Goal: Task Accomplishment & Management: Manage account settings

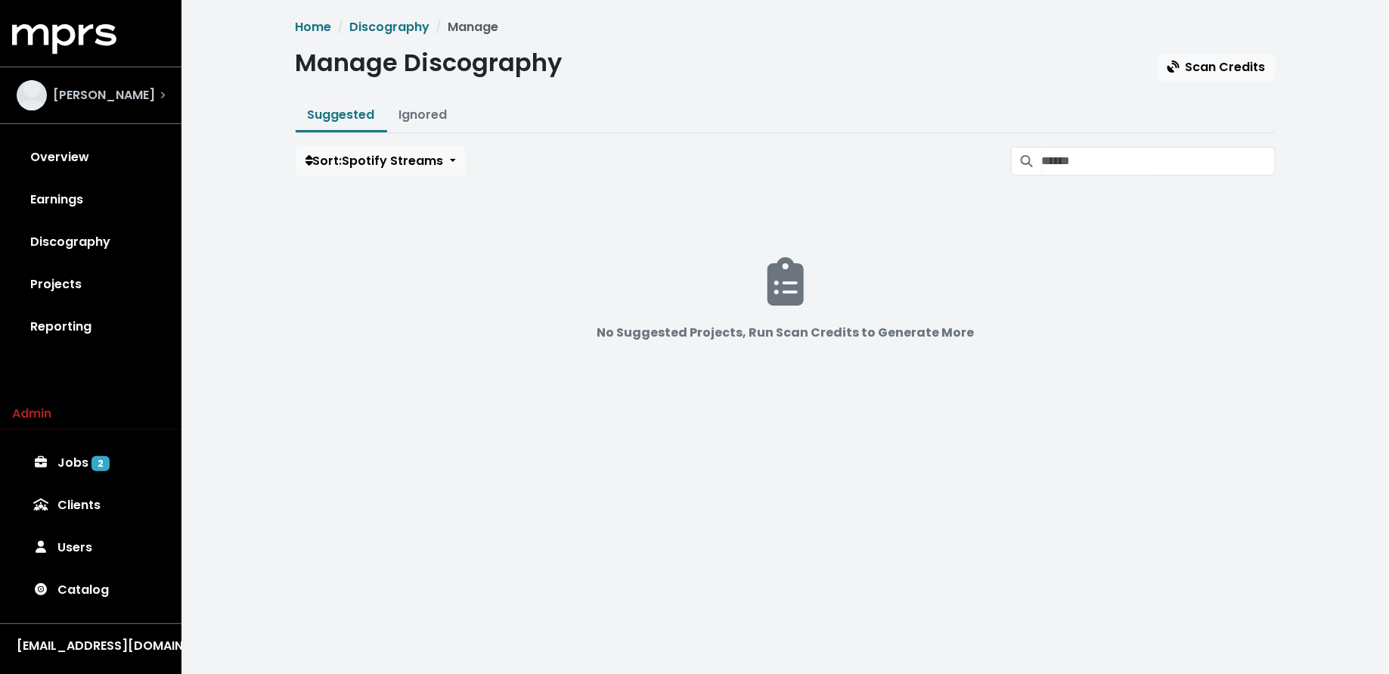
click at [139, 103] on div "[PERSON_NAME]" at bounding box center [91, 95] width 148 height 30
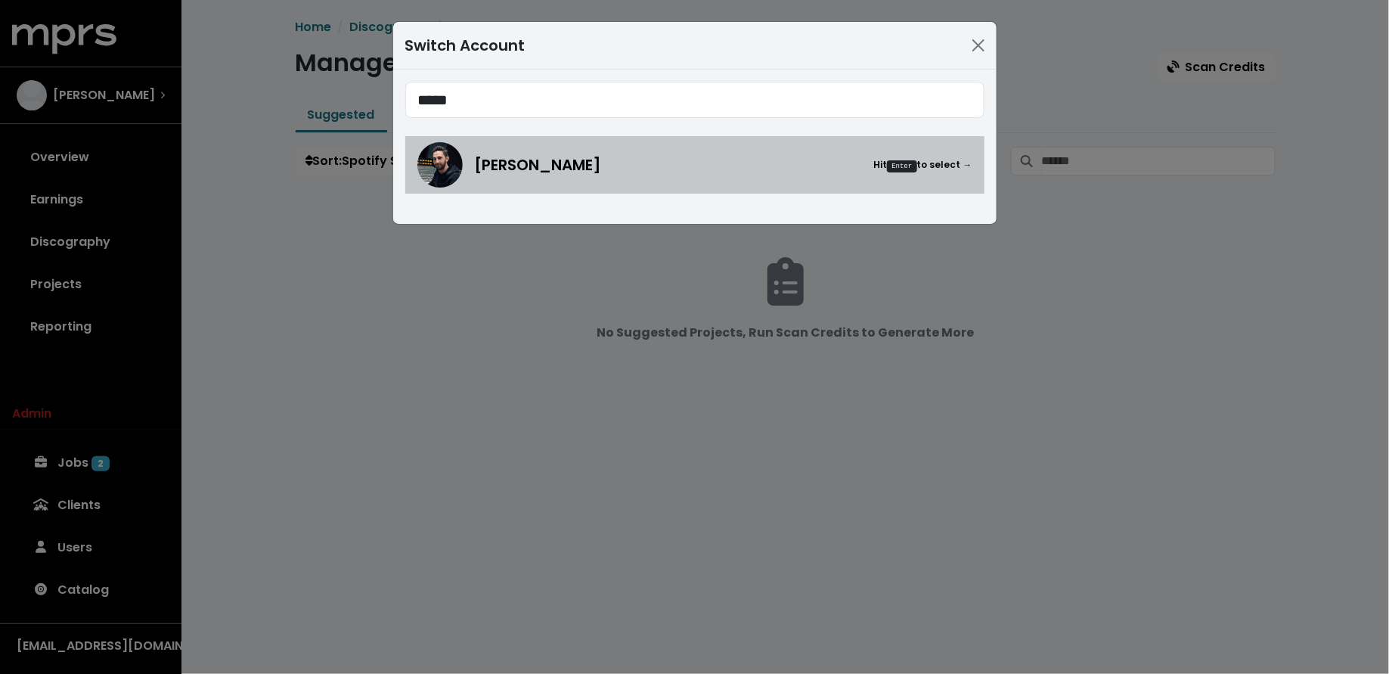
type input "*****"
click at [438, 161] on img at bounding box center [439, 164] width 45 height 45
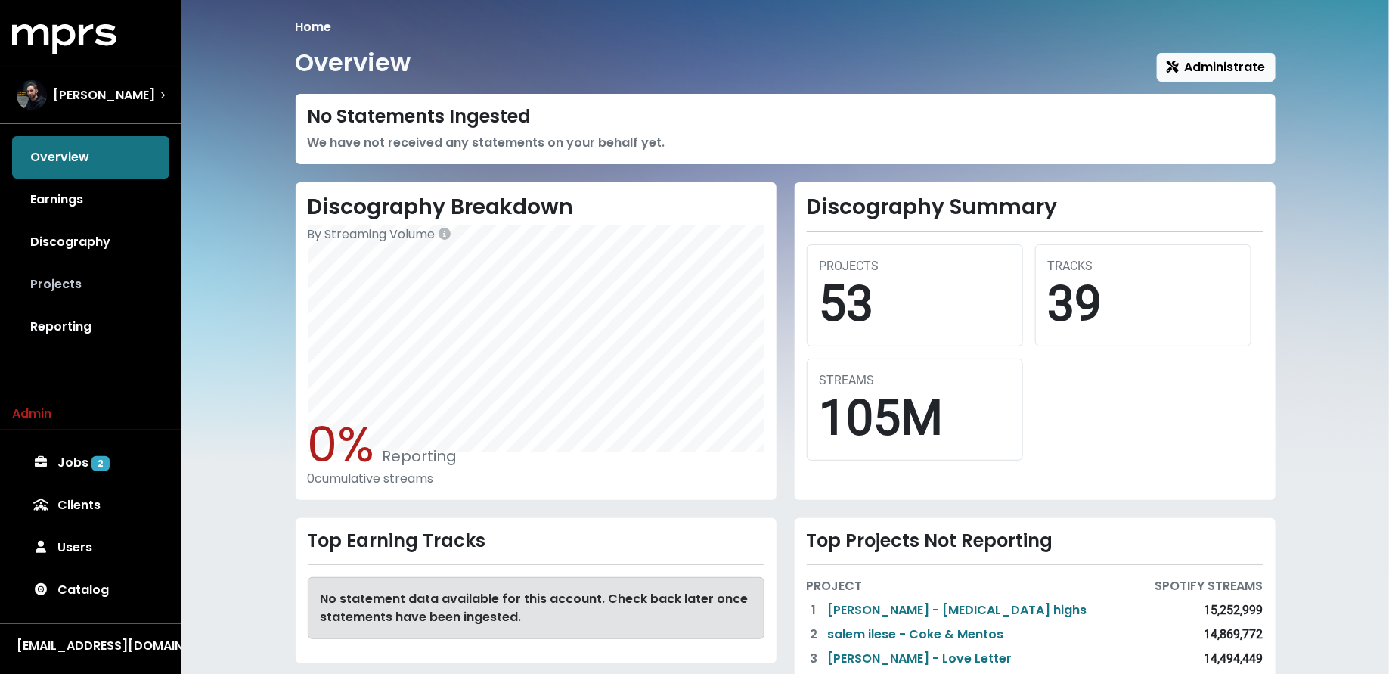
click at [125, 281] on link "Projects" at bounding box center [90, 284] width 157 height 42
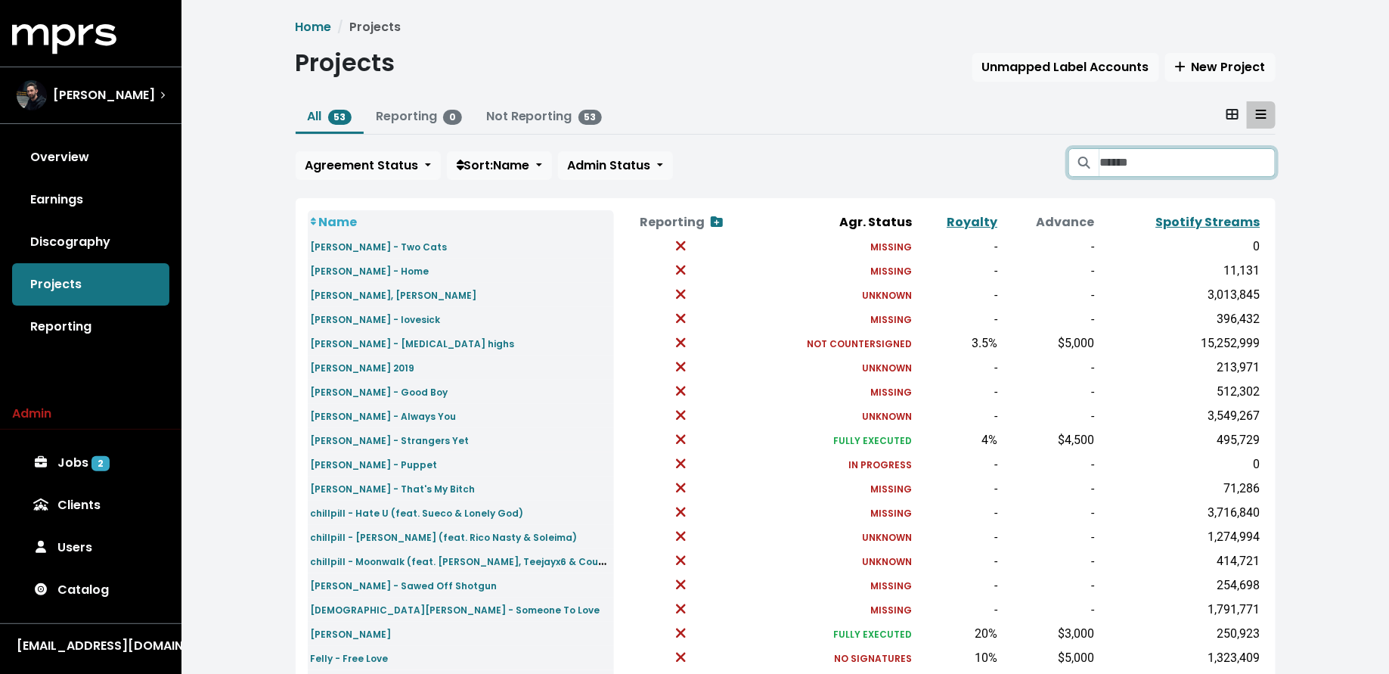
click at [1110, 161] on input "Search projects" at bounding box center [1186, 162] width 175 height 29
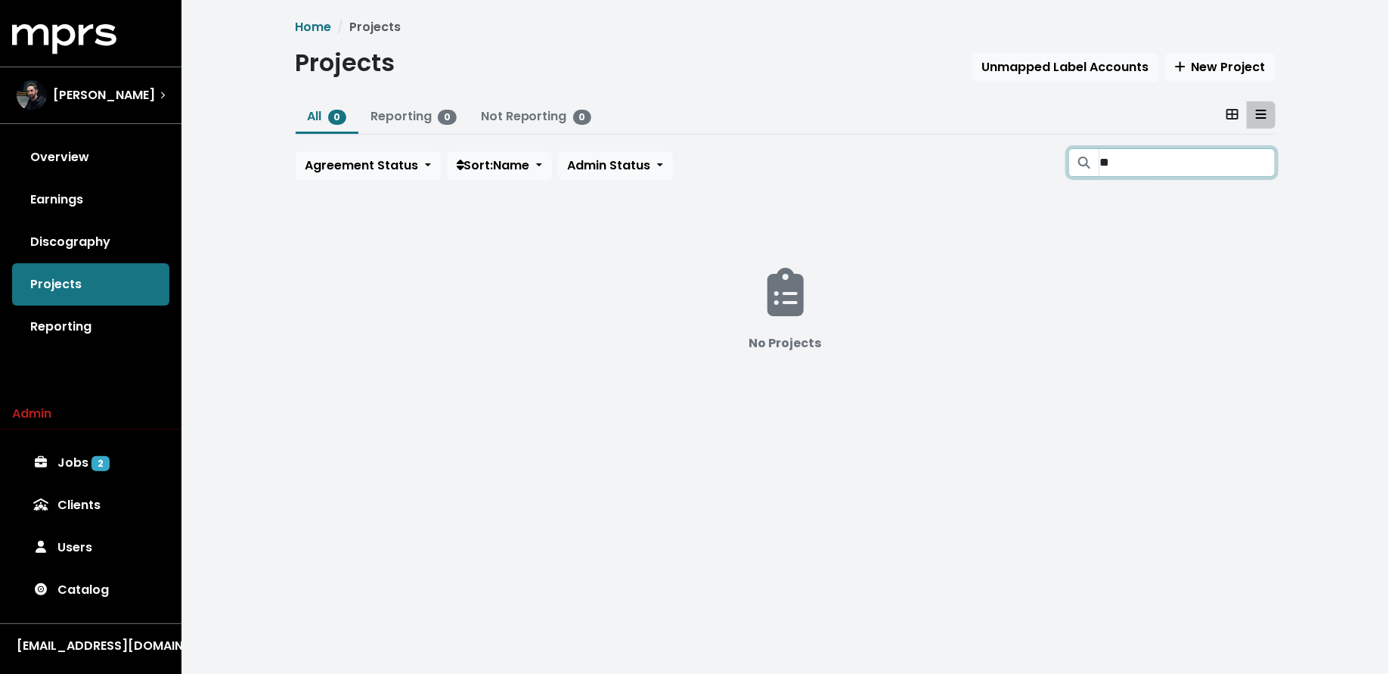
type input "*"
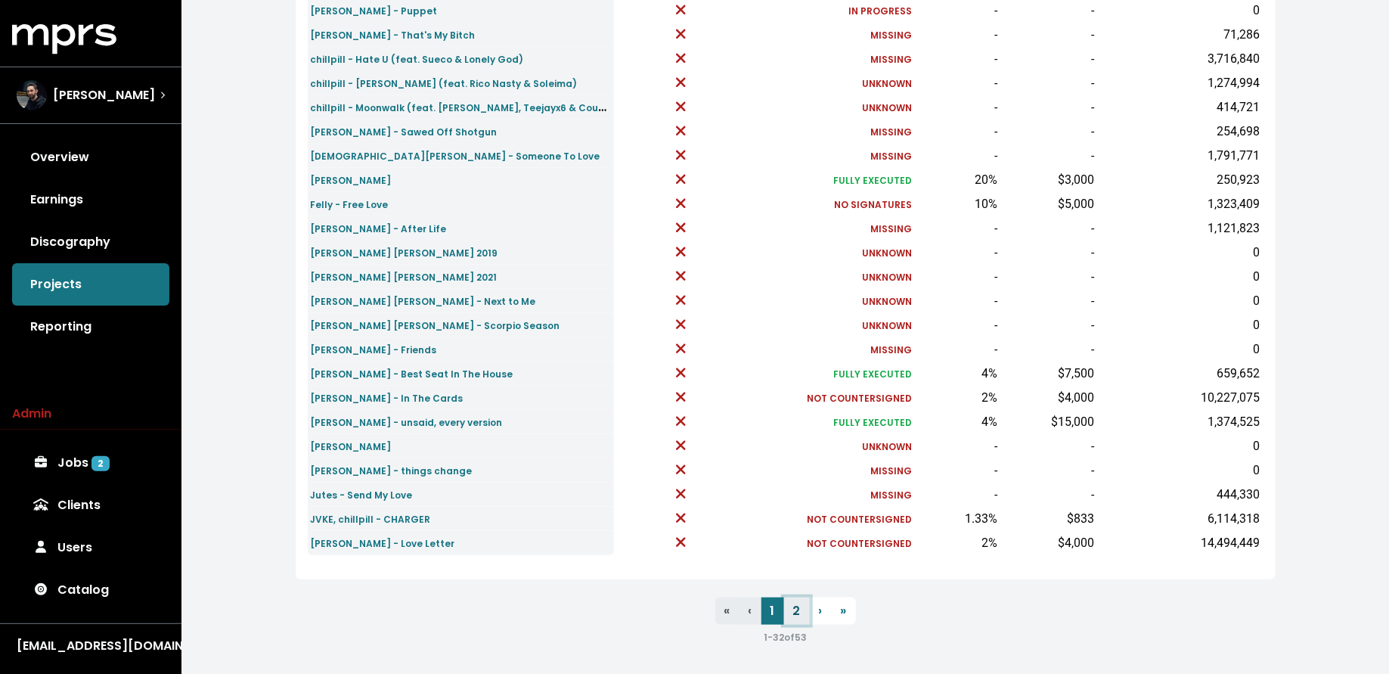
click at [798, 605] on link "2" at bounding box center [797, 610] width 26 height 27
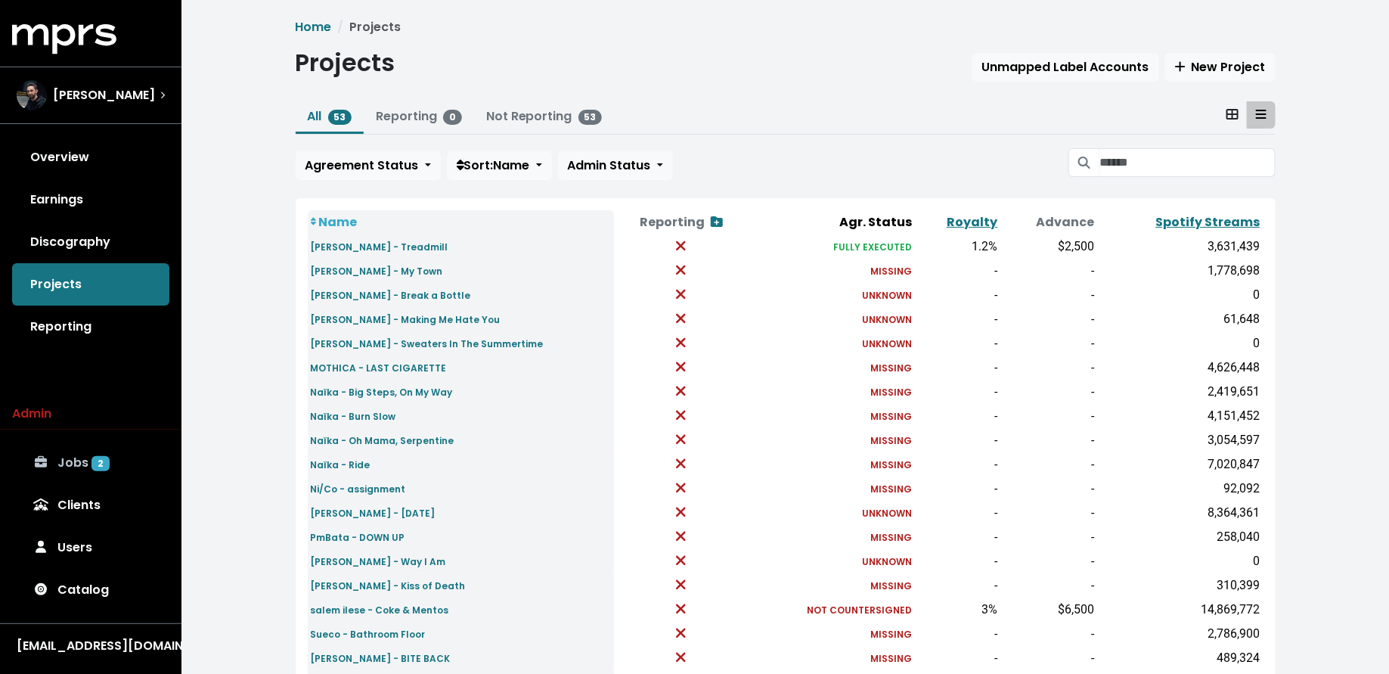
click at [91, 462] on span "2" at bounding box center [100, 463] width 18 height 15
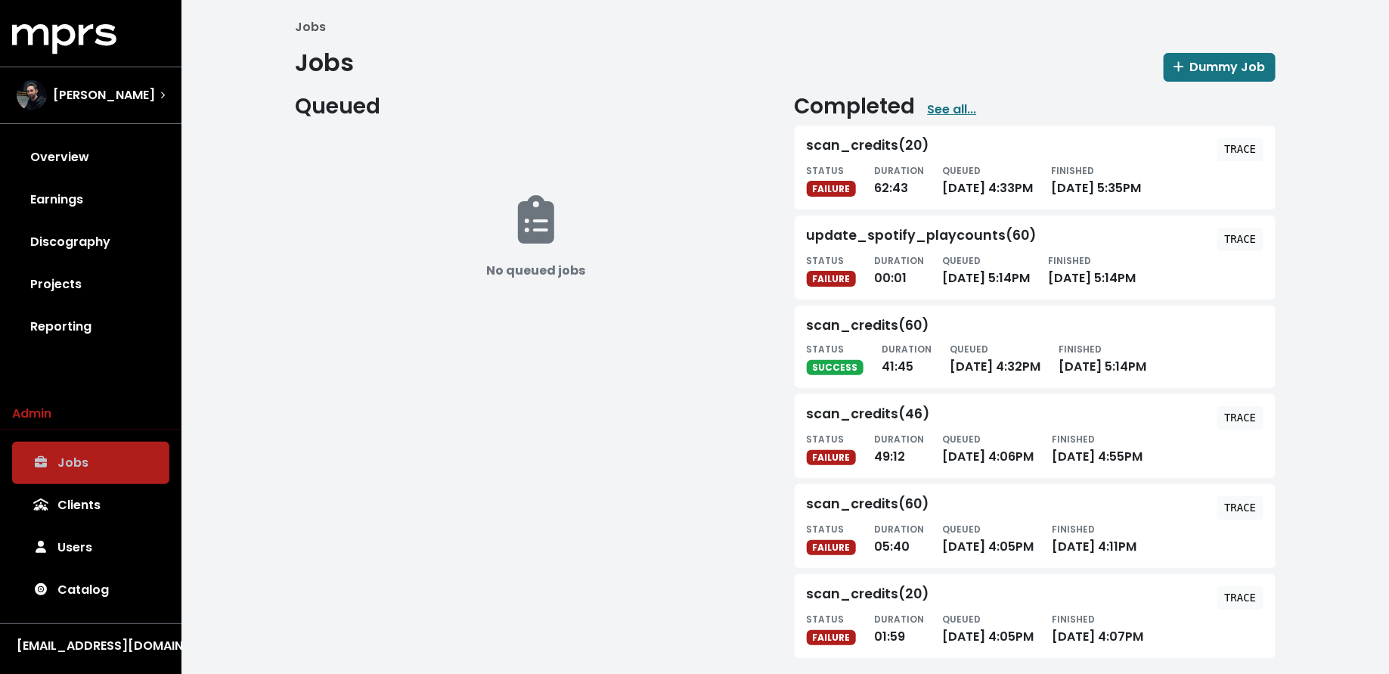
scroll to position [10, 0]
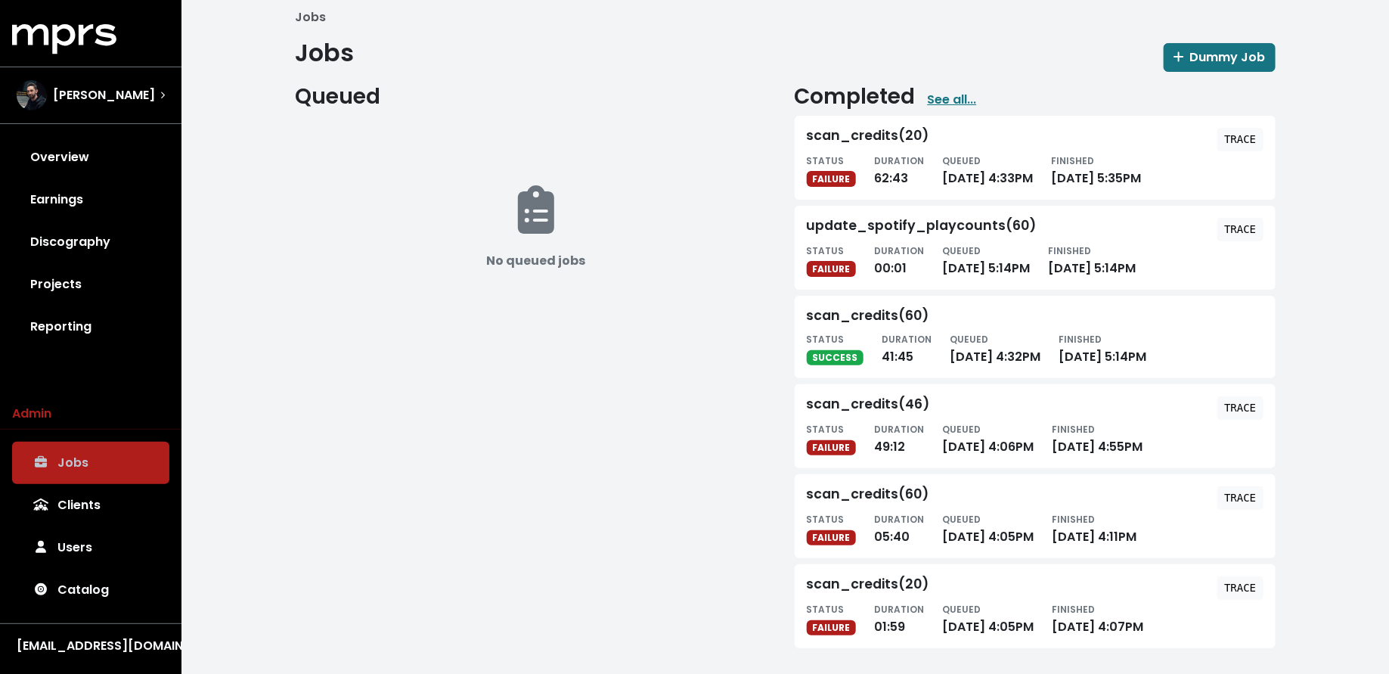
click at [945, 84] on div "Completed See all..." at bounding box center [1034, 97] width 481 height 26
click at [946, 91] on link "See all..." at bounding box center [952, 100] width 49 height 18
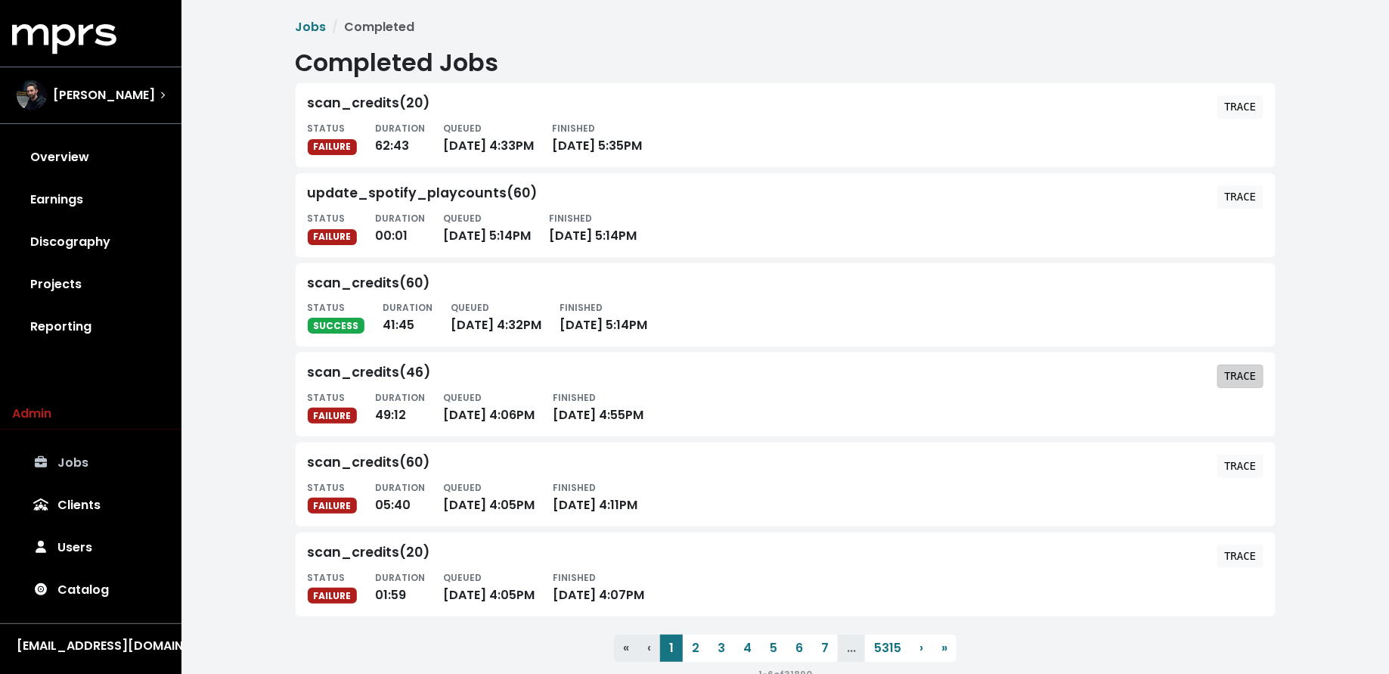
click at [1230, 375] on tt "TRACE" at bounding box center [1240, 376] width 32 height 12
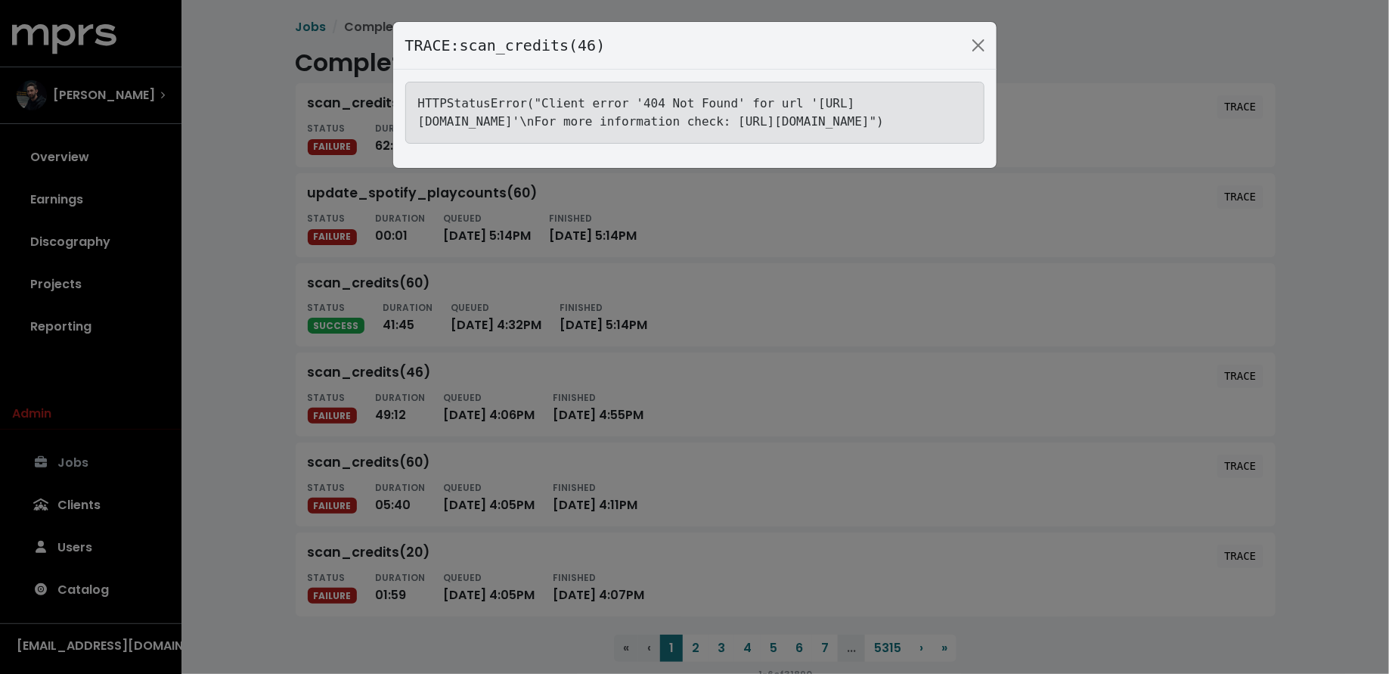
click at [204, 372] on div "TRACE: scan_credits(46) HTTPStatusError("Client error '404 Not Found' for url '…" at bounding box center [694, 337] width 1389 height 674
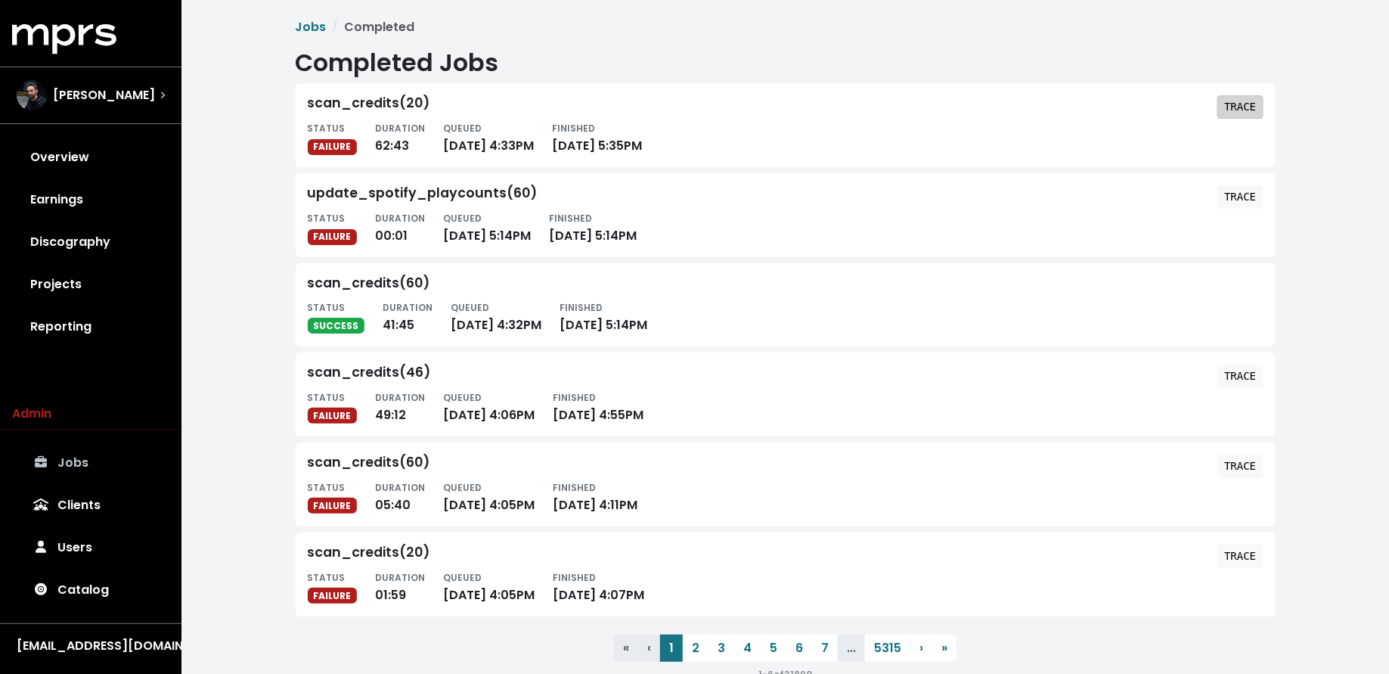
click at [1234, 104] on tt "TRACE" at bounding box center [1240, 107] width 32 height 12
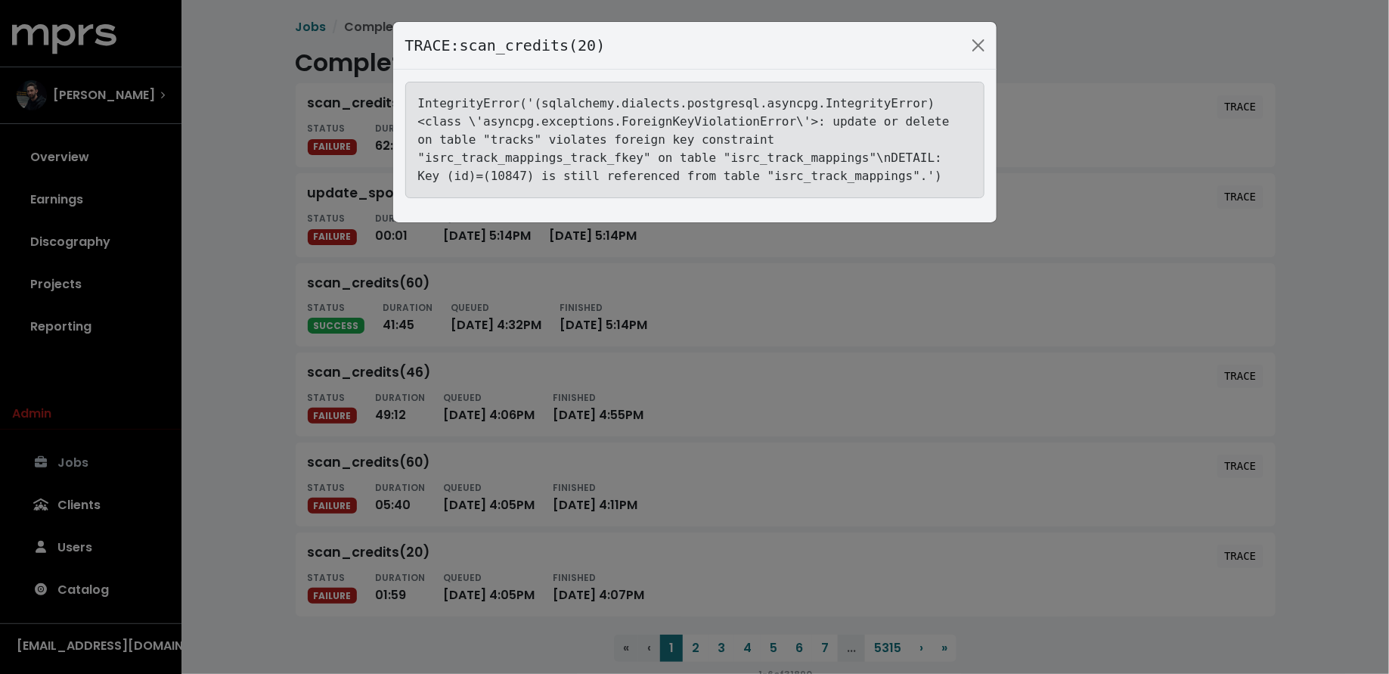
click at [357, 401] on div "TRACE: scan_credits(20) IntegrityError('(sqlalchemy.dialects.postgresql.asyncpg…" at bounding box center [694, 337] width 1389 height 674
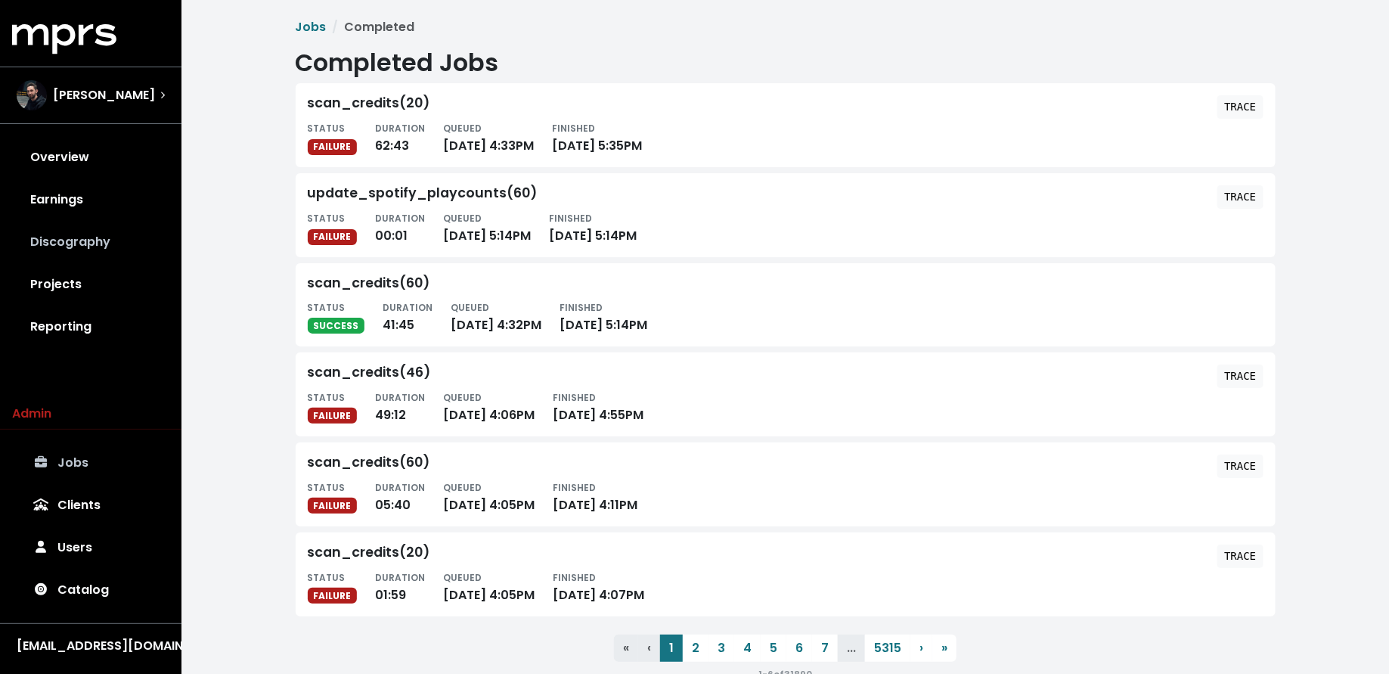
click at [105, 248] on link "Discography" at bounding box center [90, 242] width 157 height 42
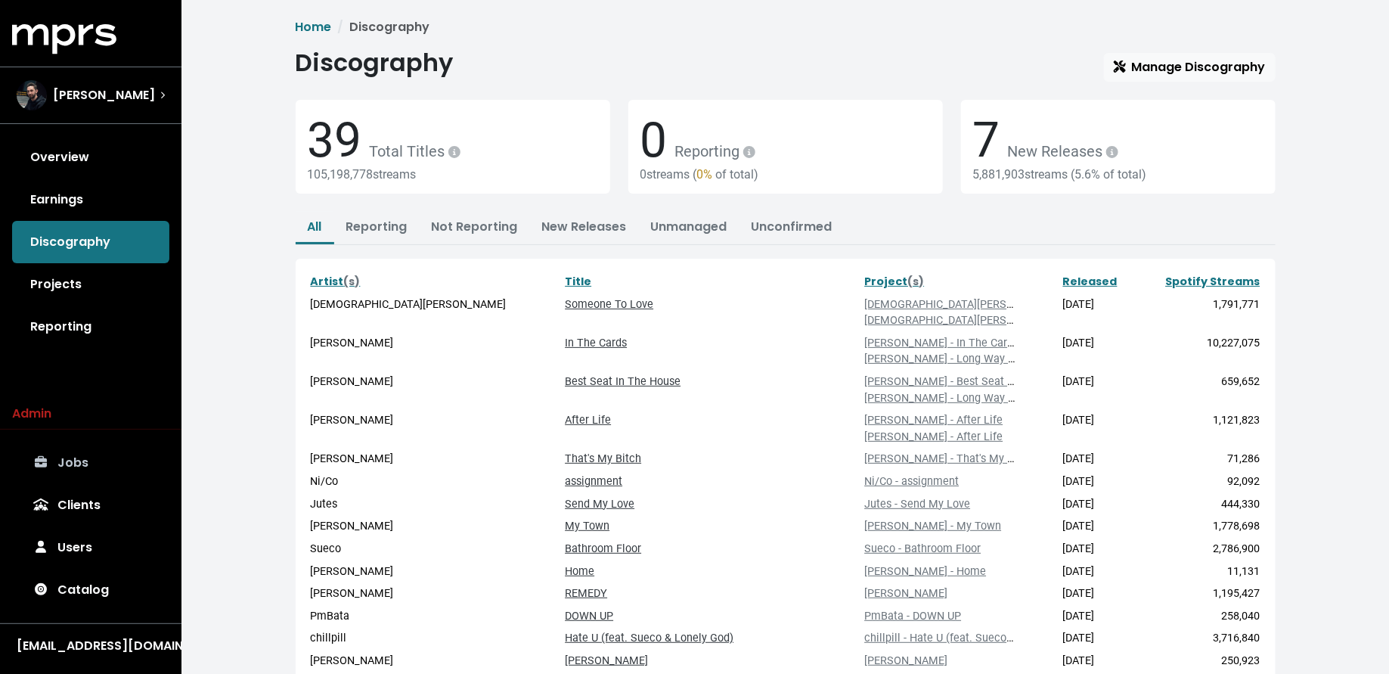
click at [80, 300] on link "Projects" at bounding box center [90, 284] width 157 height 42
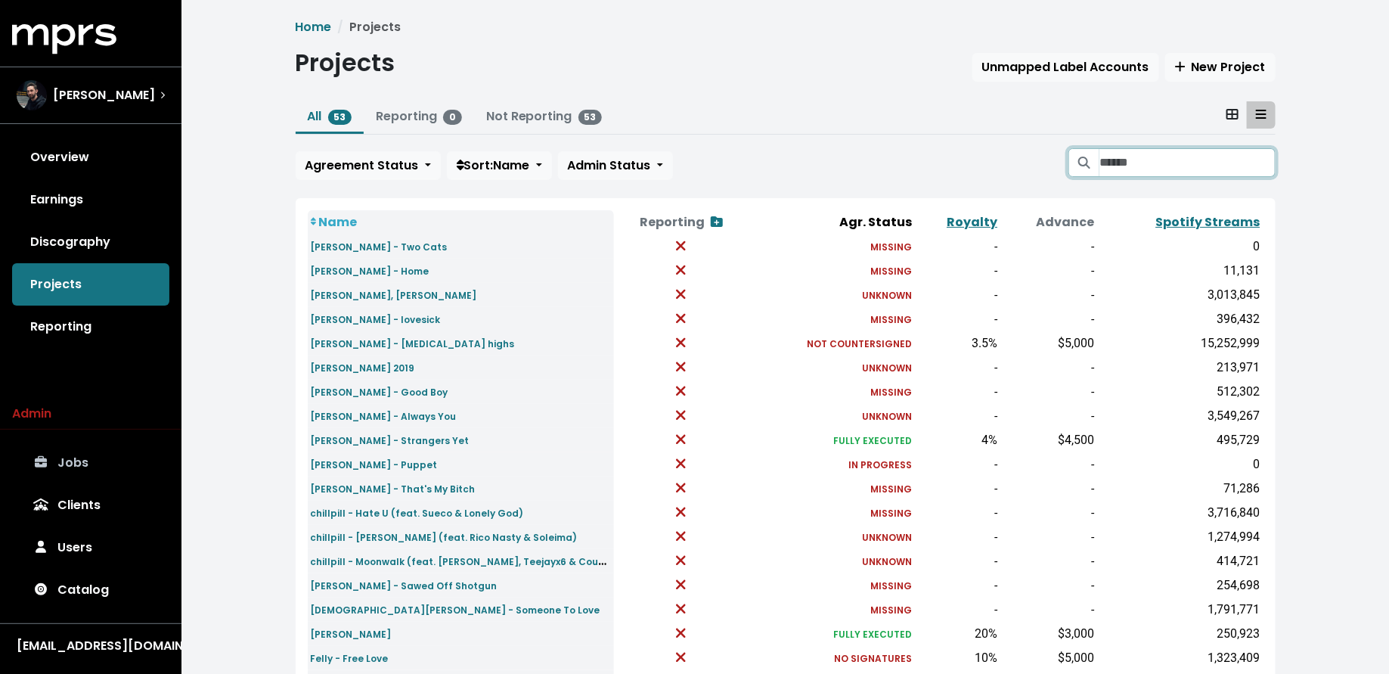
click at [1173, 153] on input "Search projects" at bounding box center [1186, 162] width 175 height 29
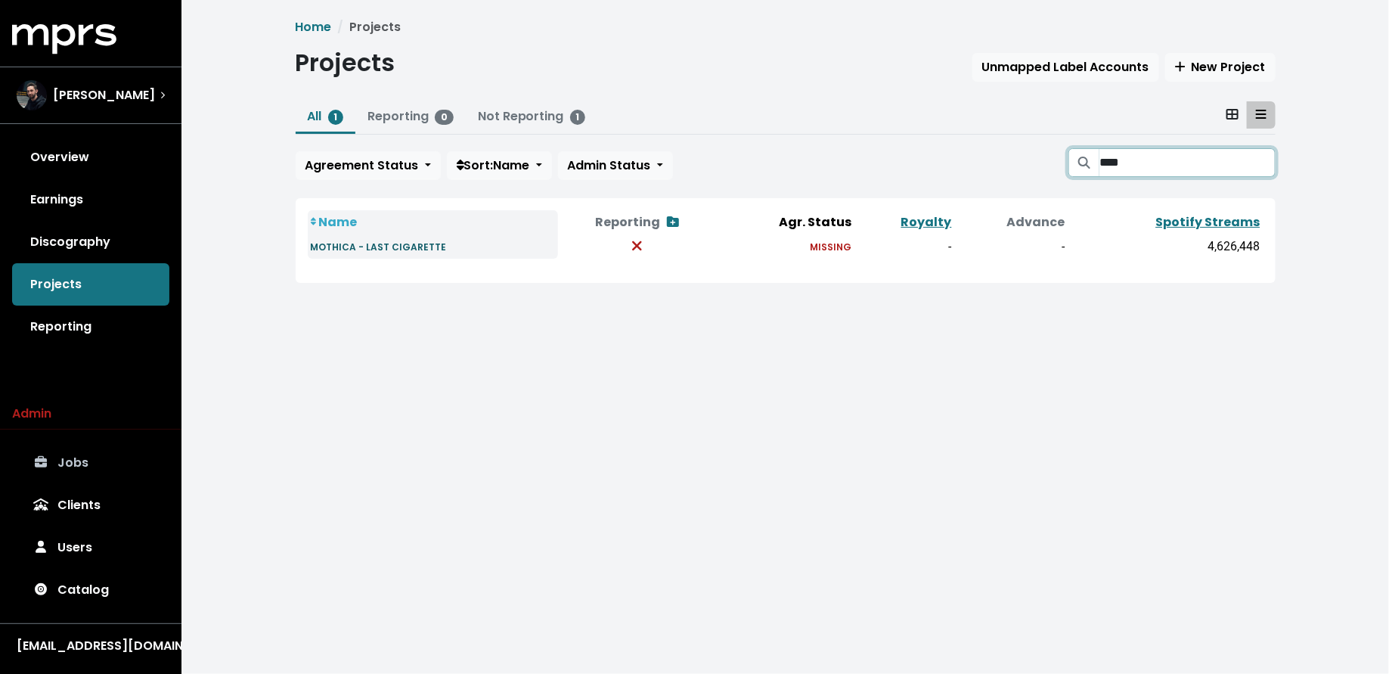
type input "****"
click at [339, 249] on small "MOTHICA - LAST CIGARETTE" at bounding box center [379, 246] width 136 height 13
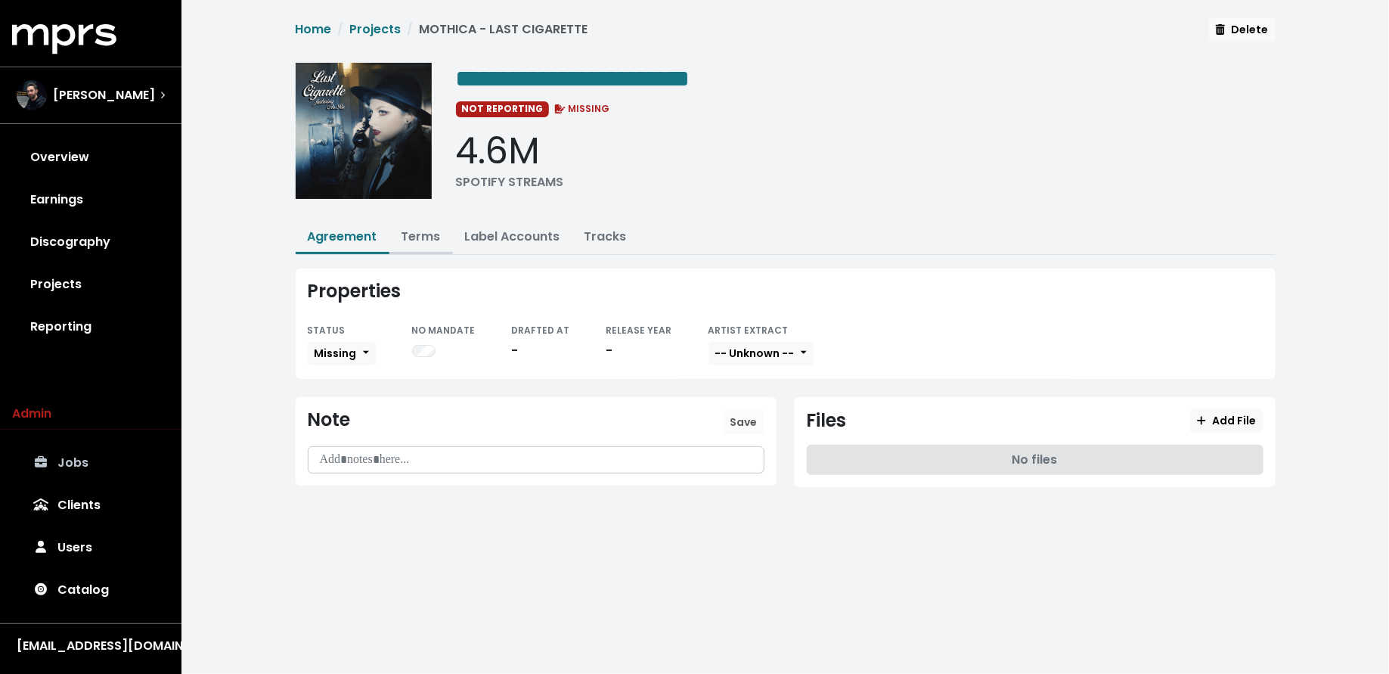
click at [430, 234] on link "Terms" at bounding box center [420, 236] width 39 height 17
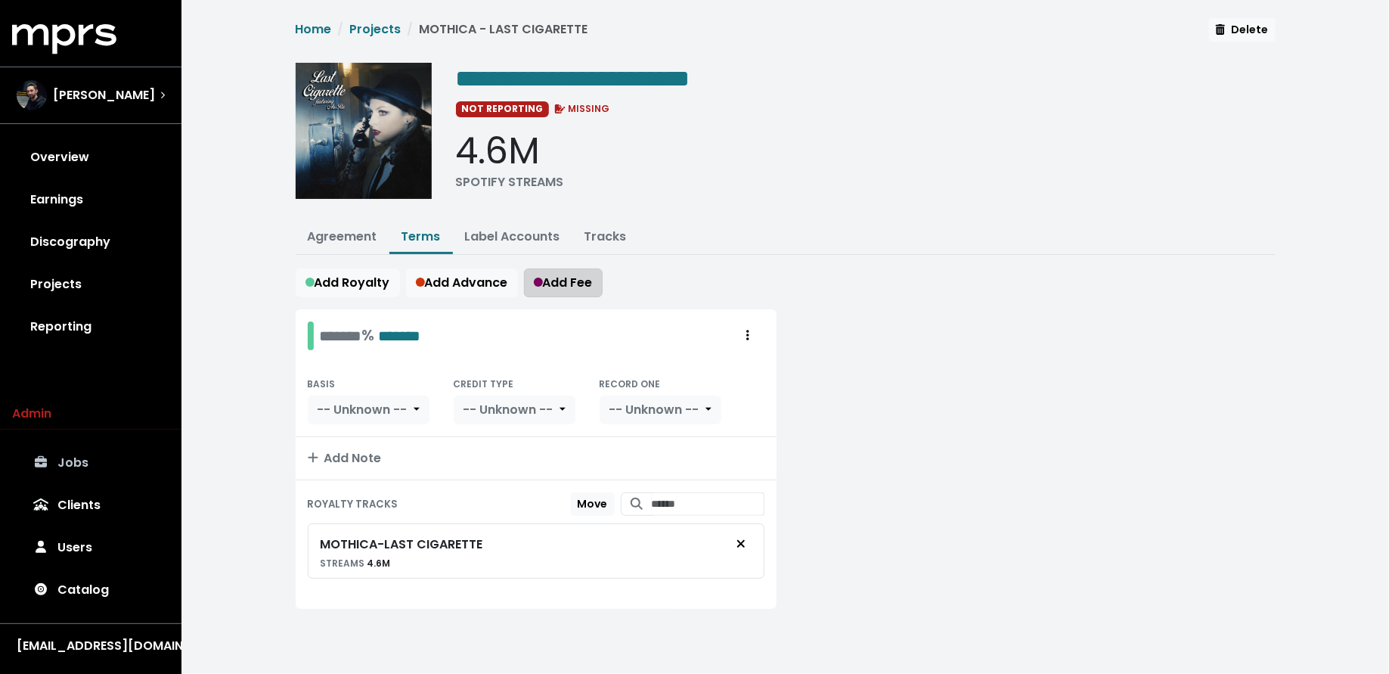
click at [580, 274] on span "Add Fee" at bounding box center [563, 282] width 59 height 17
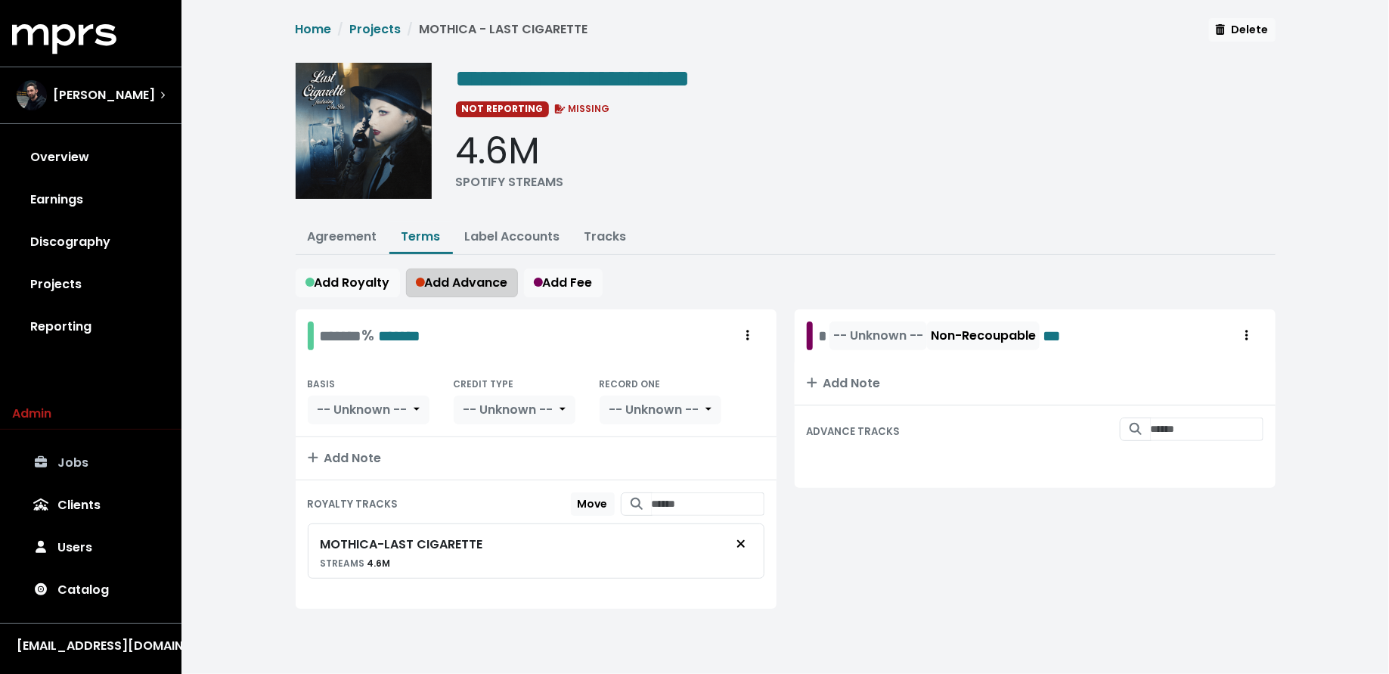
click at [498, 275] on span "Add Advance" at bounding box center [462, 282] width 92 height 17
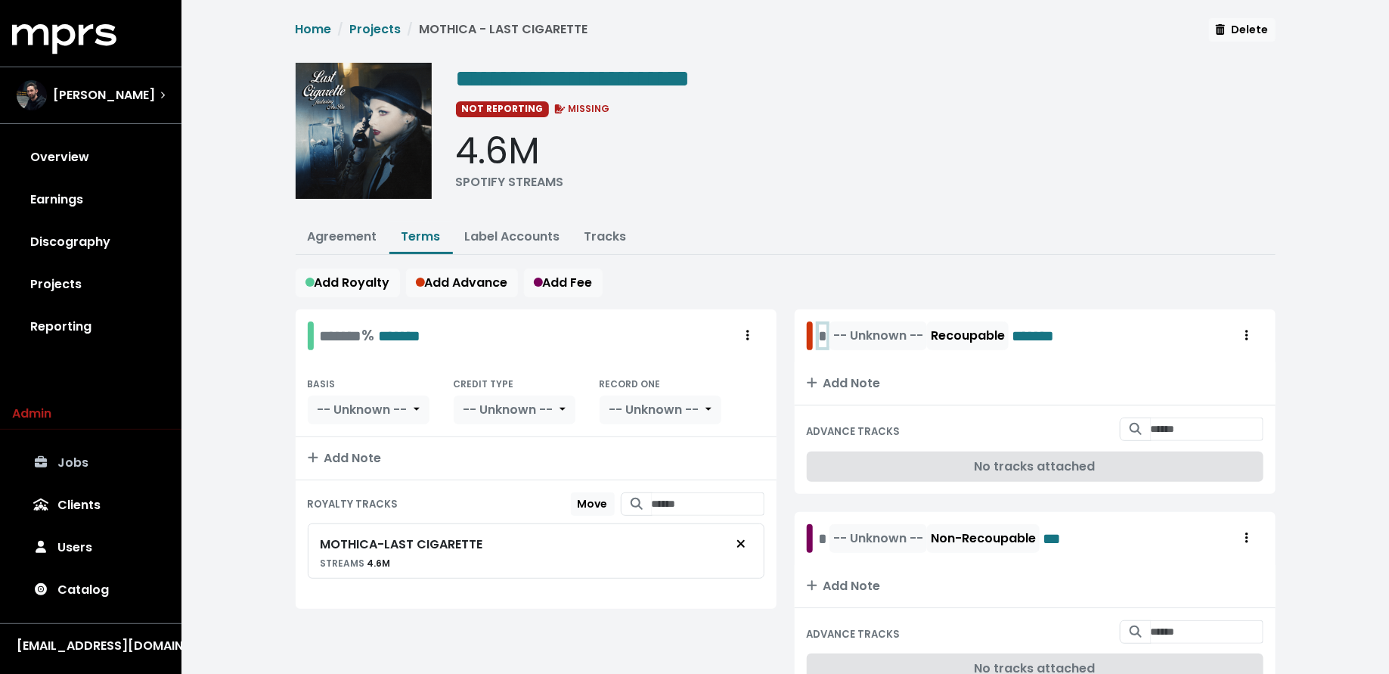
click at [819, 332] on div "* -- Unknown -- Recoupable *******" at bounding box center [950, 335] width 262 height 29
click at [821, 534] on div "* -- Unknown -- Non-Recoupable ***" at bounding box center [944, 538] width 251 height 29
click at [900, 337] on span "-- Unknown --" at bounding box center [912, 335] width 90 height 17
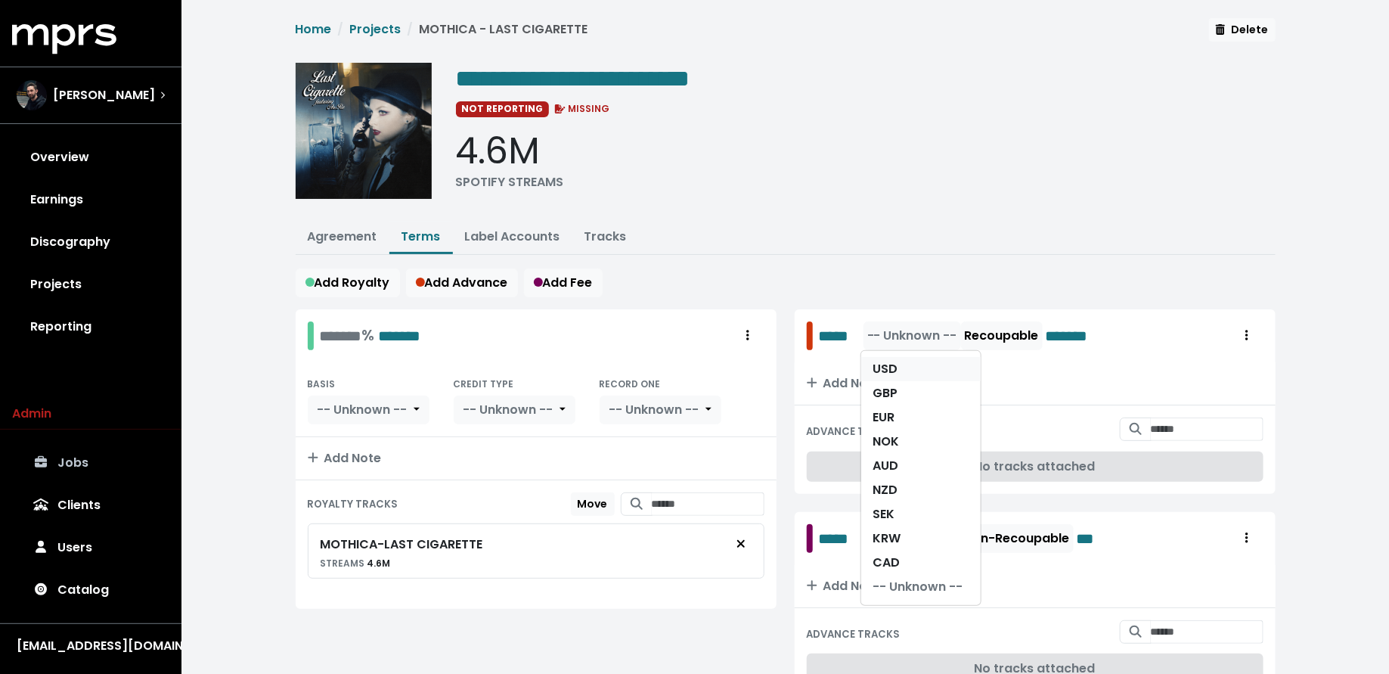
click at [900, 357] on link "USD" at bounding box center [920, 369] width 119 height 24
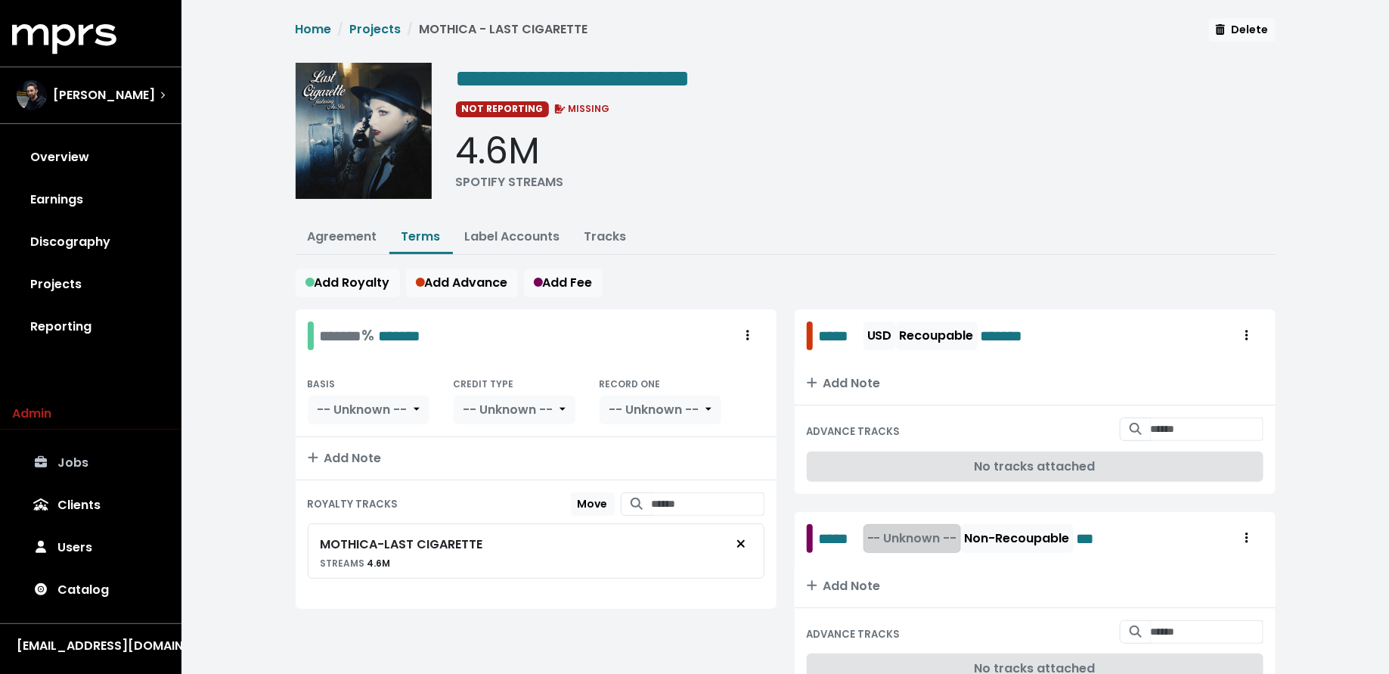
click at [902, 535] on span "-- Unknown --" at bounding box center [912, 537] width 90 height 17
click at [902, 562] on link "USD" at bounding box center [920, 571] width 119 height 24
click at [321, 332] on div "******* % *******" at bounding box center [370, 335] width 101 height 23
click at [377, 409] on span "-- Unknown --" at bounding box center [362, 409] width 90 height 17
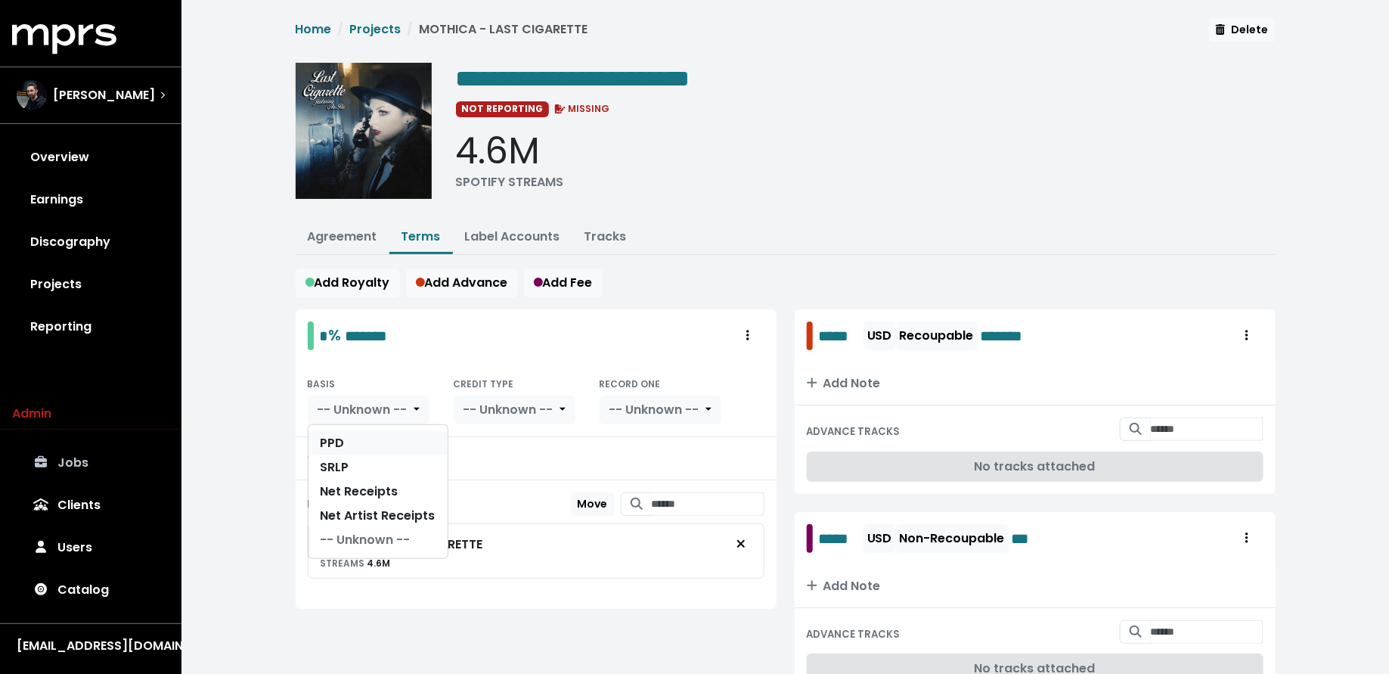
click at [377, 435] on link "PPD" at bounding box center [377, 443] width 139 height 24
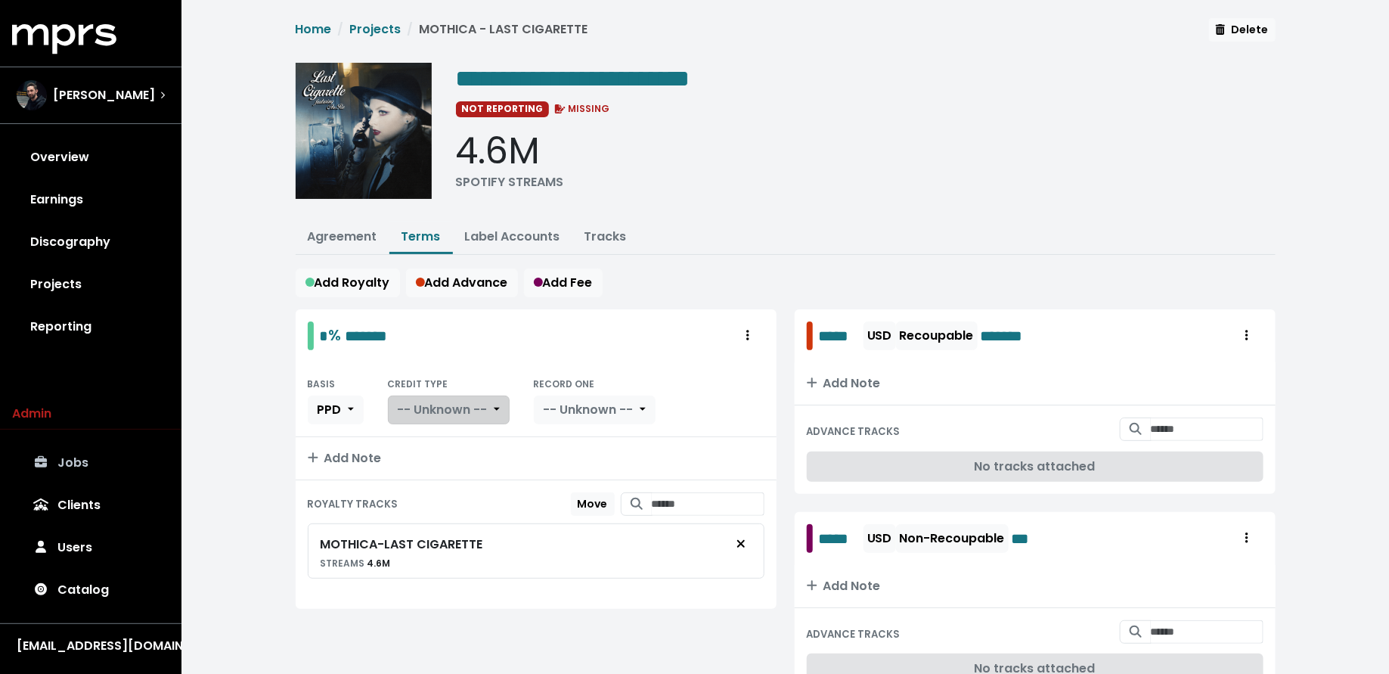
click at [439, 409] on span "-- Unknown --" at bounding box center [443, 409] width 90 height 17
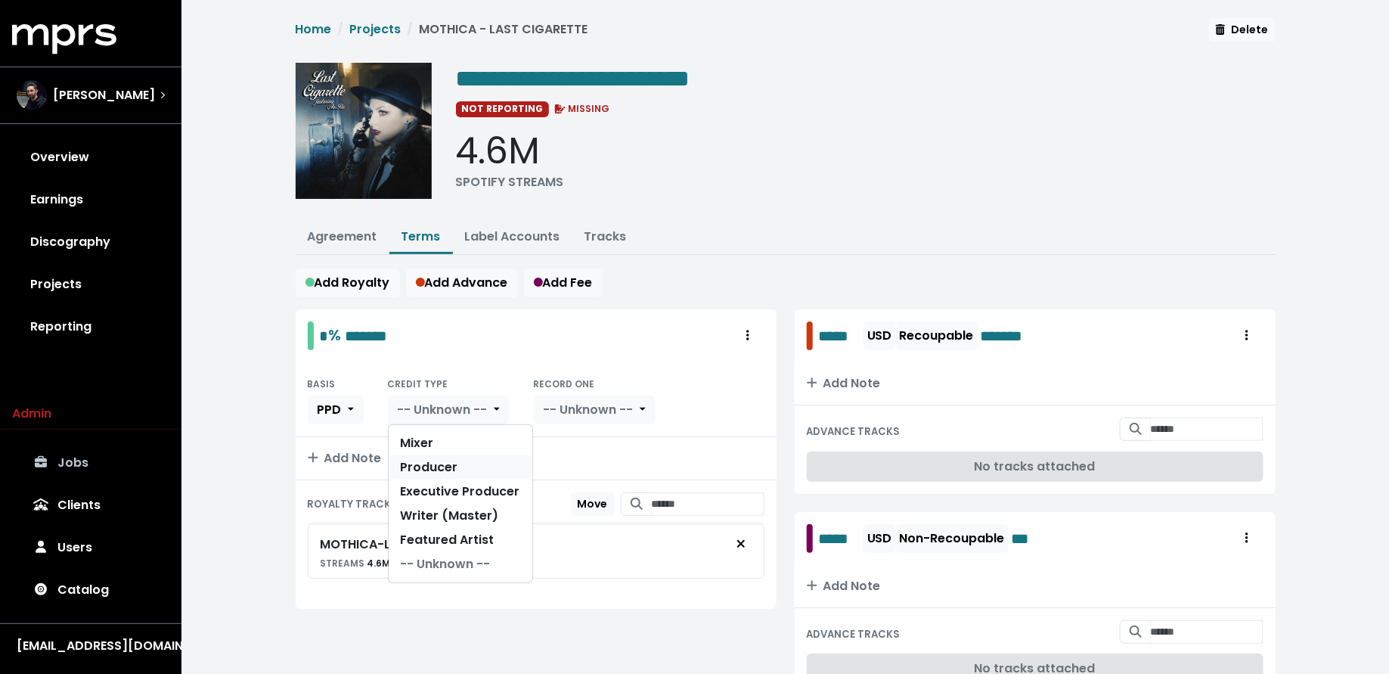
click at [439, 459] on link "Producer" at bounding box center [461, 467] width 144 height 24
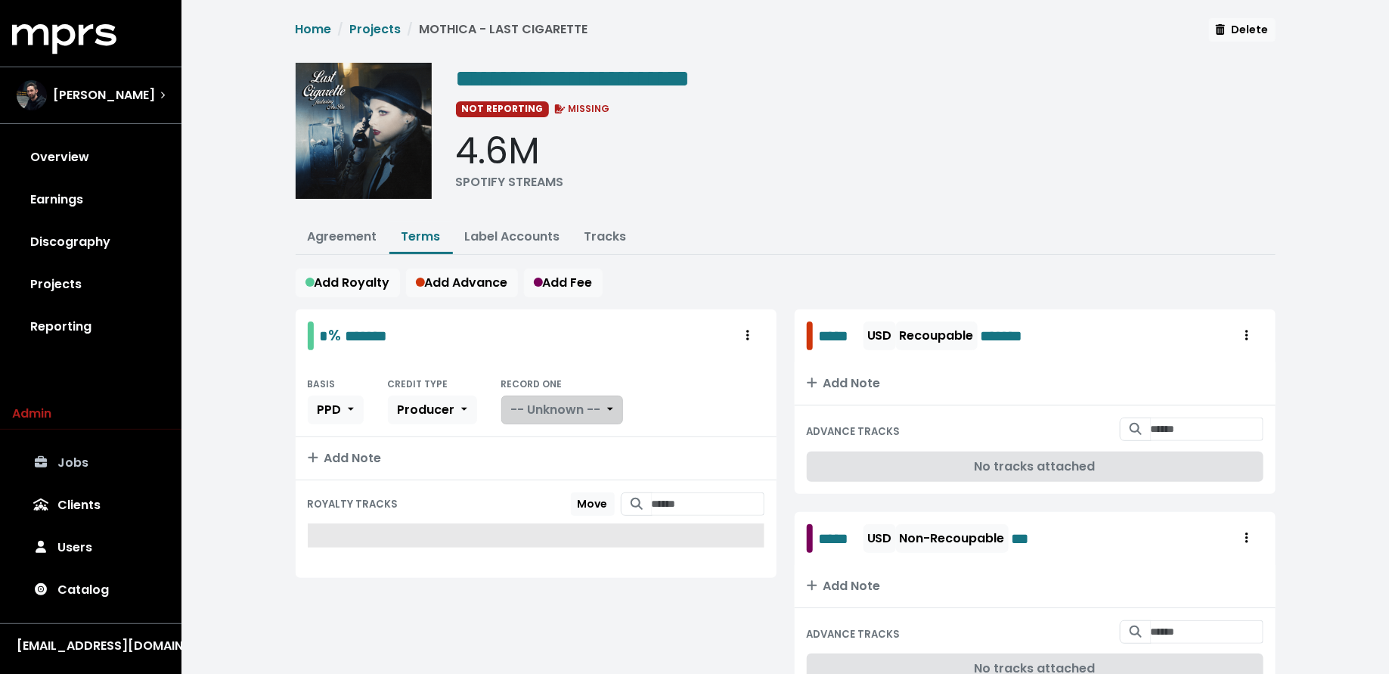
click at [521, 410] on span "-- Unknown --" at bounding box center [556, 409] width 90 height 17
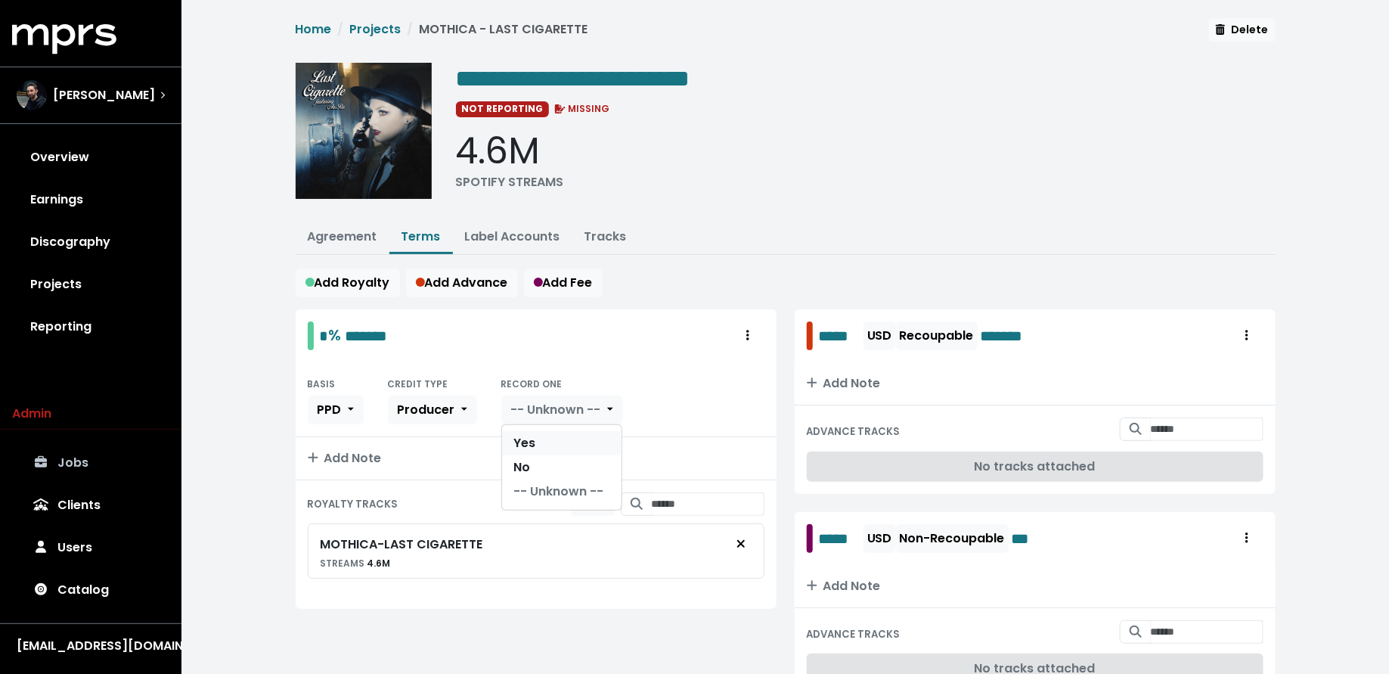
click at [521, 436] on link "Yes" at bounding box center [561, 443] width 119 height 24
click at [334, 234] on link "Agreement" at bounding box center [343, 236] width 70 height 17
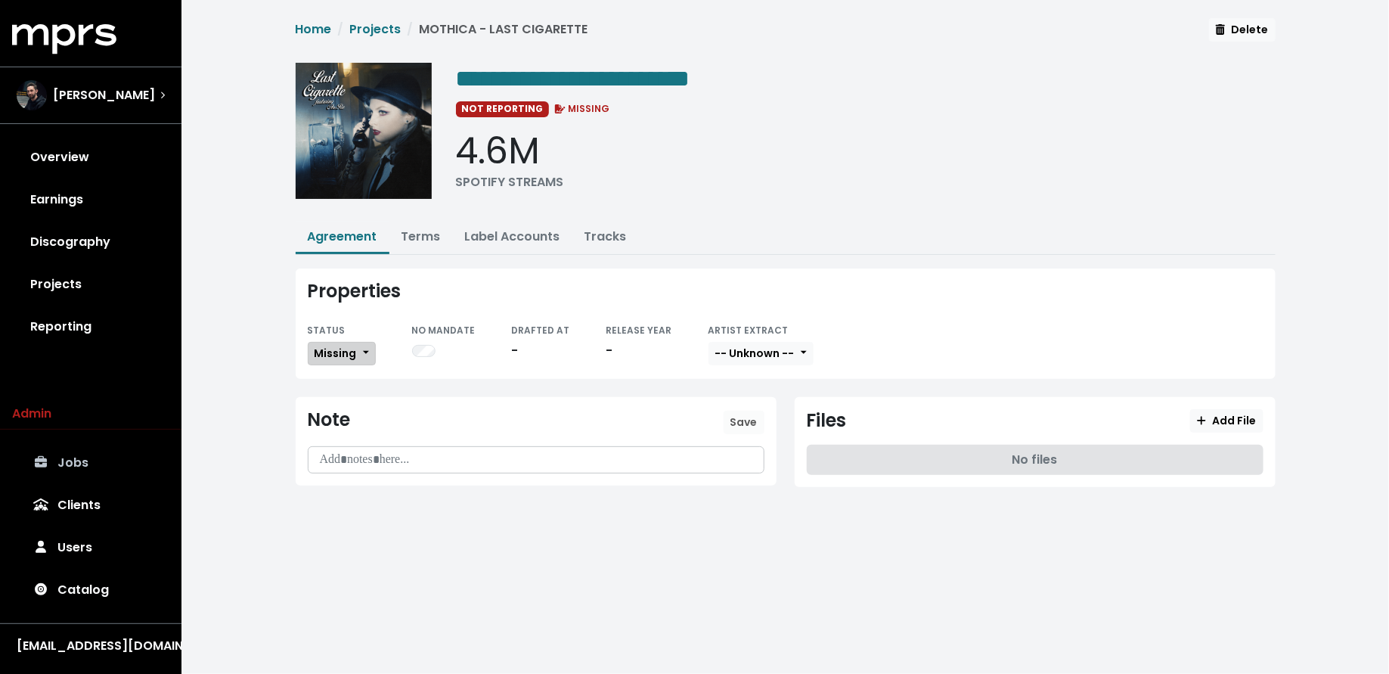
click at [336, 352] on span "Missing" at bounding box center [335, 352] width 42 height 15
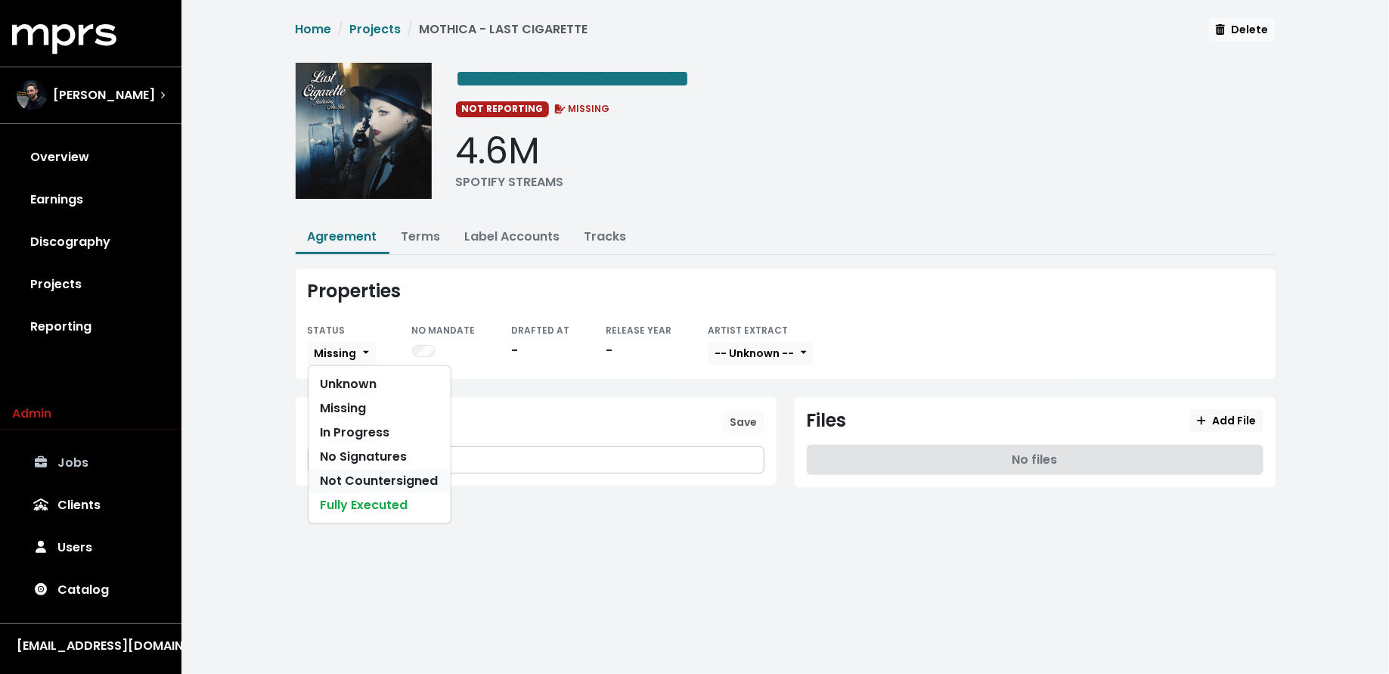
click at [348, 472] on link "Not Countersigned" at bounding box center [379, 481] width 142 height 24
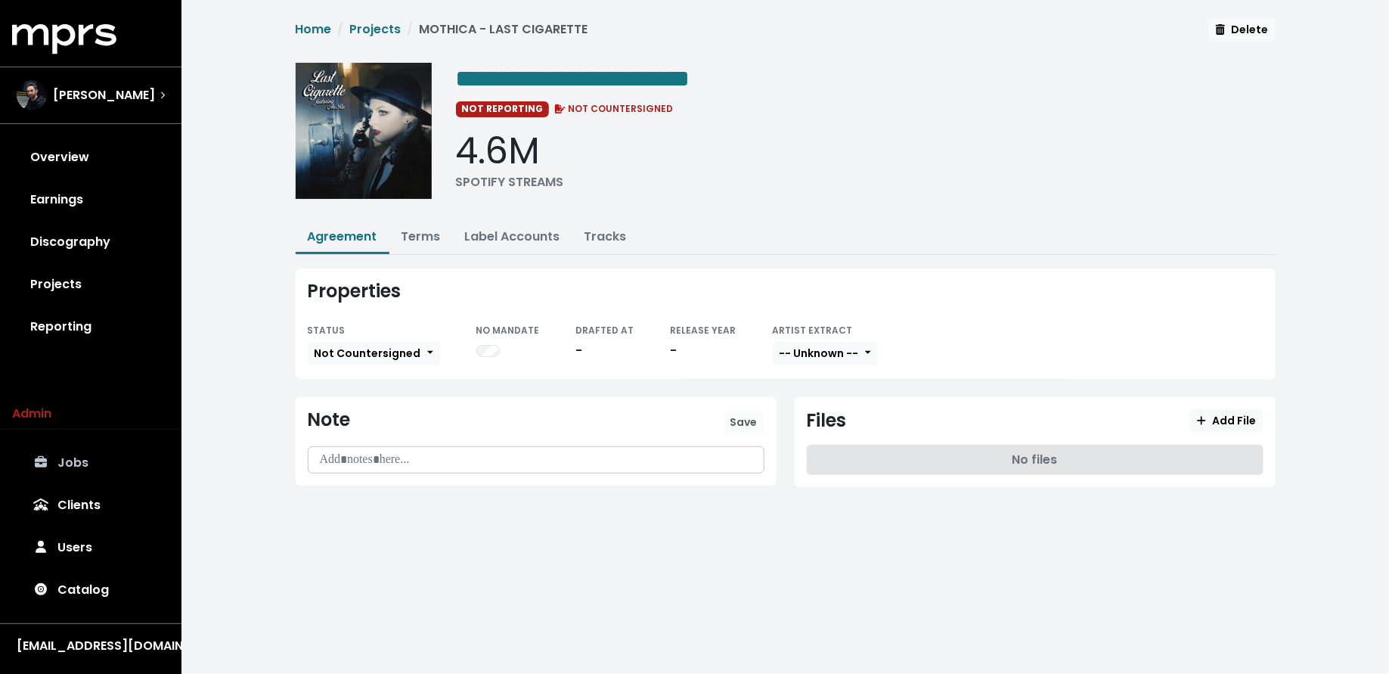
click at [782, 361] on div "ARTIST EXTRACT -- Unknown --" at bounding box center [825, 344] width 105 height 46
click at [782, 361] on button "-- Unknown --" at bounding box center [825, 353] width 105 height 23
click at [782, 373] on link "-- Unknown --" at bounding box center [832, 384] width 119 height 24
click at [791, 342] on button "-- Unknown --" at bounding box center [825, 353] width 105 height 23
click at [794, 404] on link "Available" at bounding box center [832, 408] width 119 height 24
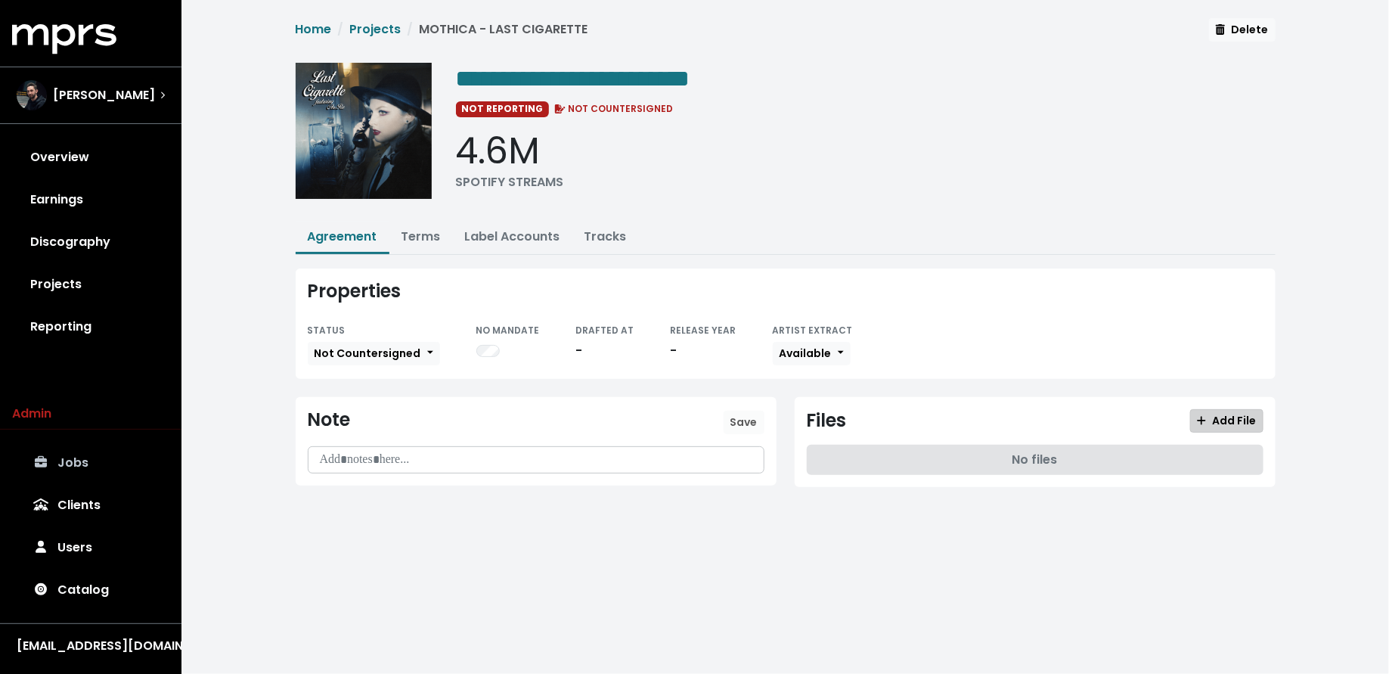
click at [1209, 423] on span "Add File" at bounding box center [1226, 420] width 59 height 15
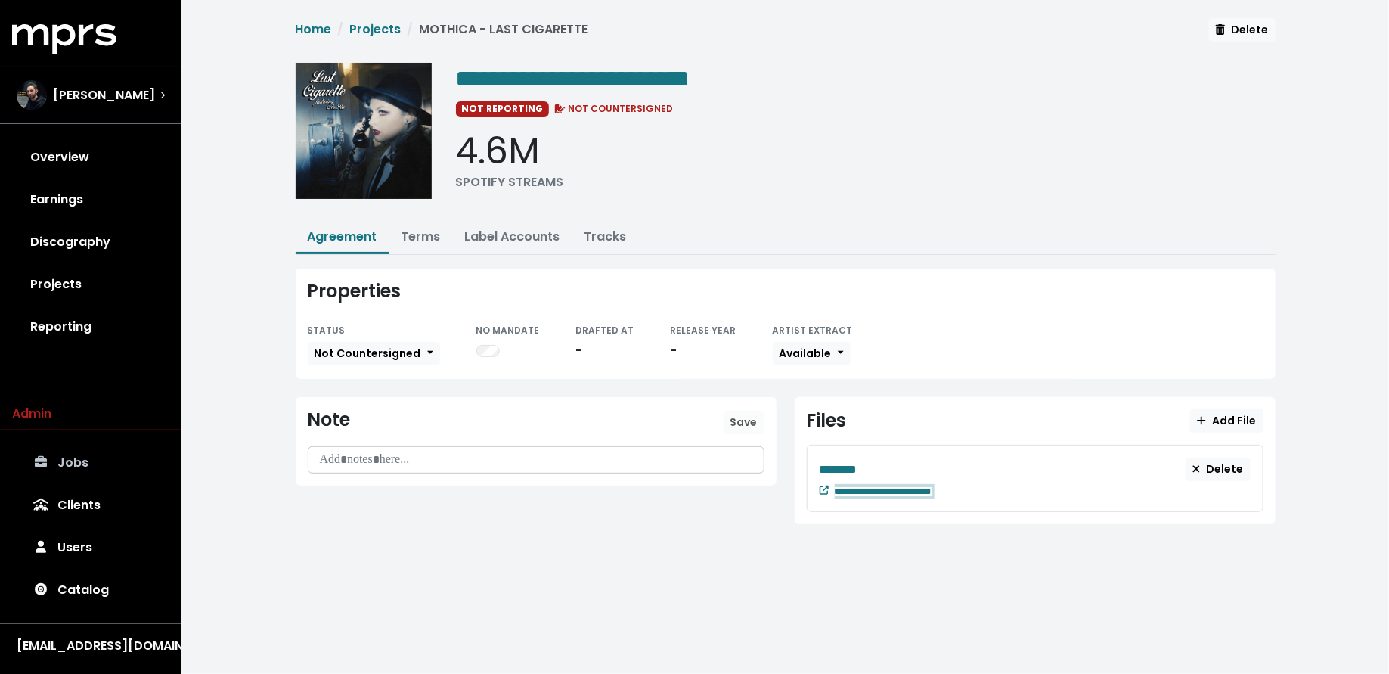
click at [996, 481] on div "**********" at bounding box center [1043, 490] width 416 height 18
paste span "Edit value"
click at [892, 444] on div "**********" at bounding box center [1035, 477] width 457 height 67
click at [886, 460] on div "********" at bounding box center [1002, 469] width 367 height 19
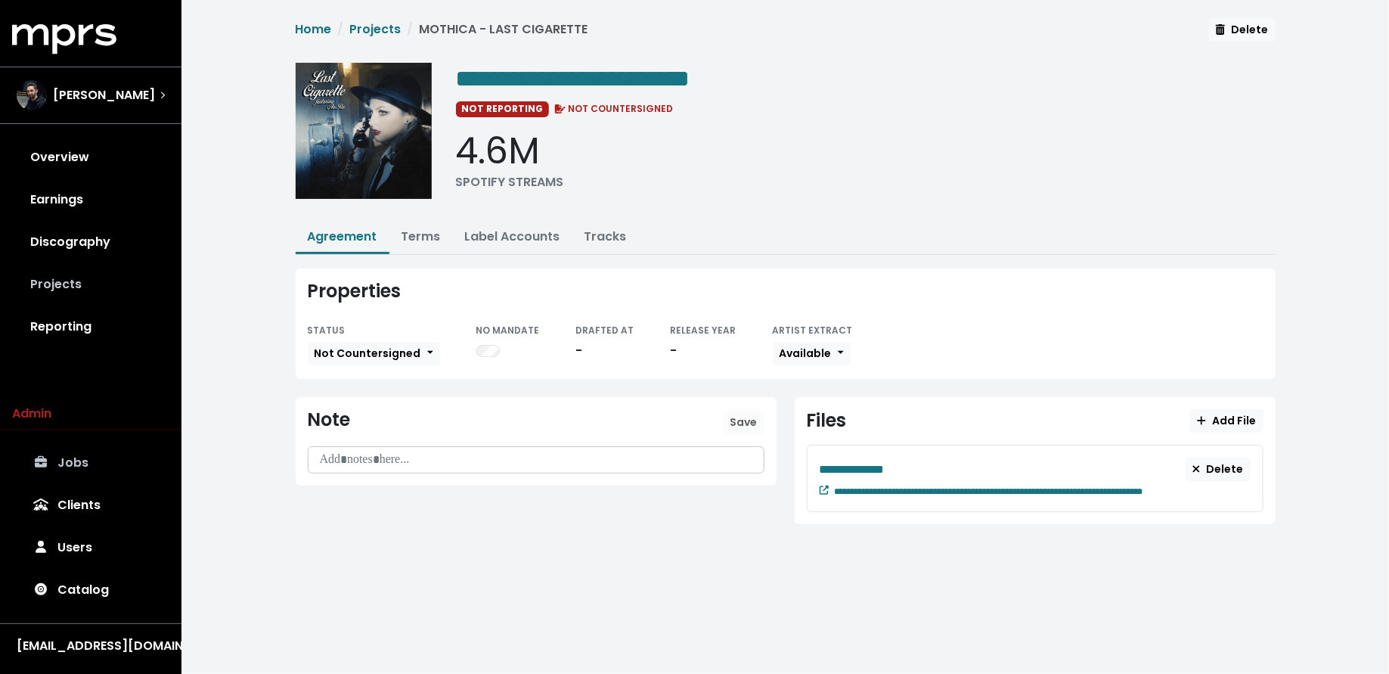
click at [88, 297] on link "Projects" at bounding box center [90, 284] width 157 height 42
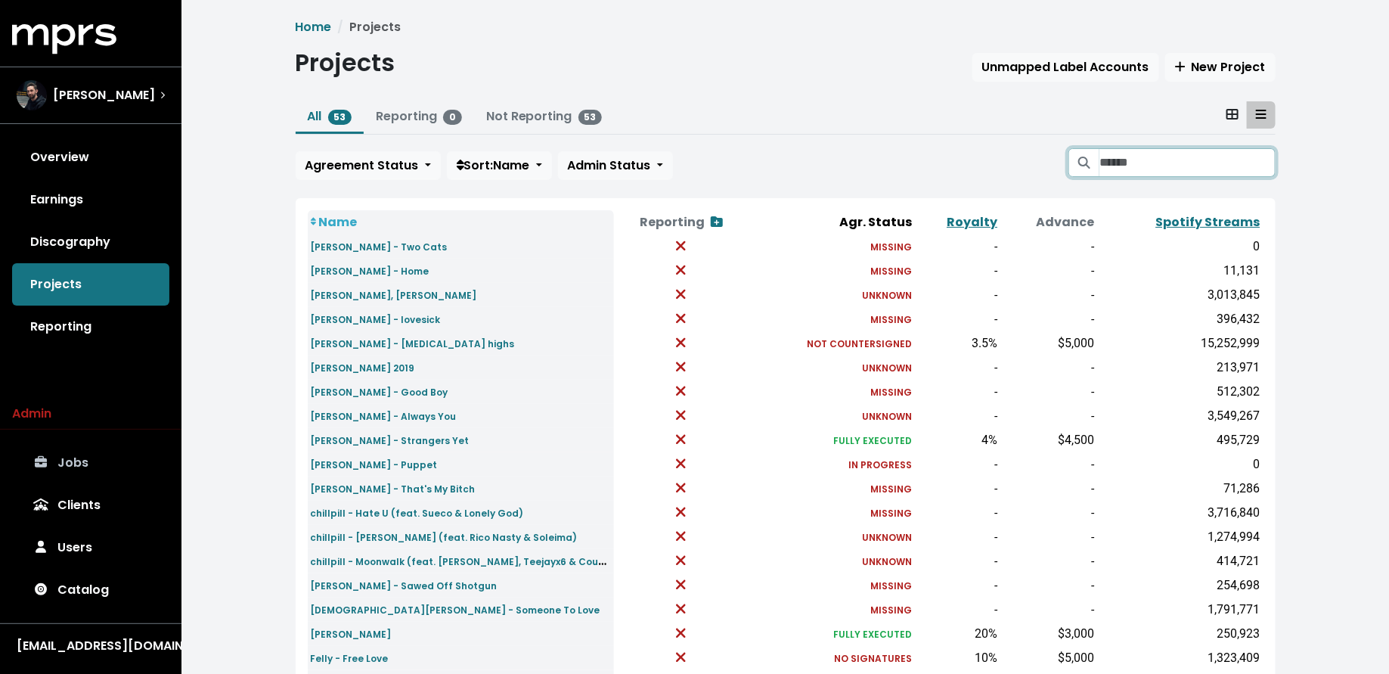
click at [1199, 156] on input "Search projects" at bounding box center [1186, 162] width 175 height 29
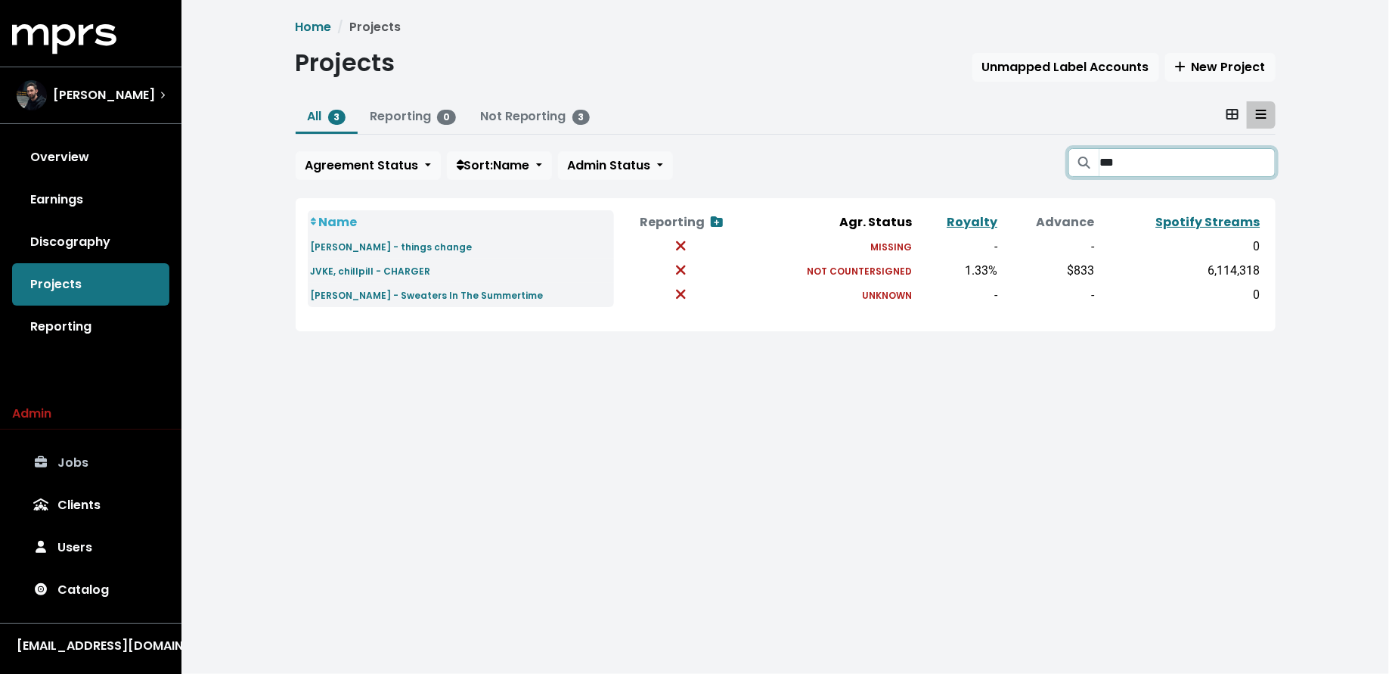
type input "****"
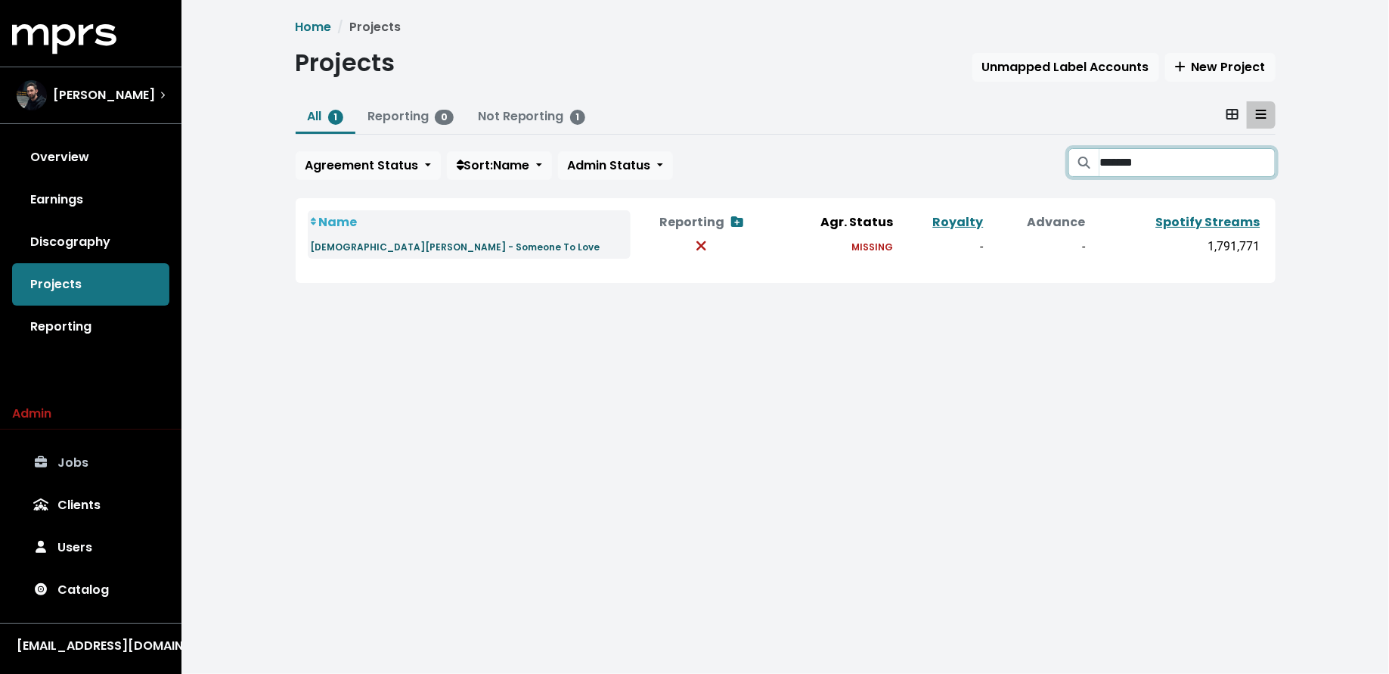
type input "*******"
click at [358, 244] on small "[DEMOGRAPHIC_DATA][PERSON_NAME] - Someone To Love" at bounding box center [456, 246] width 290 height 13
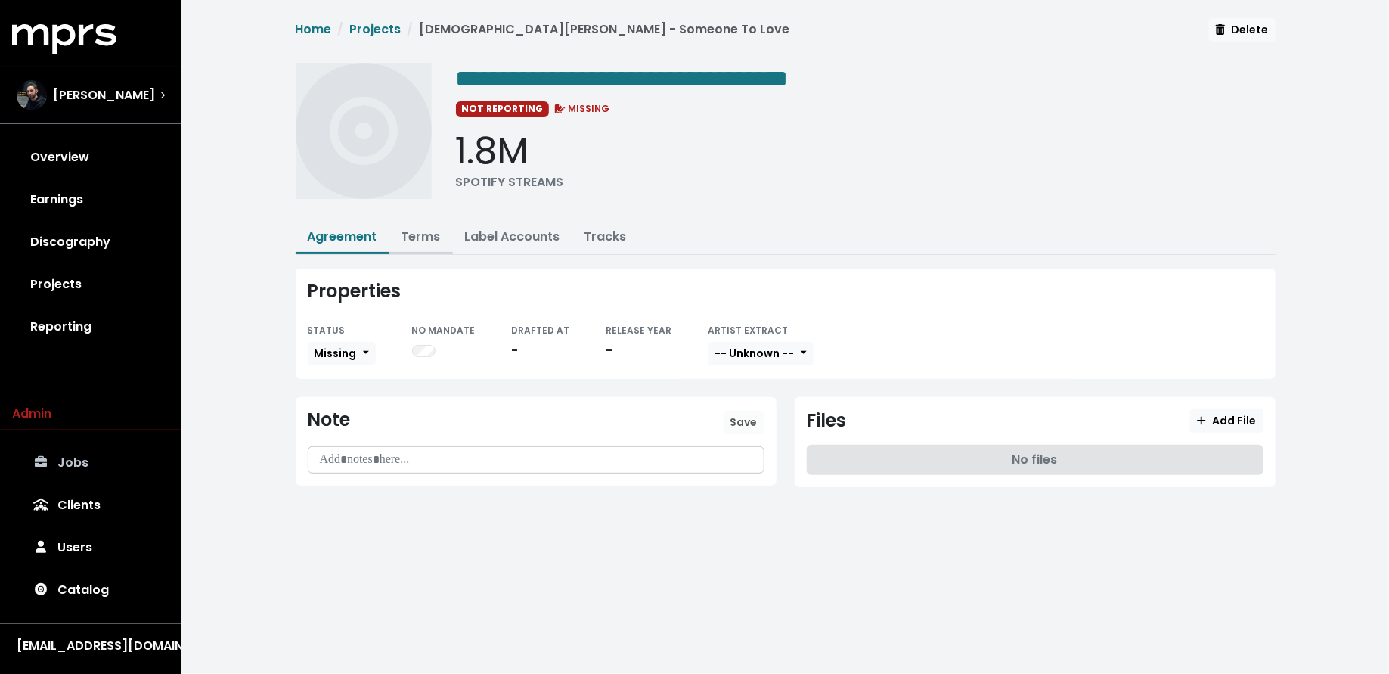
click at [413, 239] on link "Terms" at bounding box center [420, 236] width 39 height 17
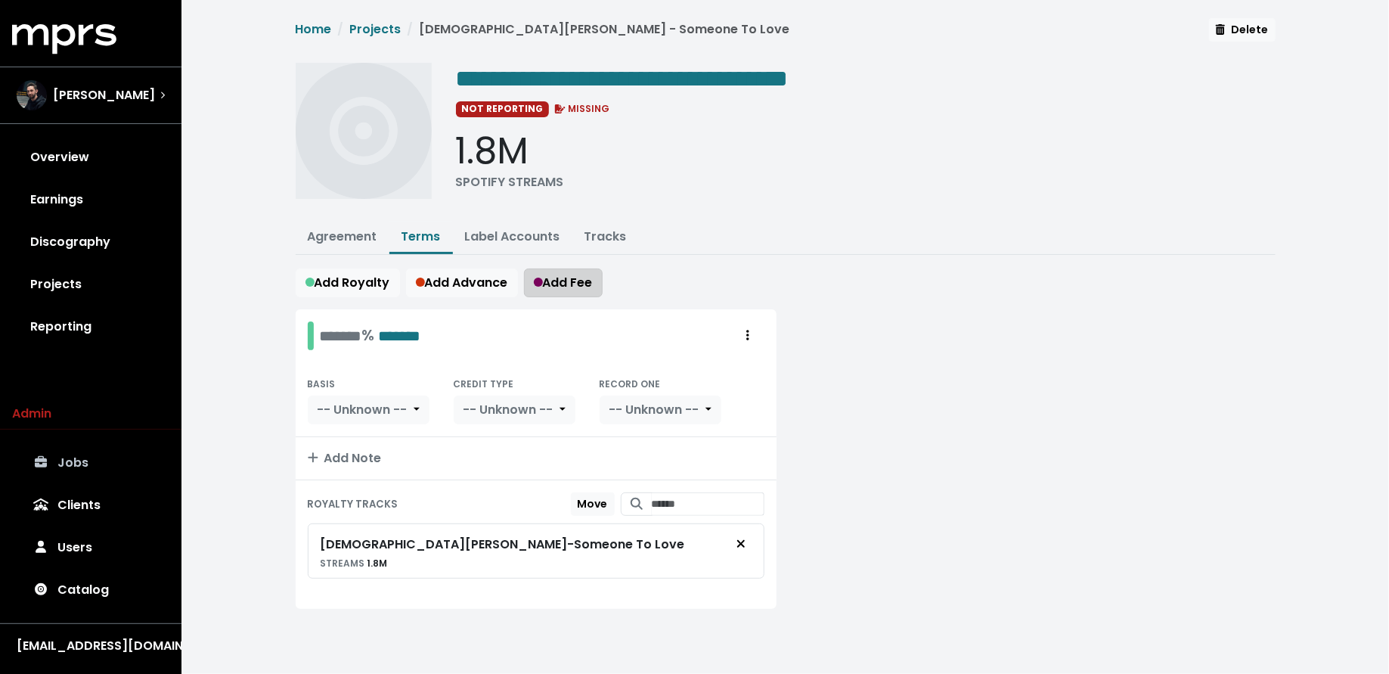
click at [565, 275] on span "Add Fee" at bounding box center [563, 282] width 59 height 17
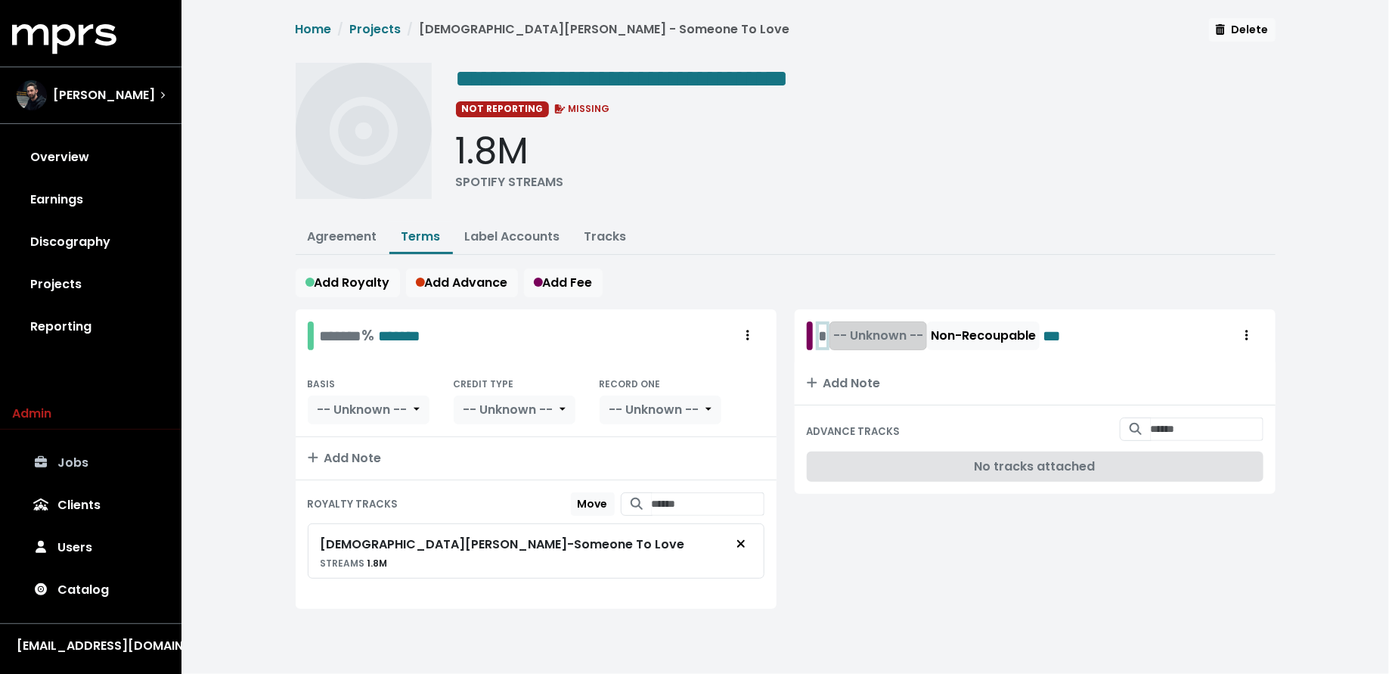
click at [825, 332] on div "* -- Unknown -- Non-Recoupable ***" at bounding box center [944, 335] width 251 height 29
click at [892, 333] on span "-- Unknown --" at bounding box center [912, 335] width 90 height 17
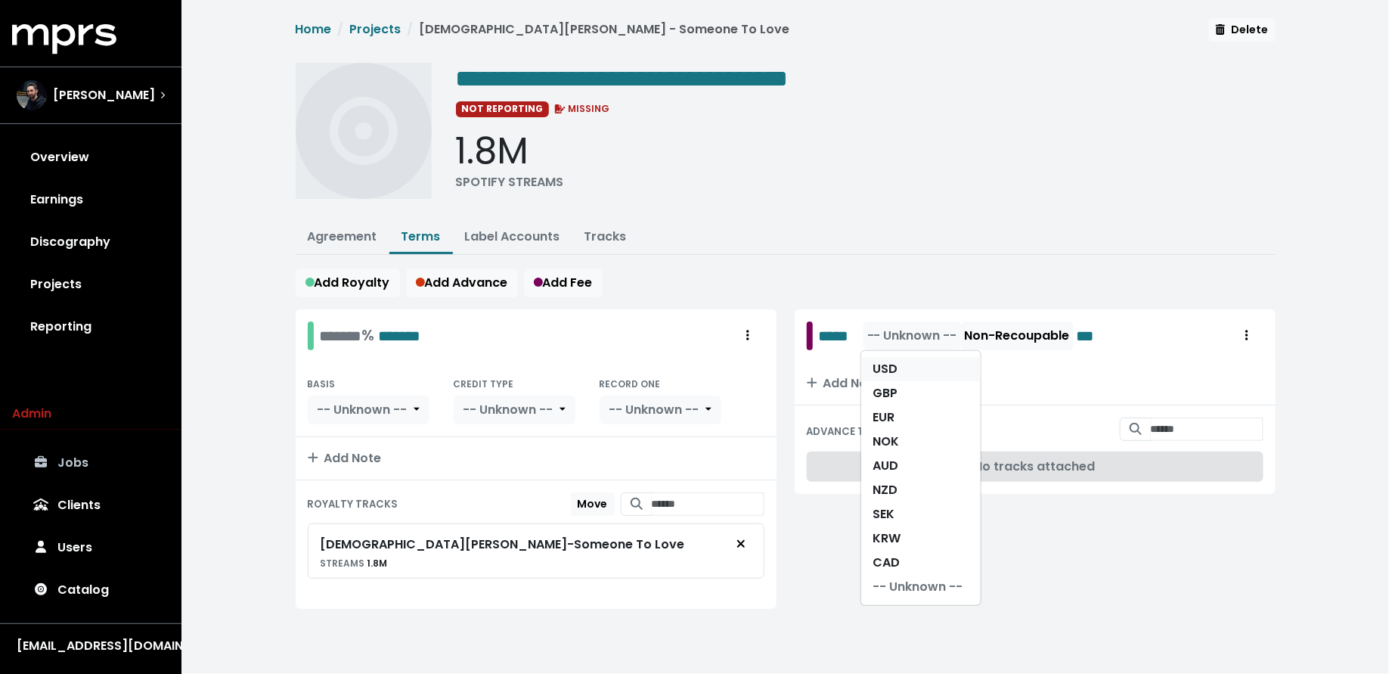
click at [892, 367] on link "USD" at bounding box center [920, 369] width 119 height 24
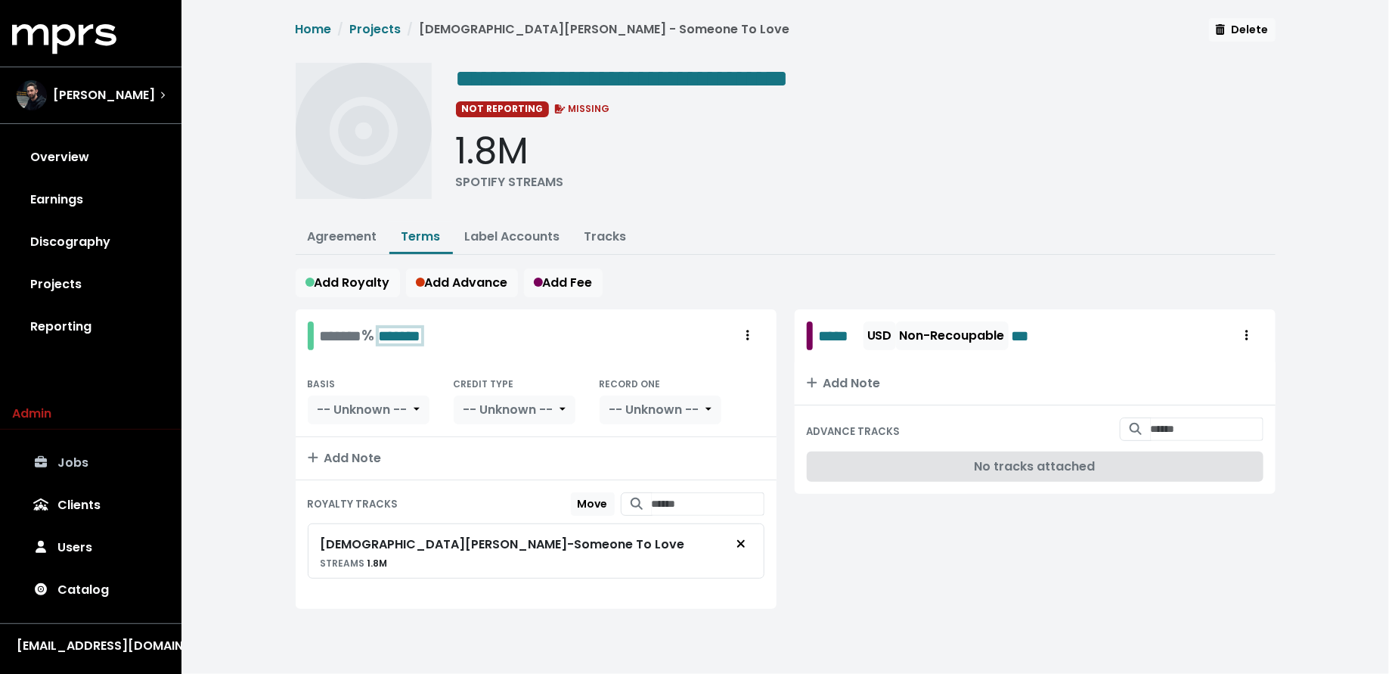
click at [346, 332] on div "******* % *******" at bounding box center [370, 335] width 101 height 23
click at [320, 337] on div "% *******" at bounding box center [349, 335] width 59 height 23
click at [326, 407] on span "-- Unknown --" at bounding box center [362, 409] width 90 height 17
click at [328, 515] on link "Net Artist Receipts" at bounding box center [377, 515] width 139 height 24
click at [492, 407] on span "-- Unknown --" at bounding box center [533, 409] width 90 height 17
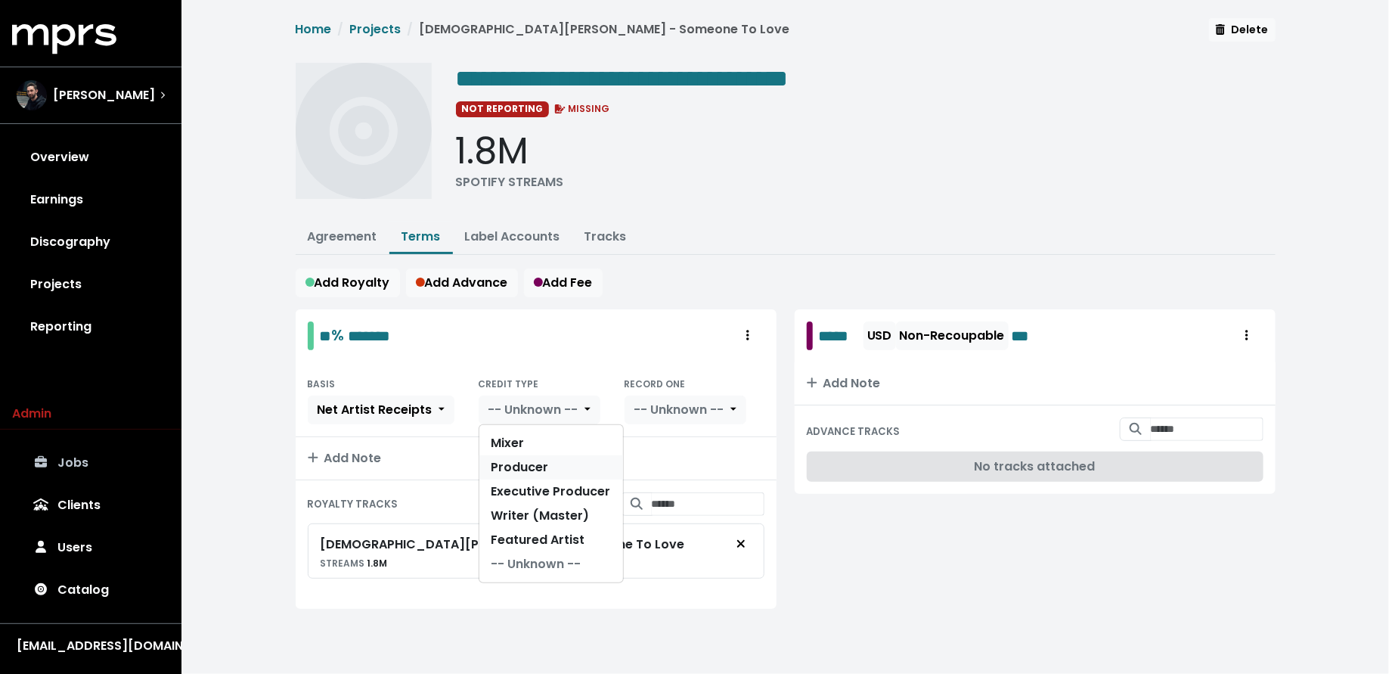
click at [493, 460] on link "Producer" at bounding box center [551, 467] width 144 height 24
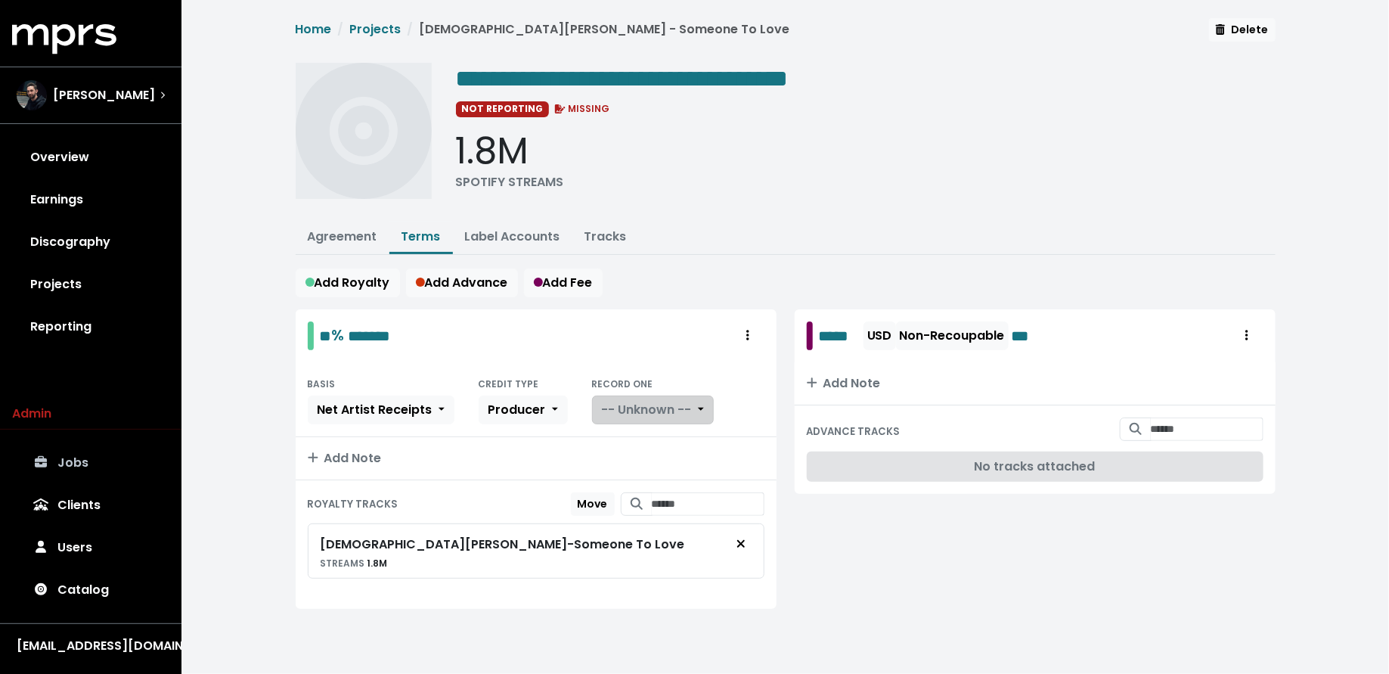
click at [635, 408] on span "-- Unknown --" at bounding box center [647, 409] width 90 height 17
click at [633, 439] on link "Yes" at bounding box center [652, 443] width 119 height 24
click at [607, 411] on span "Yes" at bounding box center [613, 409] width 22 height 17
click at [605, 490] on link "-- Unknown --" at bounding box center [652, 491] width 119 height 24
click at [342, 232] on link "Agreement" at bounding box center [343, 236] width 70 height 17
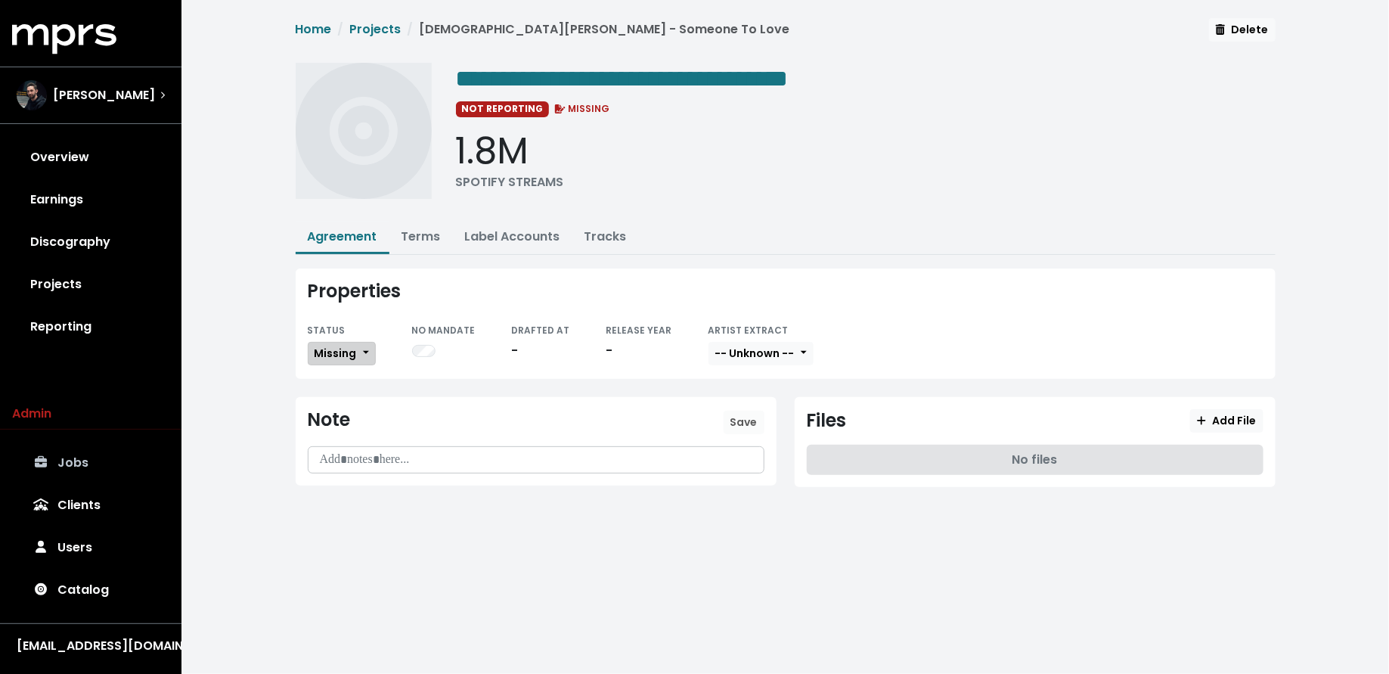
click at [340, 353] on span "Missing" at bounding box center [335, 352] width 42 height 15
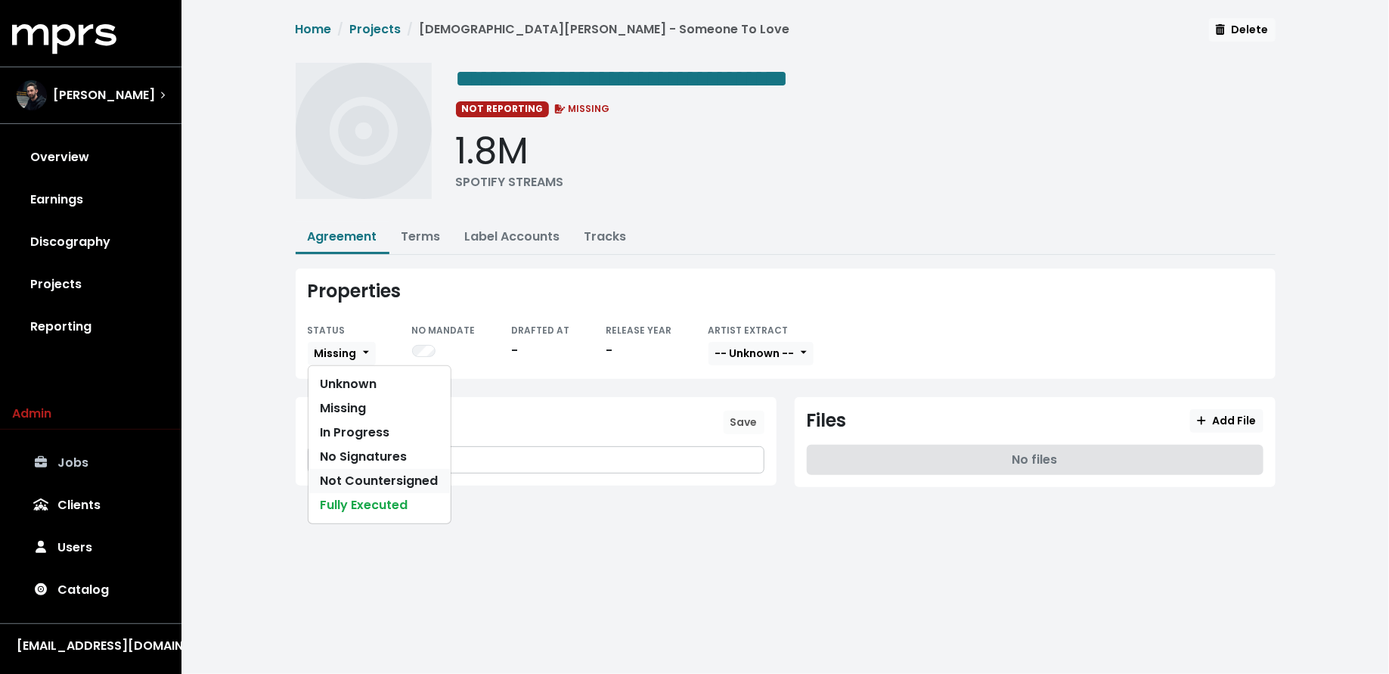
click at [356, 475] on link "Not Countersigned" at bounding box center [379, 481] width 142 height 24
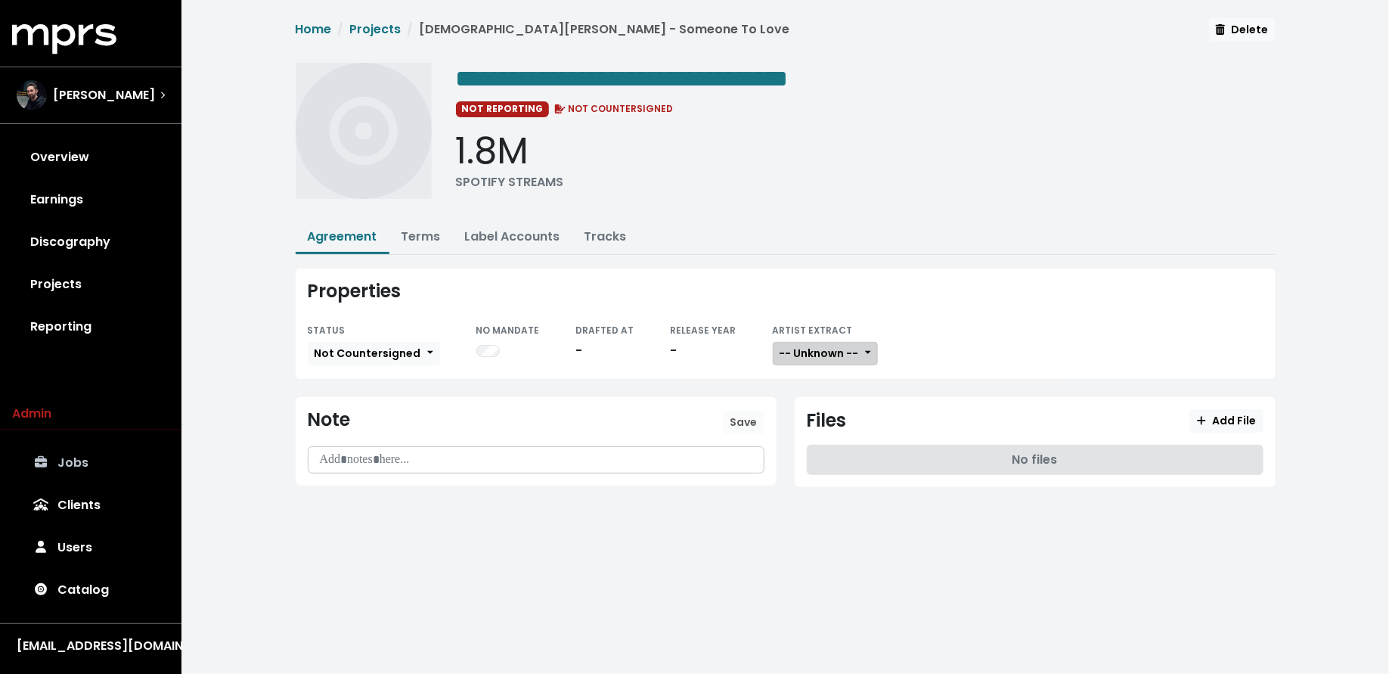
click at [801, 356] on span "-- Unknown --" at bounding box center [818, 352] width 79 height 15
click at [801, 426] on link "Not Available" at bounding box center [832, 432] width 119 height 24
click at [1244, 415] on span "Add File" at bounding box center [1226, 420] width 59 height 15
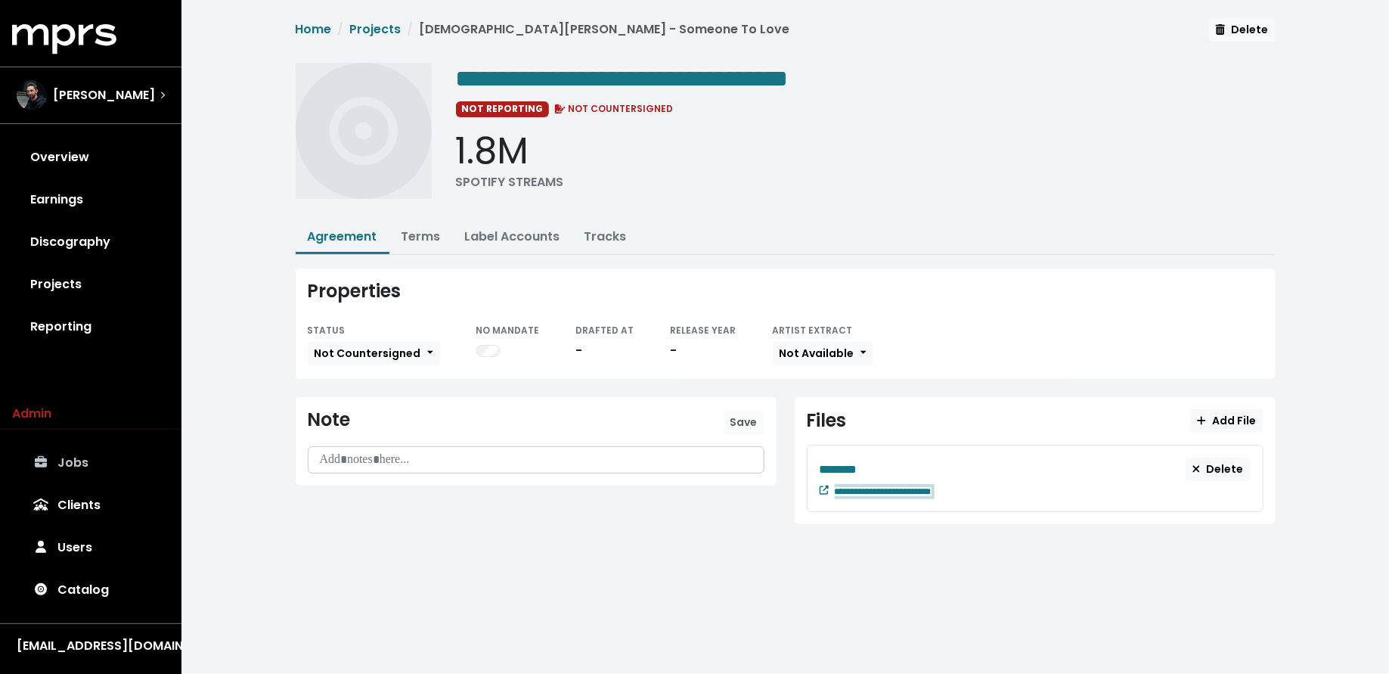
click at [986, 500] on div "**********" at bounding box center [1035, 477] width 457 height 67
paste span "Edit value"
click at [881, 463] on div "********" at bounding box center [1002, 469] width 367 height 19
click at [106, 291] on link "Projects" at bounding box center [90, 284] width 157 height 42
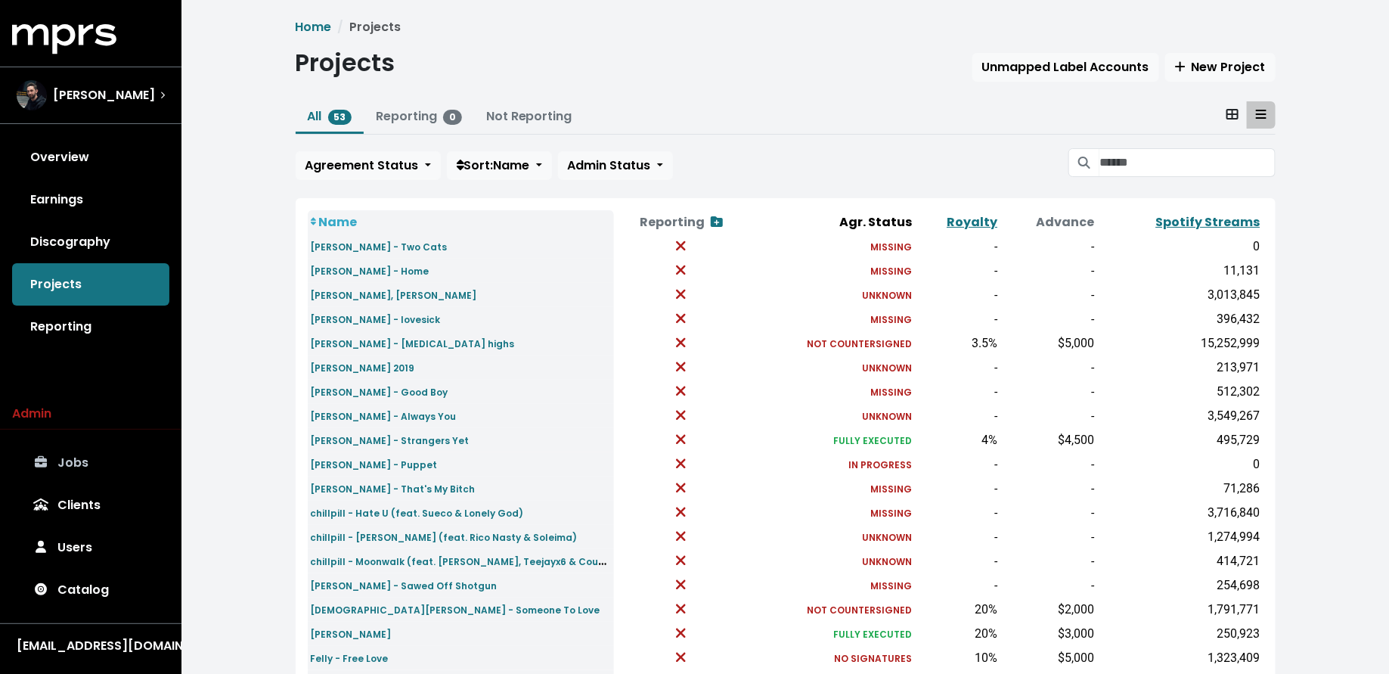
click at [1140, 178] on div "All 53 Reporting 0 Not Reporting Agreement Status Sort: Name Admin Status" at bounding box center [786, 143] width 980 height 85
click at [1140, 155] on input "Search projects" at bounding box center [1186, 162] width 175 height 29
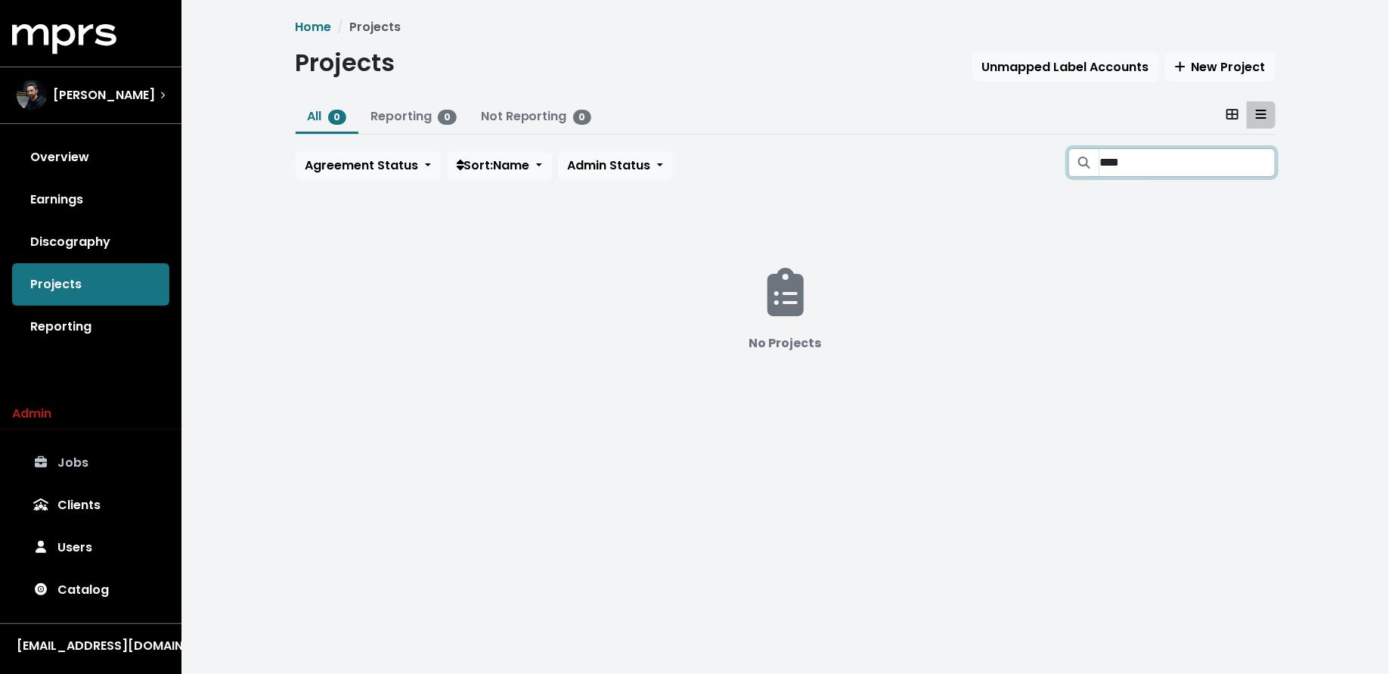
type input "****"
click at [1188, 70] on span "New Project" at bounding box center [1220, 66] width 91 height 17
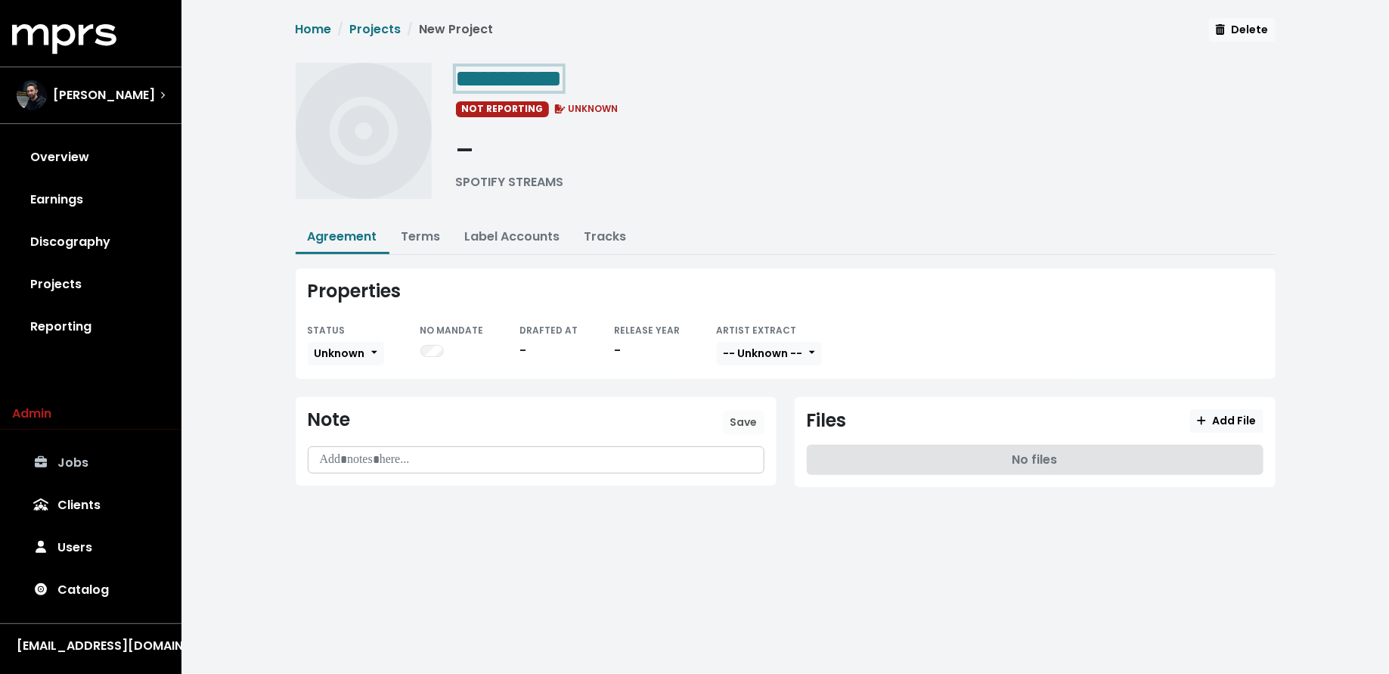
click at [627, 80] on div "**********" at bounding box center [865, 78] width 819 height 30
paste span "Edit value"
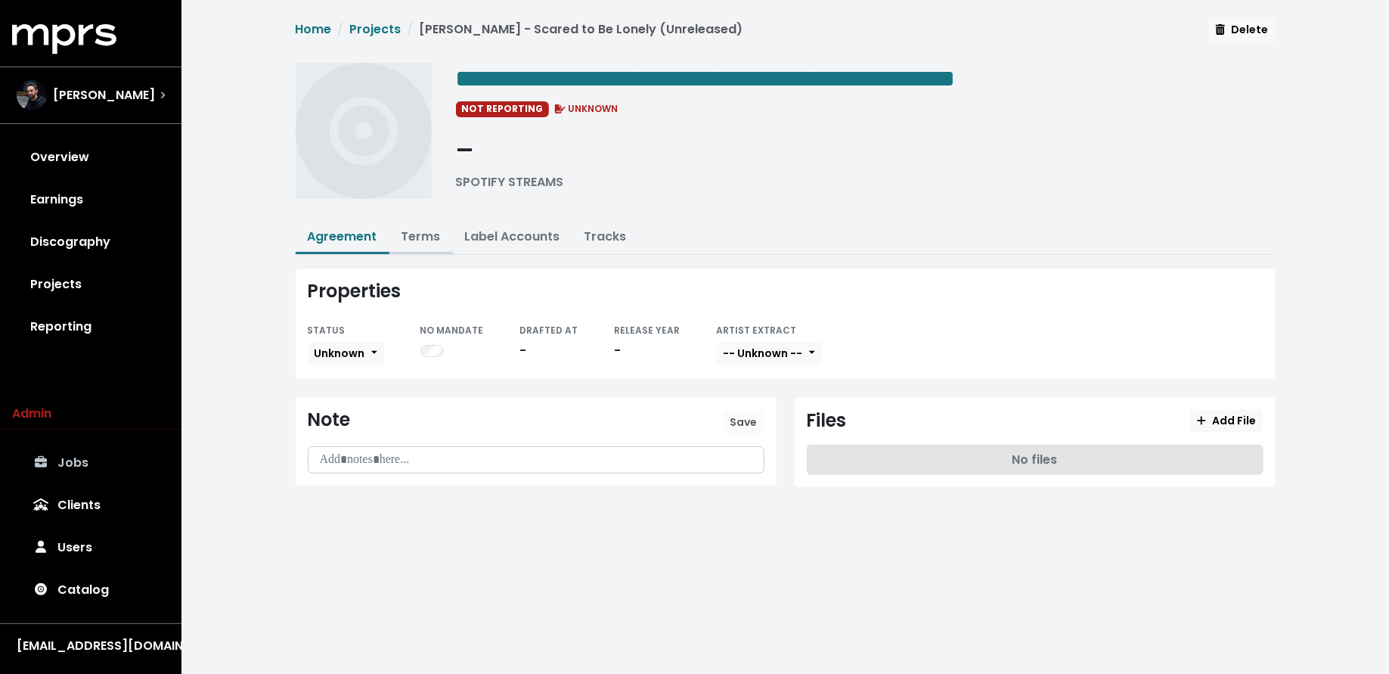
click at [407, 228] on link "Terms" at bounding box center [420, 236] width 39 height 17
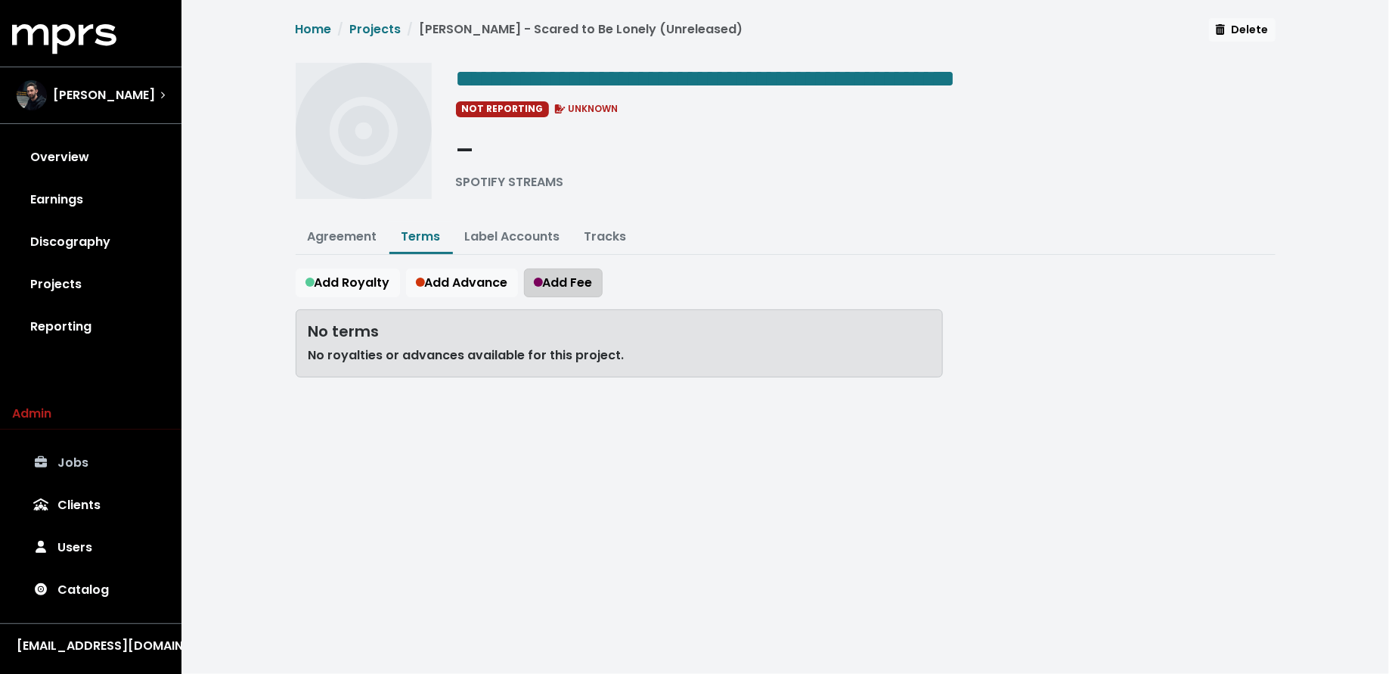
click at [556, 263] on div "**********" at bounding box center [785, 209] width 998 height 383
click at [540, 274] on span "Add Fee" at bounding box center [563, 282] width 59 height 17
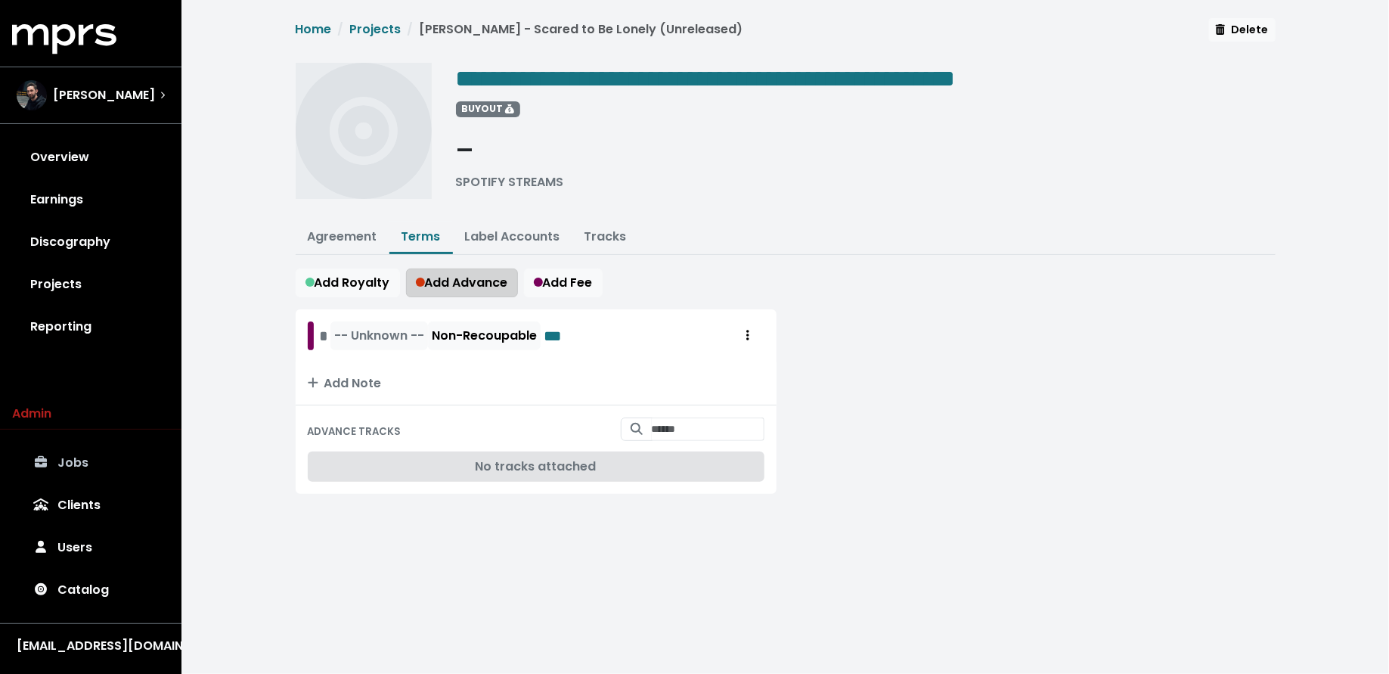
click at [507, 274] on span "Add Advance" at bounding box center [462, 282] width 92 height 17
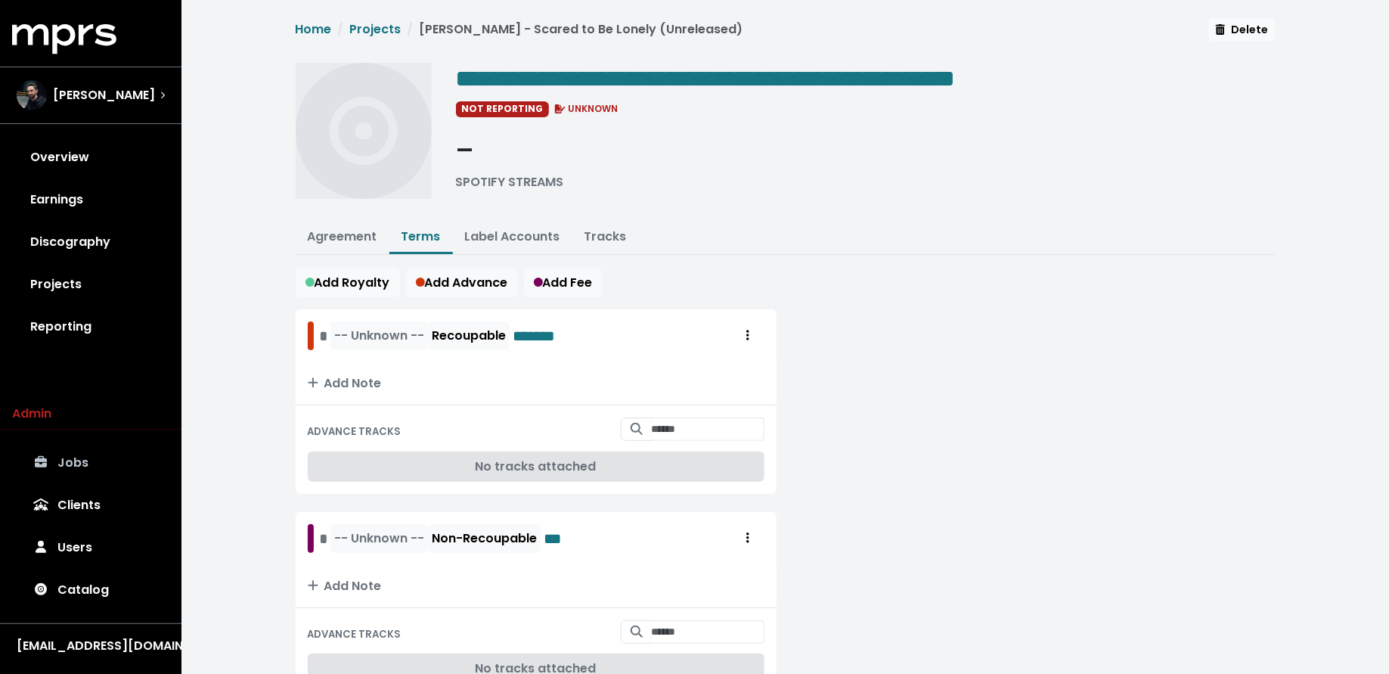
click at [401, 280] on div "Add Royalty Add Advance Add Fee" at bounding box center [786, 282] width 980 height 29
click at [382, 279] on span "Add Royalty" at bounding box center [347, 282] width 85 height 17
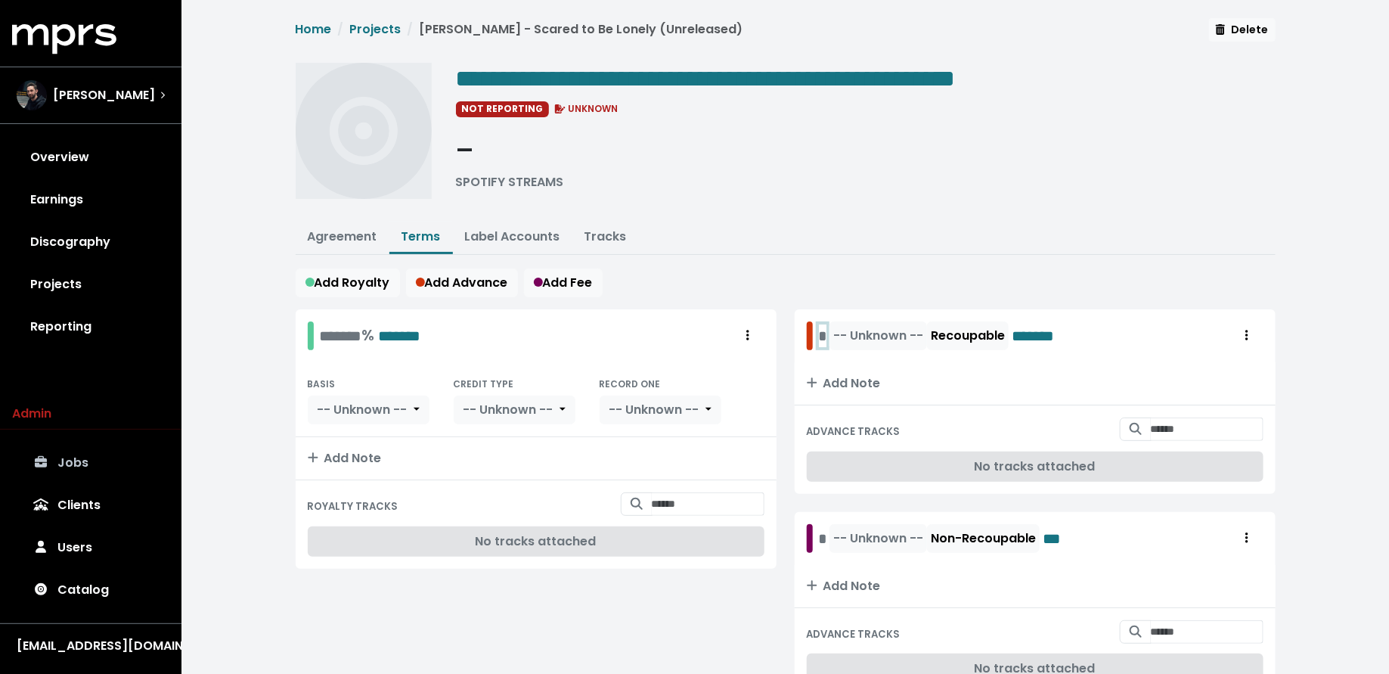
click at [816, 331] on div "* -- Unknown -- Recoupable *******" at bounding box center [944, 335] width 274 height 29
click at [826, 539] on span "-- Unknown --" at bounding box center [876, 538] width 101 height 29
click at [823, 534] on div "* -- Unknown -- Non-Recoupable ***" at bounding box center [944, 538] width 251 height 29
click at [901, 327] on span "-- Unknown --" at bounding box center [908, 335] width 90 height 17
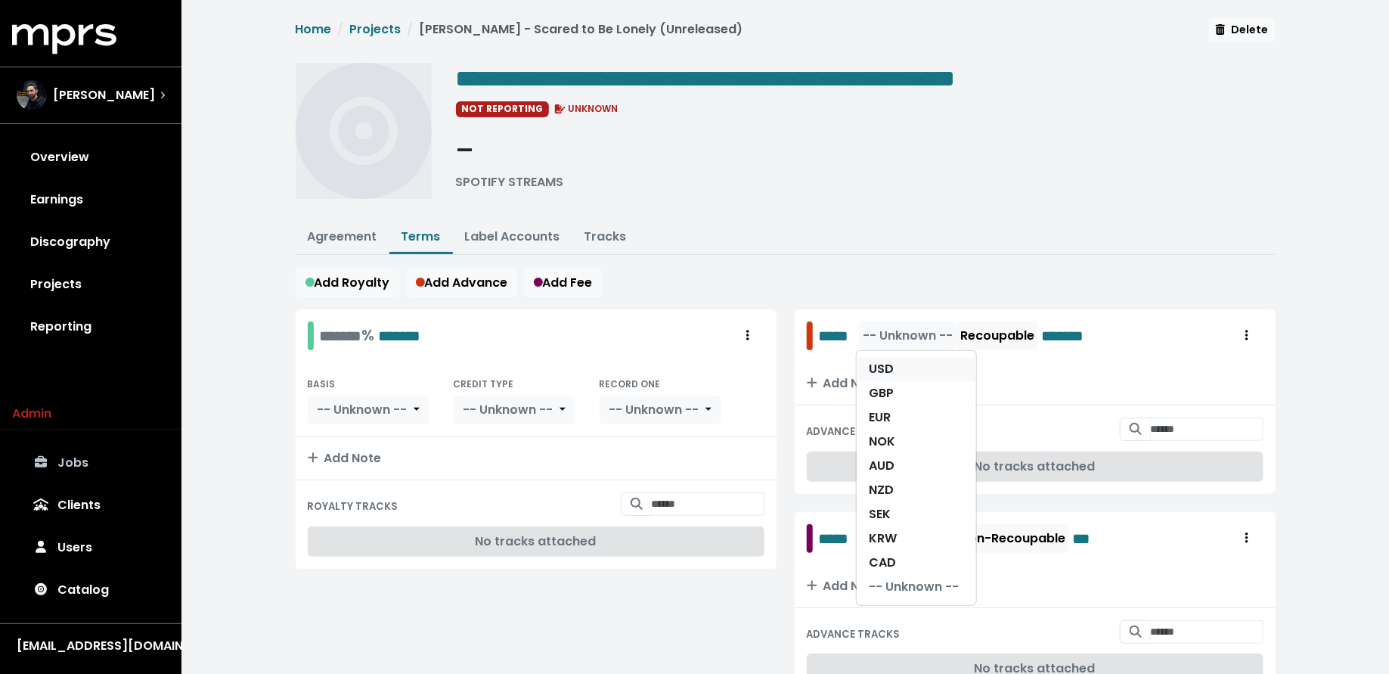
click at [899, 369] on link "USD" at bounding box center [915, 369] width 119 height 24
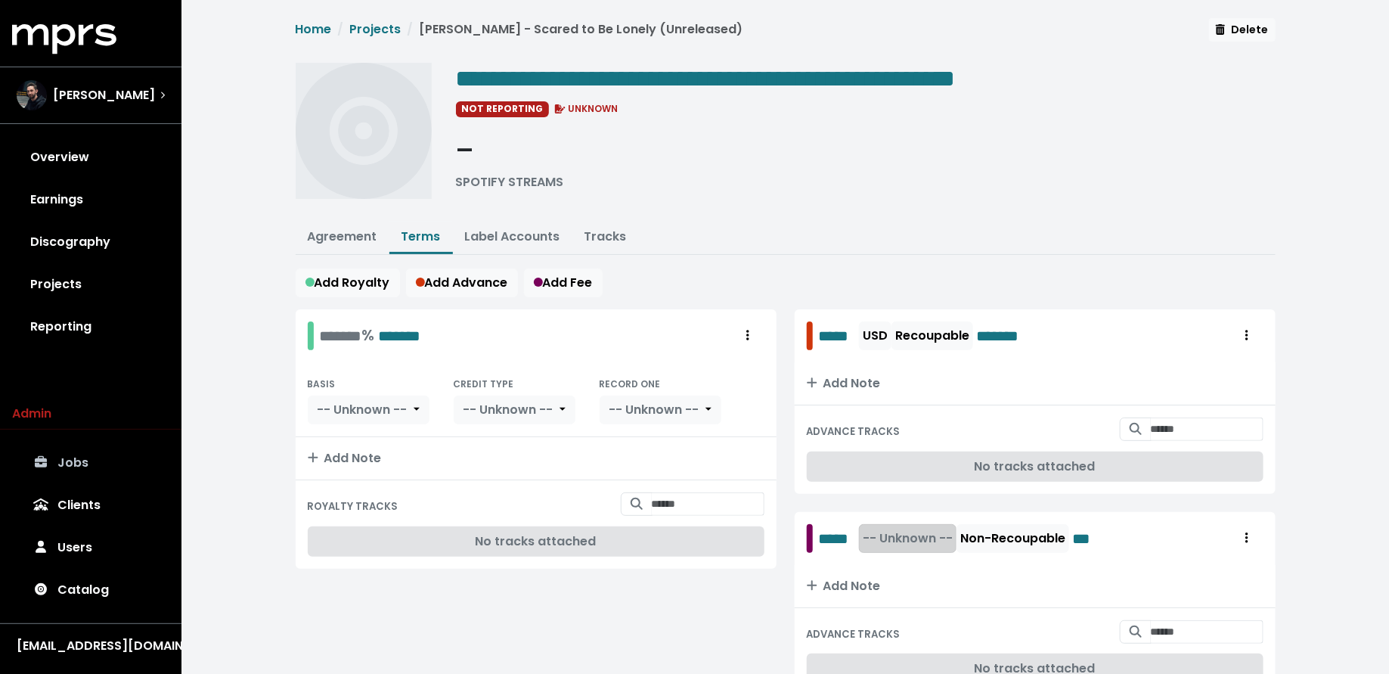
click at [909, 529] on span "-- Unknown --" at bounding box center [908, 537] width 90 height 17
click at [909, 564] on link "USD" at bounding box center [915, 571] width 119 height 24
click at [325, 329] on div "******* % *******" at bounding box center [370, 335] width 101 height 23
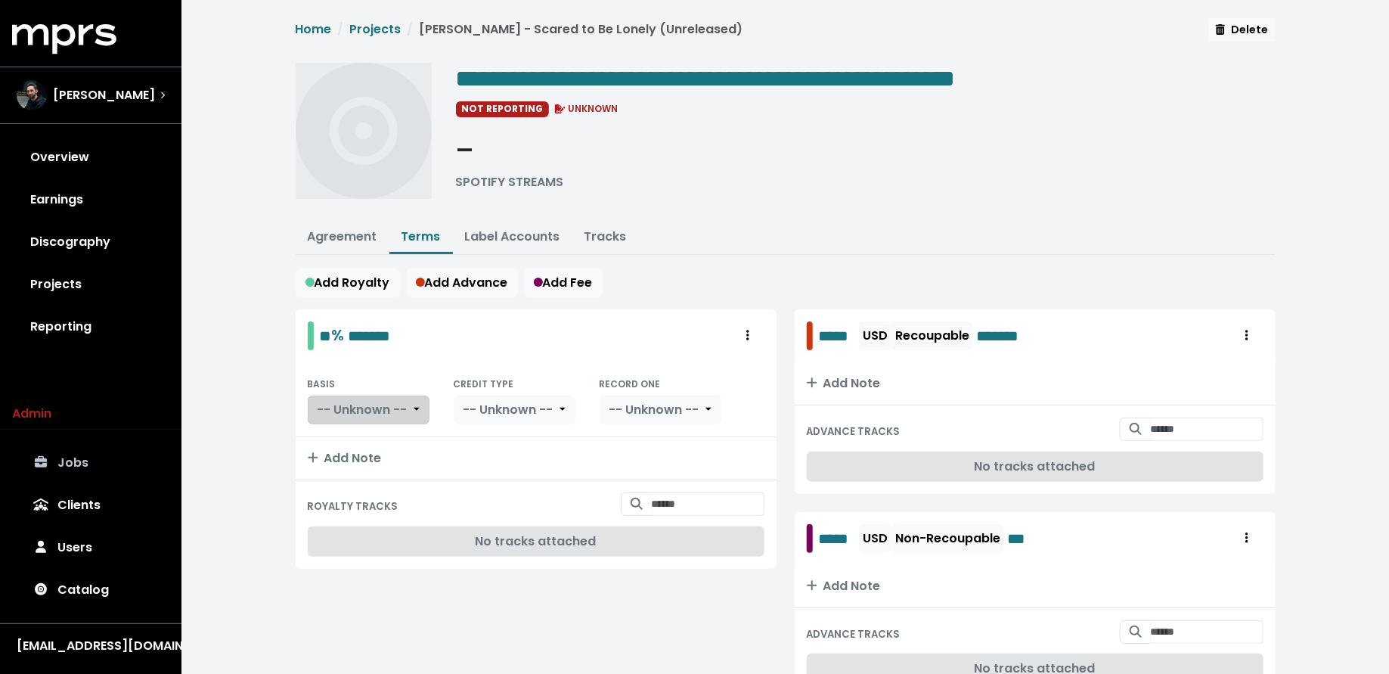
click at [404, 401] on span "-- Unknown --" at bounding box center [362, 409] width 90 height 17
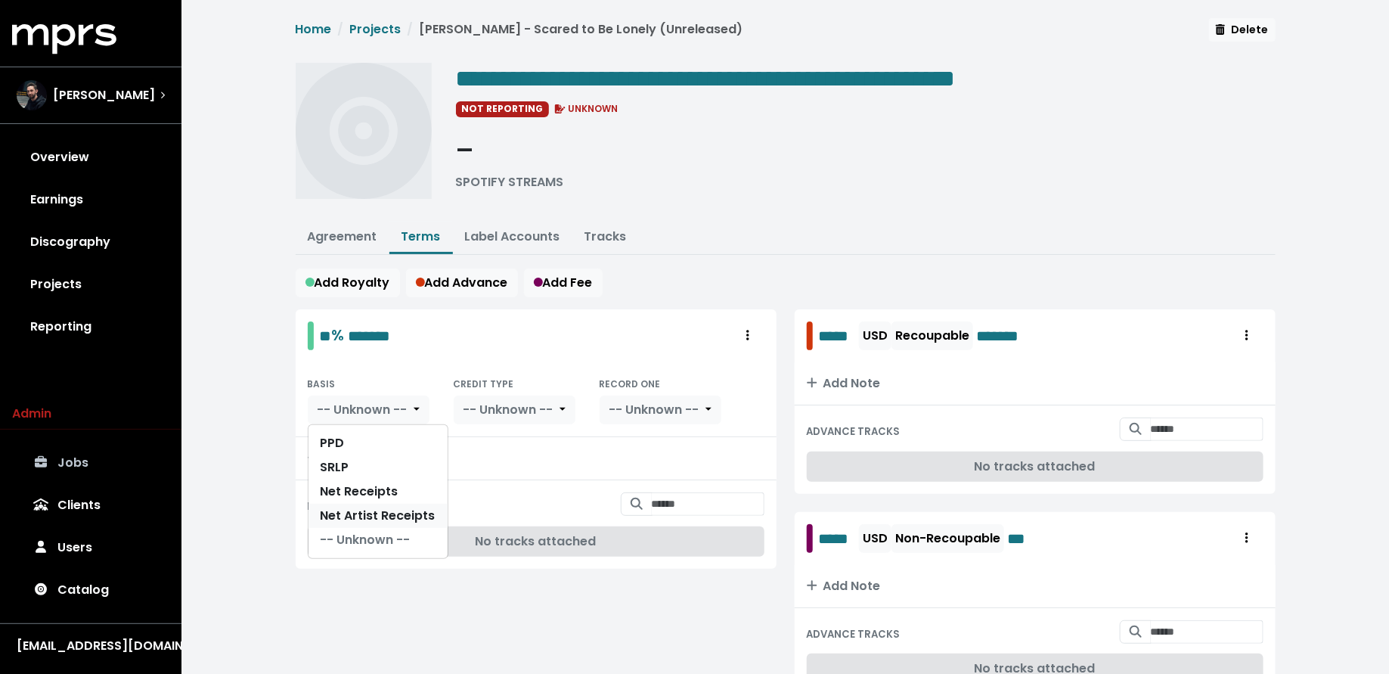
click at [397, 503] on link "Net Artist Receipts" at bounding box center [377, 515] width 139 height 24
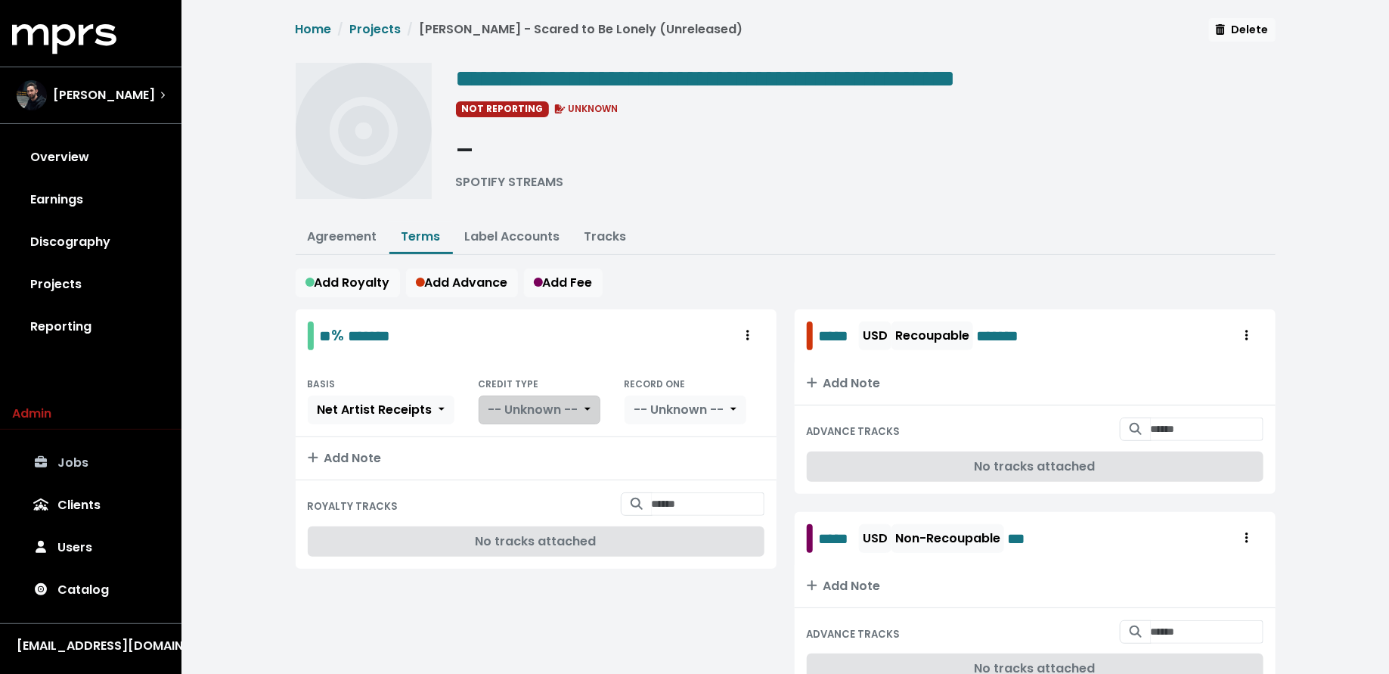
click at [502, 401] on span "-- Unknown --" at bounding box center [533, 409] width 90 height 17
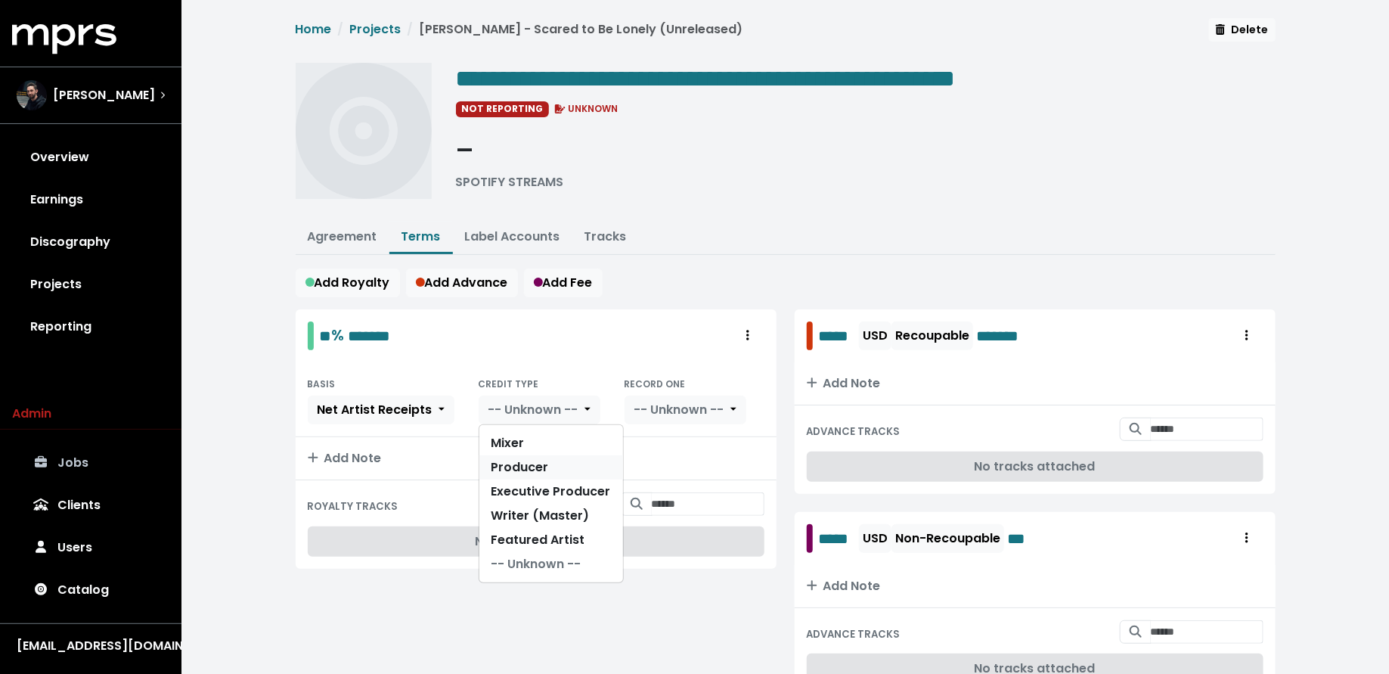
click at [503, 461] on link "Producer" at bounding box center [551, 467] width 144 height 24
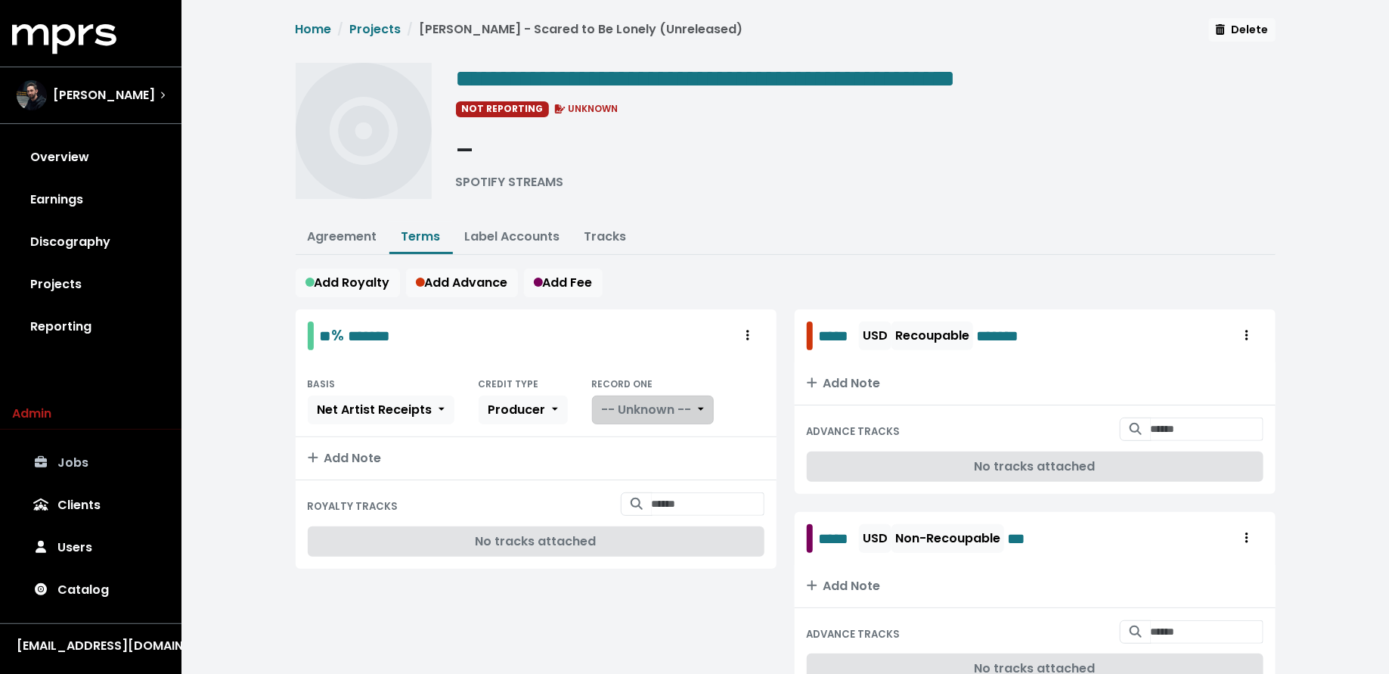
click at [639, 404] on span "-- Unknown --" at bounding box center [647, 409] width 90 height 17
click at [636, 433] on link "Yes" at bounding box center [652, 443] width 119 height 24
click at [327, 234] on link "Agreement" at bounding box center [343, 236] width 70 height 17
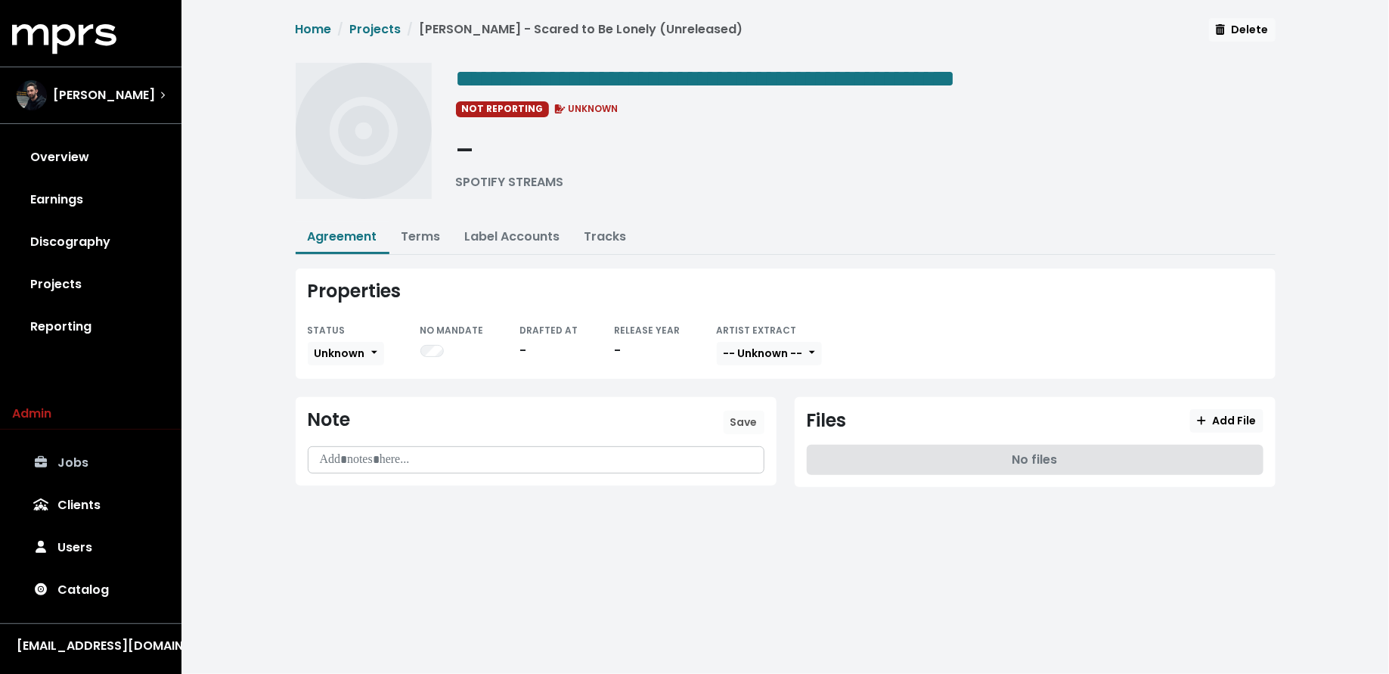
click at [350, 332] on div "STATUS" at bounding box center [346, 330] width 76 height 18
click at [354, 342] on button "Unknown" at bounding box center [346, 353] width 76 height 23
click at [367, 479] on link "Not Countersigned" at bounding box center [379, 481] width 142 height 24
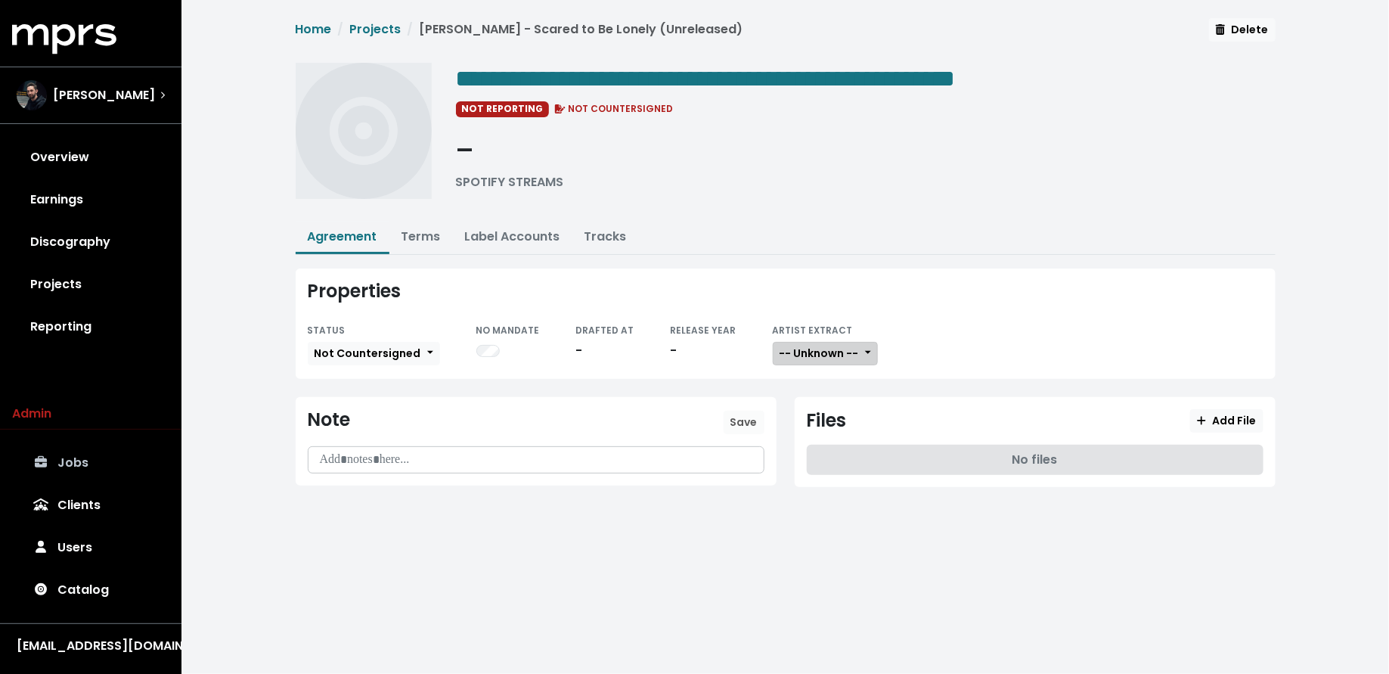
click at [801, 345] on span "-- Unknown --" at bounding box center [818, 352] width 79 height 15
click at [804, 434] on link "Not Available" at bounding box center [832, 432] width 119 height 24
click at [1247, 424] on span "Add File" at bounding box center [1226, 421] width 59 height 16
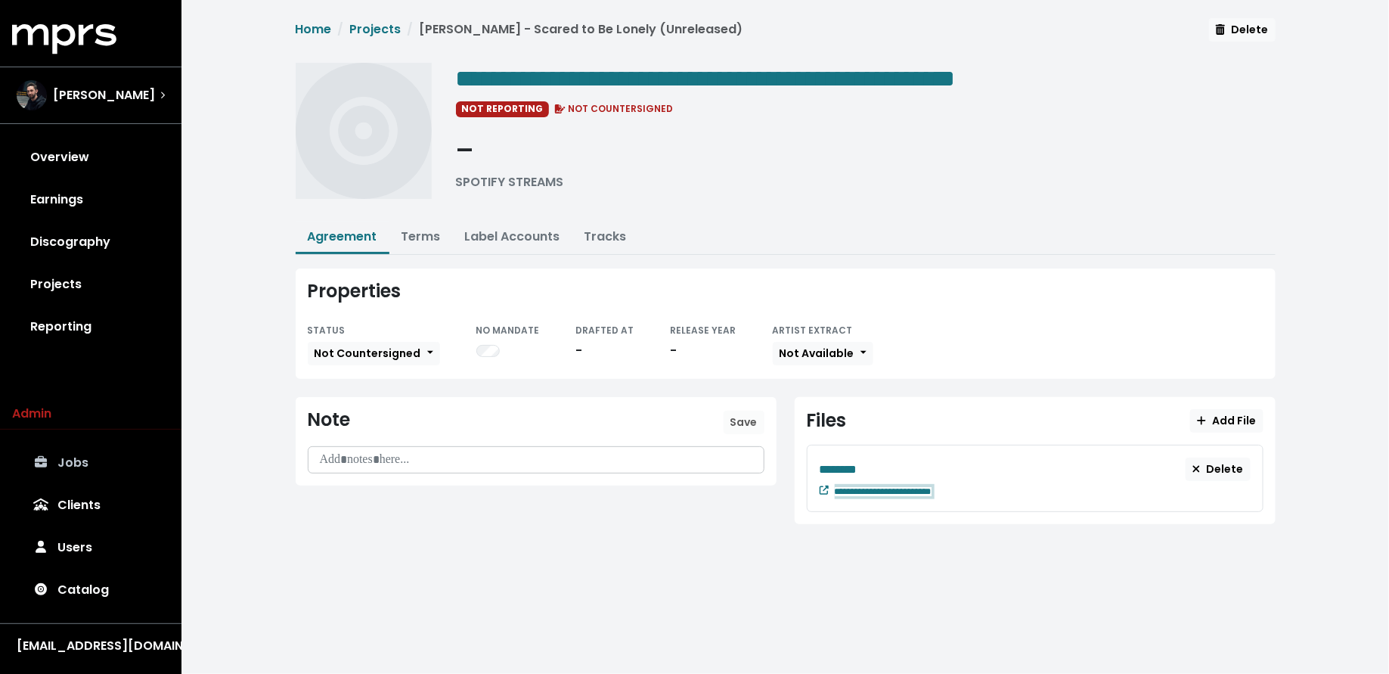
click at [986, 494] on div "**********" at bounding box center [1035, 477] width 457 height 67
paste span "Edit value"
click at [884, 465] on div "********" at bounding box center [1002, 469] width 367 height 19
click at [107, 286] on link "Projects" at bounding box center [90, 284] width 157 height 42
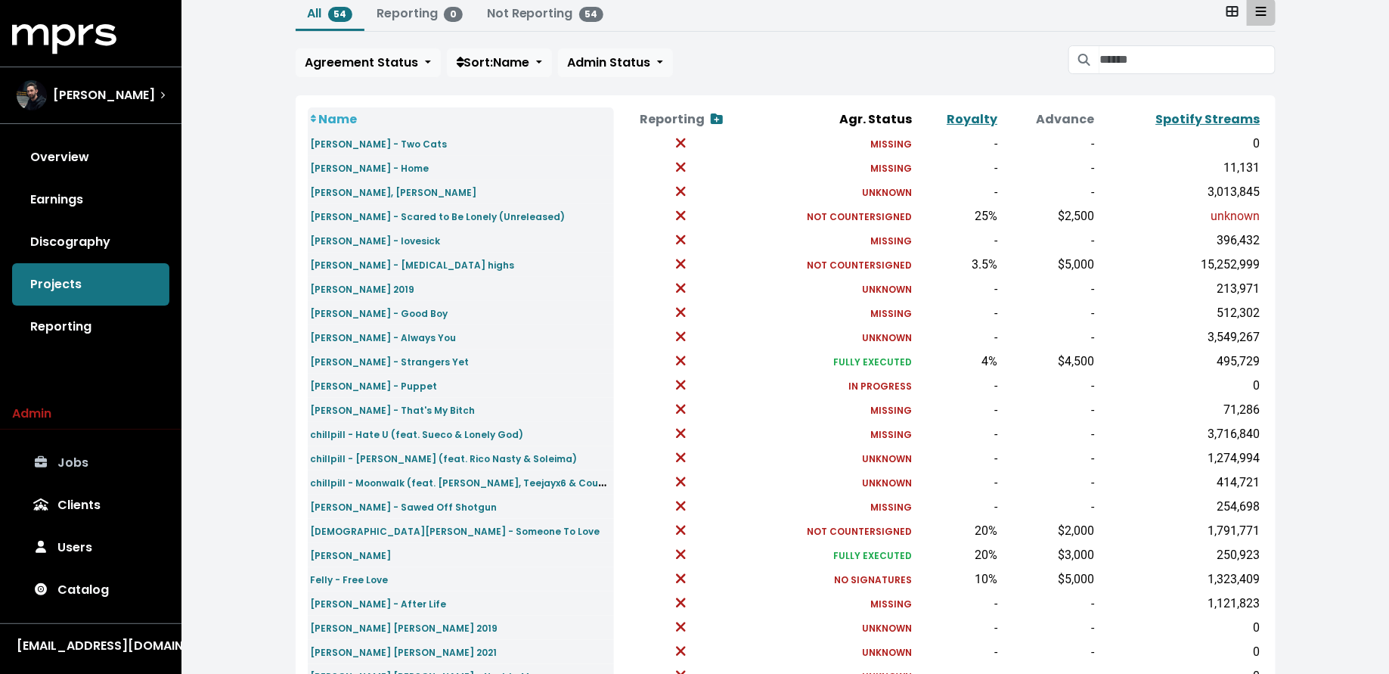
scroll to position [112, 0]
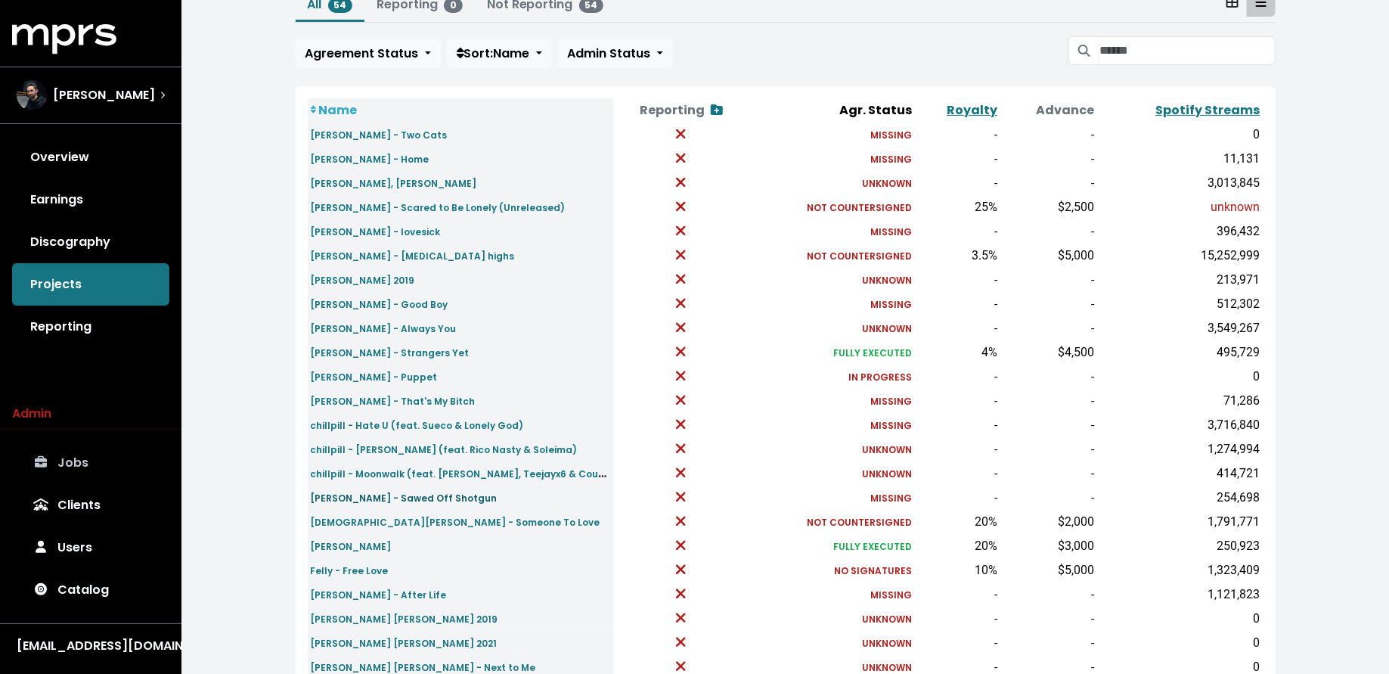
click at [426, 494] on small "[PERSON_NAME] - Sawed Off Shotgun" at bounding box center [404, 497] width 187 height 13
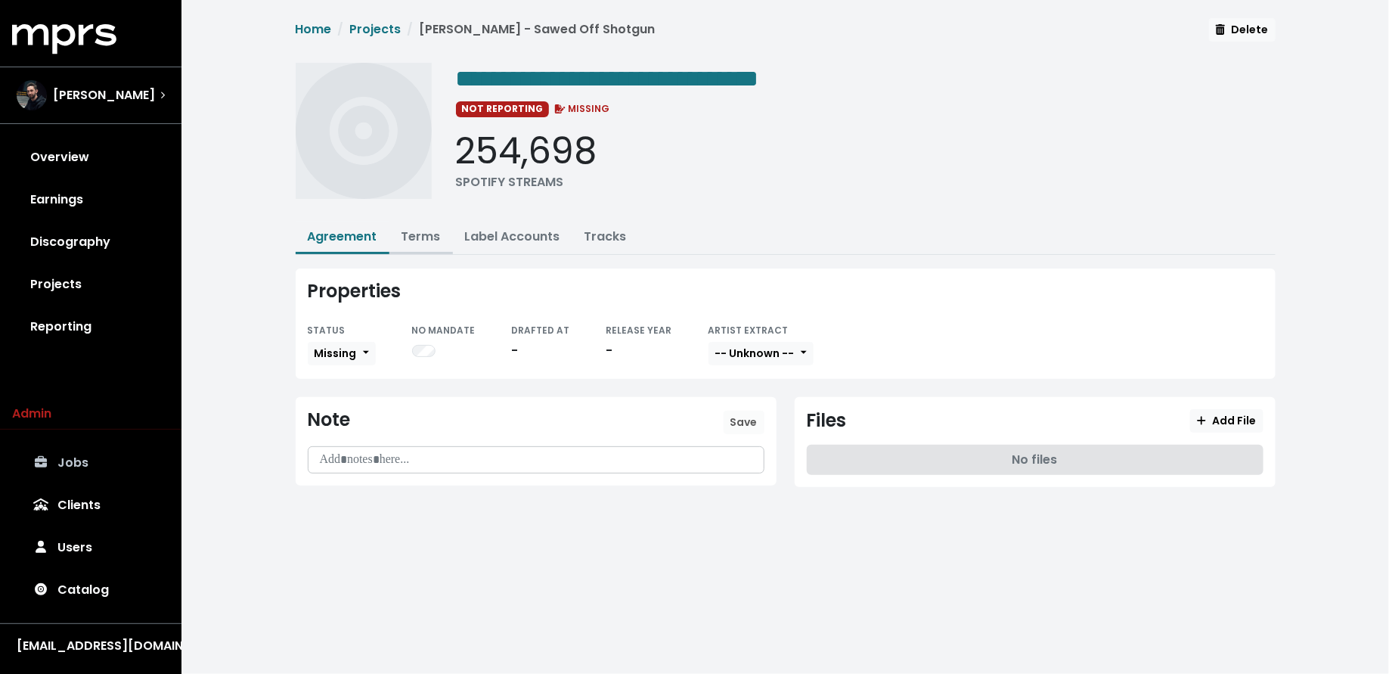
click at [419, 231] on link "Terms" at bounding box center [420, 236] width 39 height 17
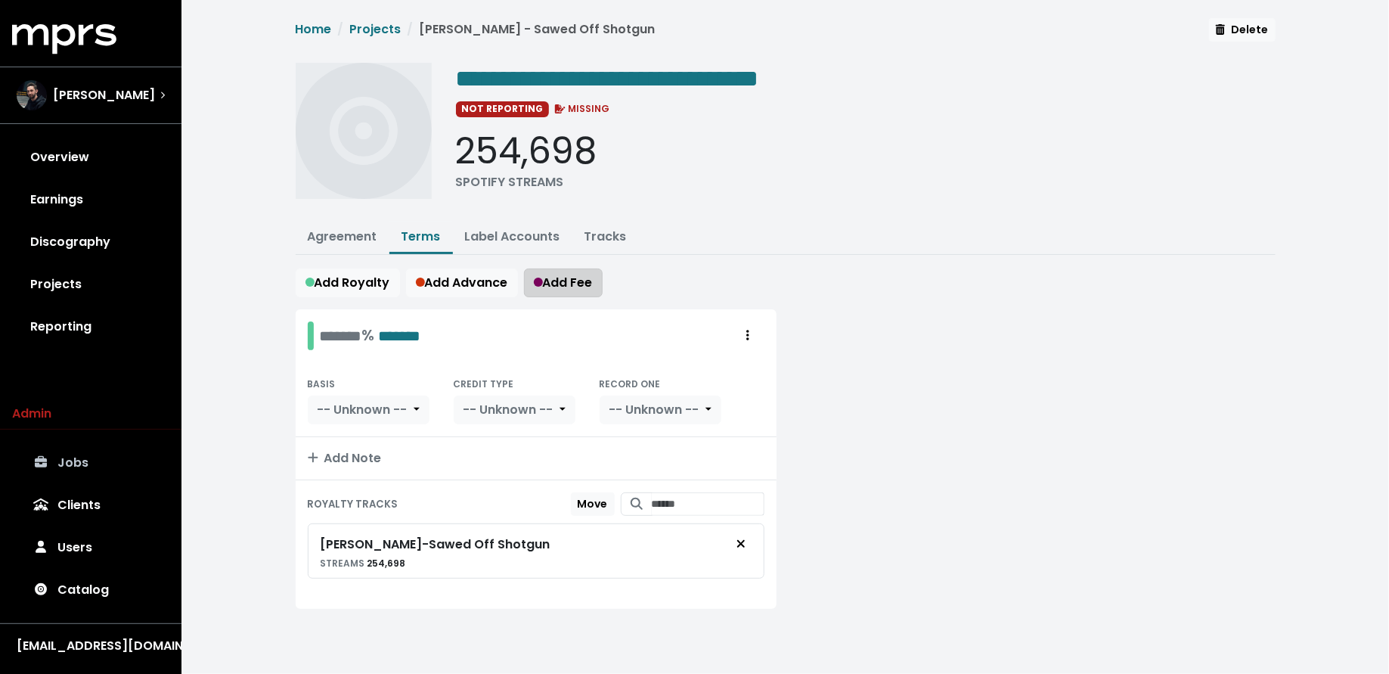
click at [556, 277] on span "Add Fee" at bounding box center [563, 282] width 59 height 17
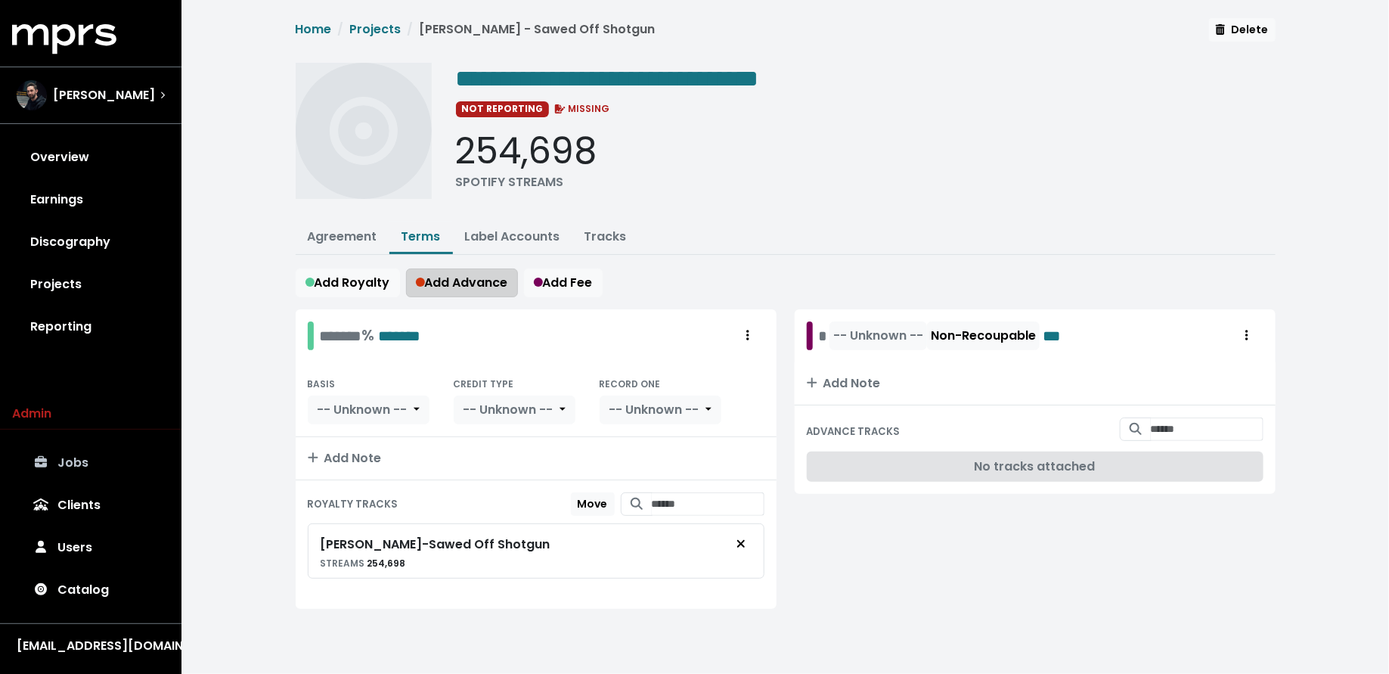
click at [480, 279] on span "Add Advance" at bounding box center [462, 282] width 92 height 17
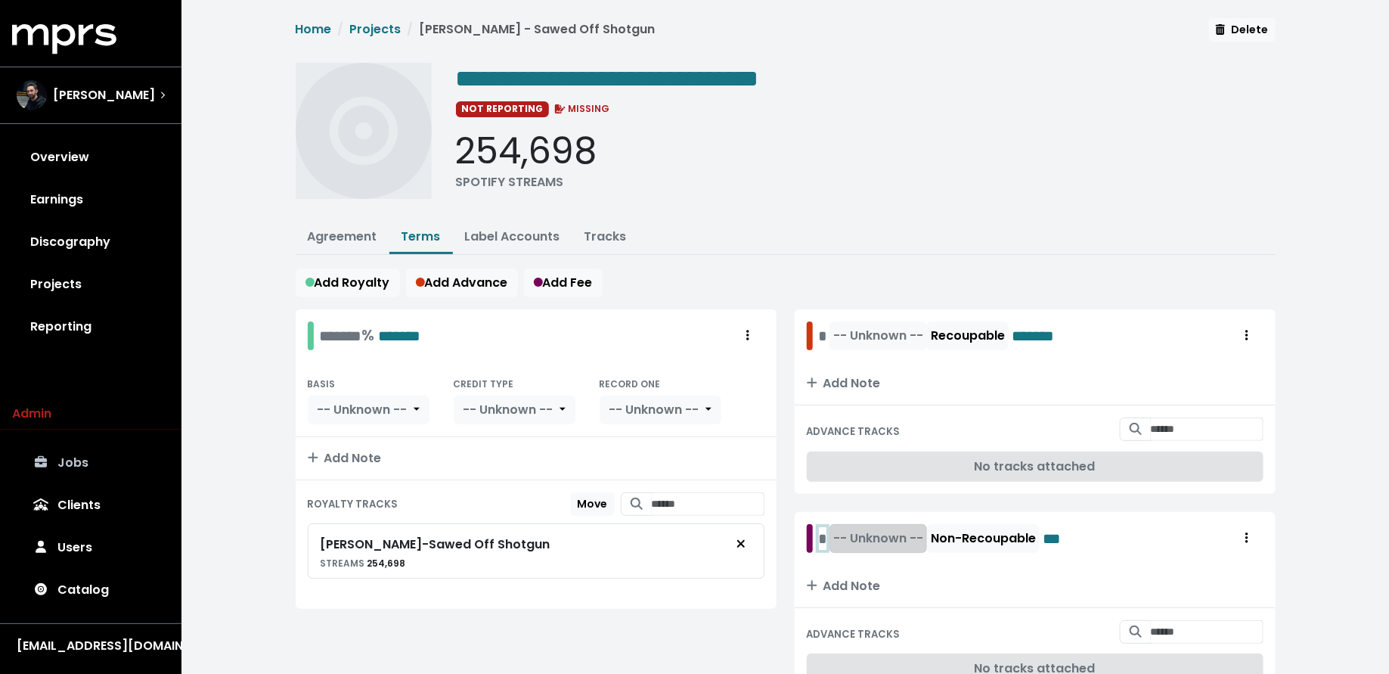
click at [821, 534] on div "* -- Unknown -- Non-Recoupable ***" at bounding box center [944, 538] width 251 height 29
click at [820, 326] on div "* -- Unknown -- Recoupable *******" at bounding box center [950, 335] width 262 height 29
click at [868, 327] on span "-- Unknown --" at bounding box center [898, 335] width 90 height 17
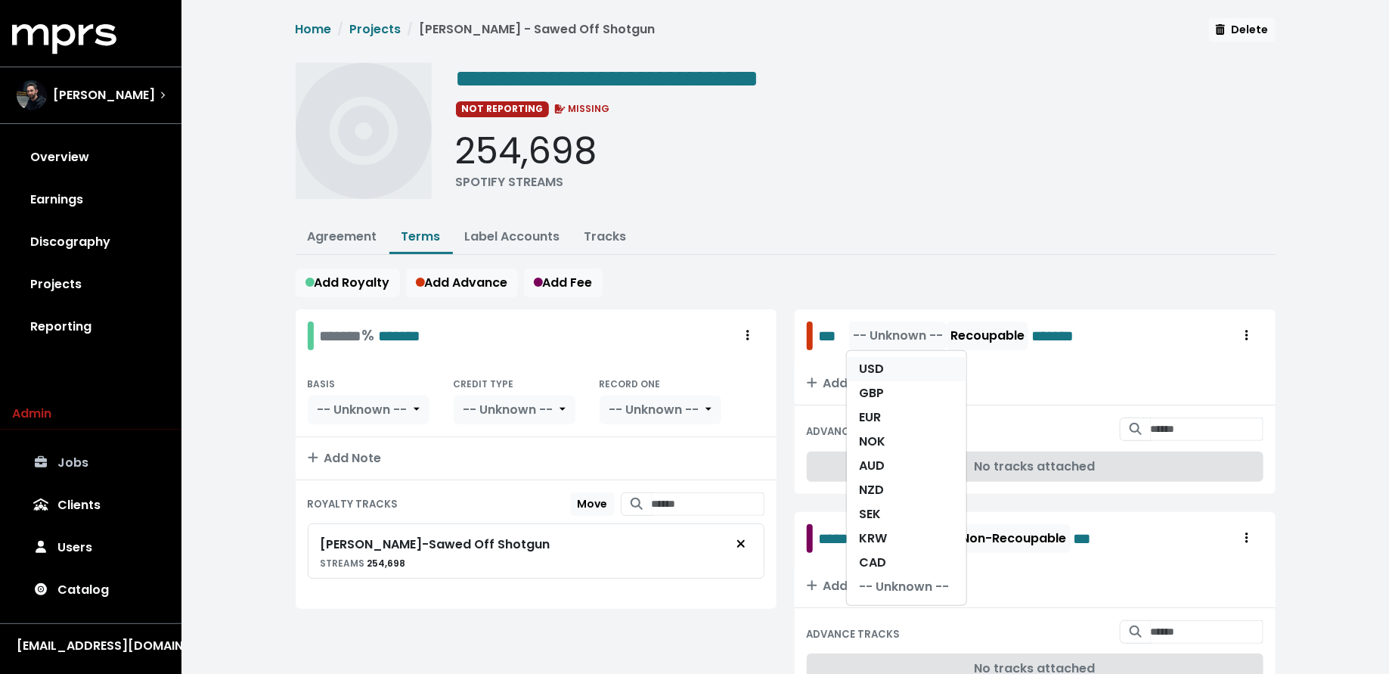
click at [870, 359] on link "USD" at bounding box center [906, 369] width 119 height 24
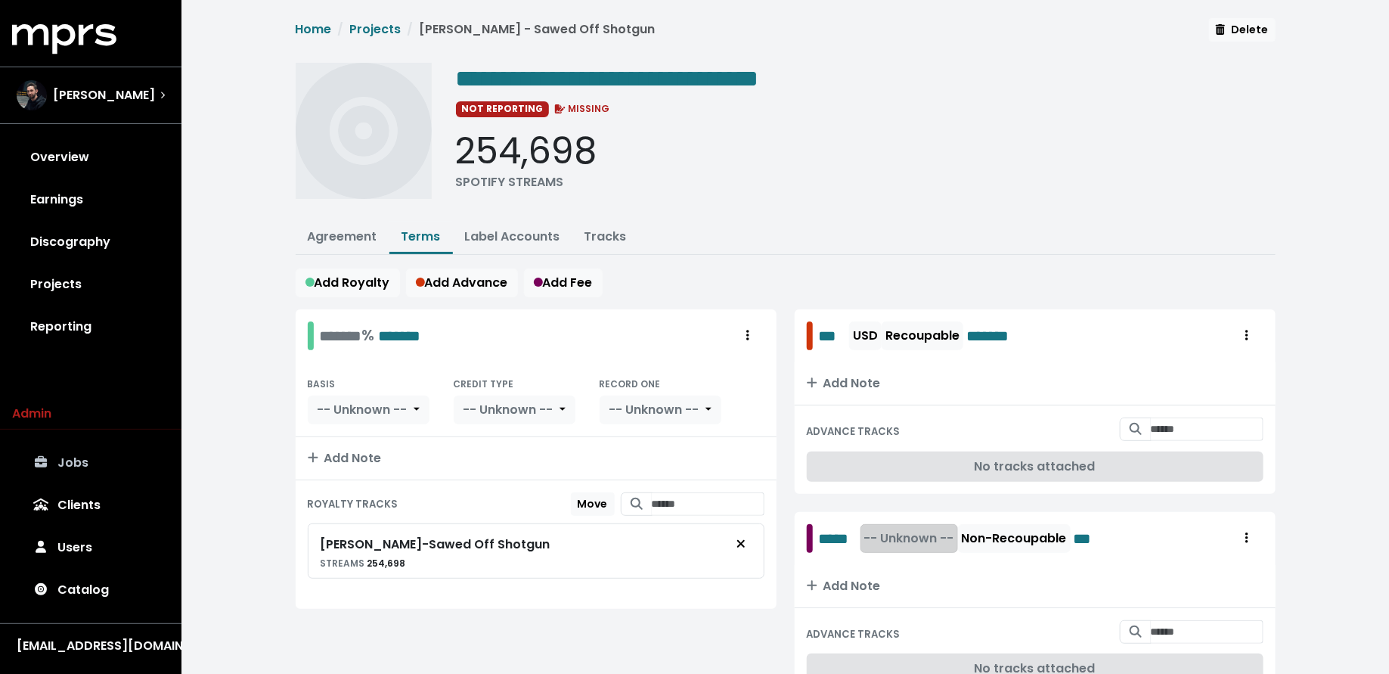
click at [906, 531] on span "-- Unknown --" at bounding box center [909, 537] width 90 height 17
click at [906, 559] on link "USD" at bounding box center [917, 571] width 119 height 24
click at [335, 330] on div "******* % *******" at bounding box center [370, 335] width 101 height 23
click at [326, 330] on div "******* % *******" at bounding box center [370, 335] width 101 height 23
click at [373, 401] on span "-- Unknown --" at bounding box center [362, 410] width 90 height 18
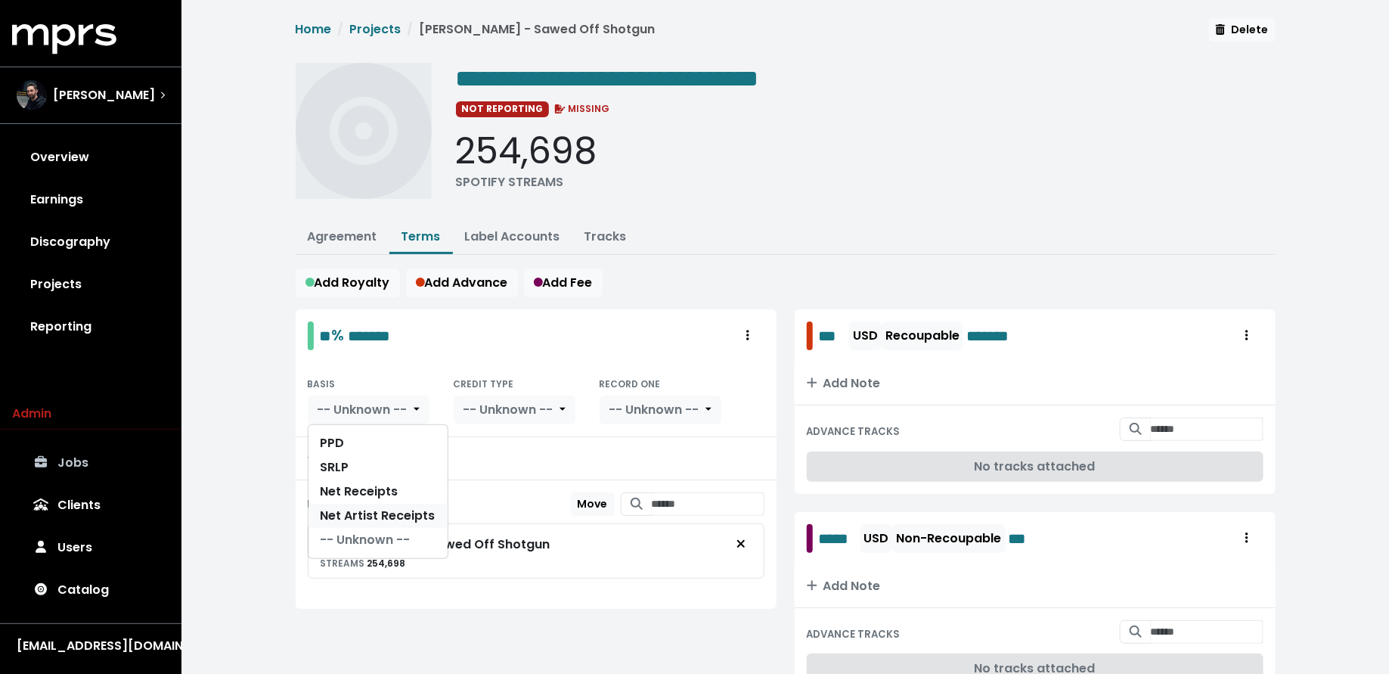
click at [374, 508] on link "Net Artist Receipts" at bounding box center [377, 515] width 139 height 24
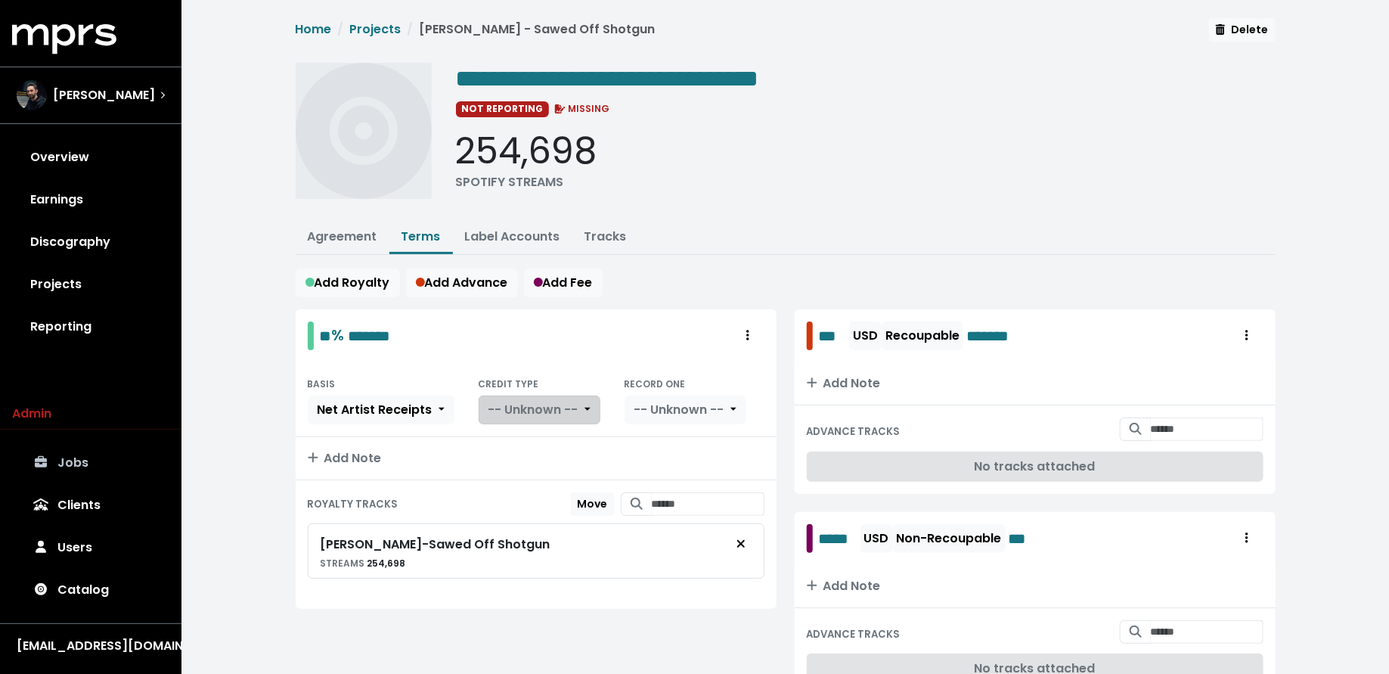
click at [506, 408] on span "-- Unknown --" at bounding box center [533, 409] width 90 height 17
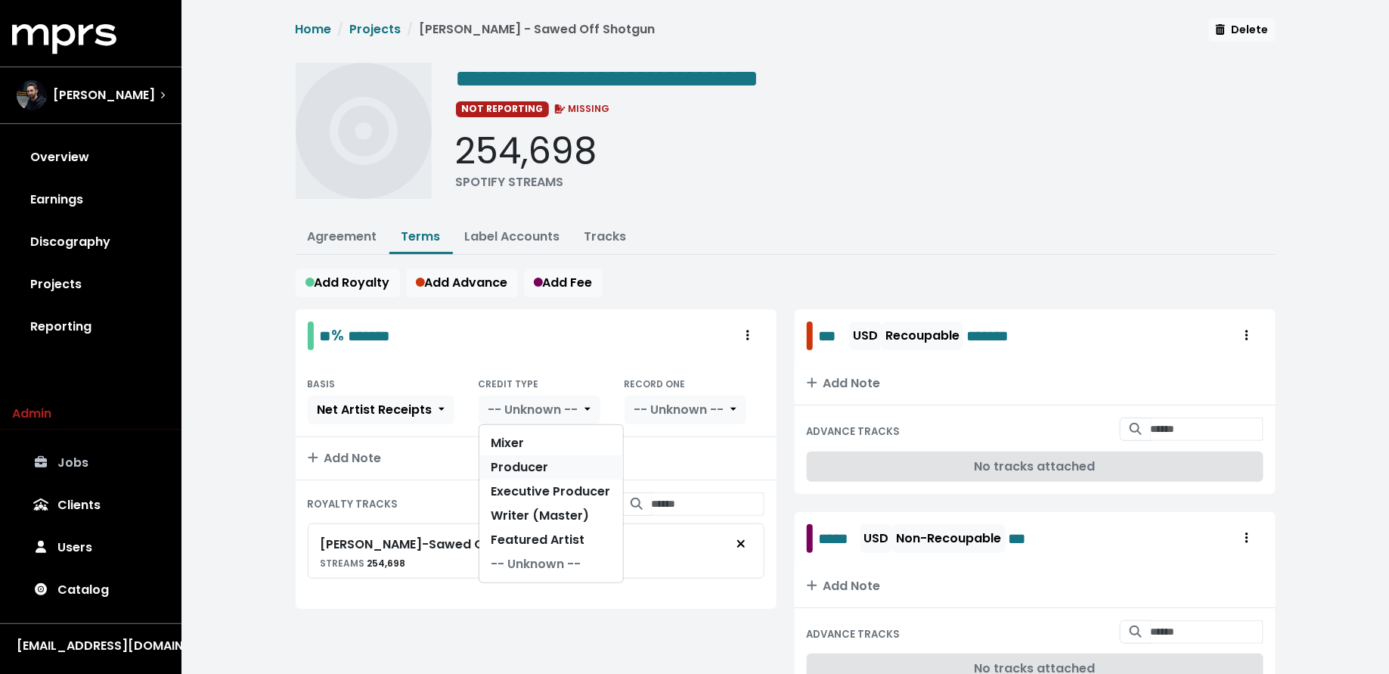
click at [508, 470] on link "Producer" at bounding box center [551, 467] width 144 height 24
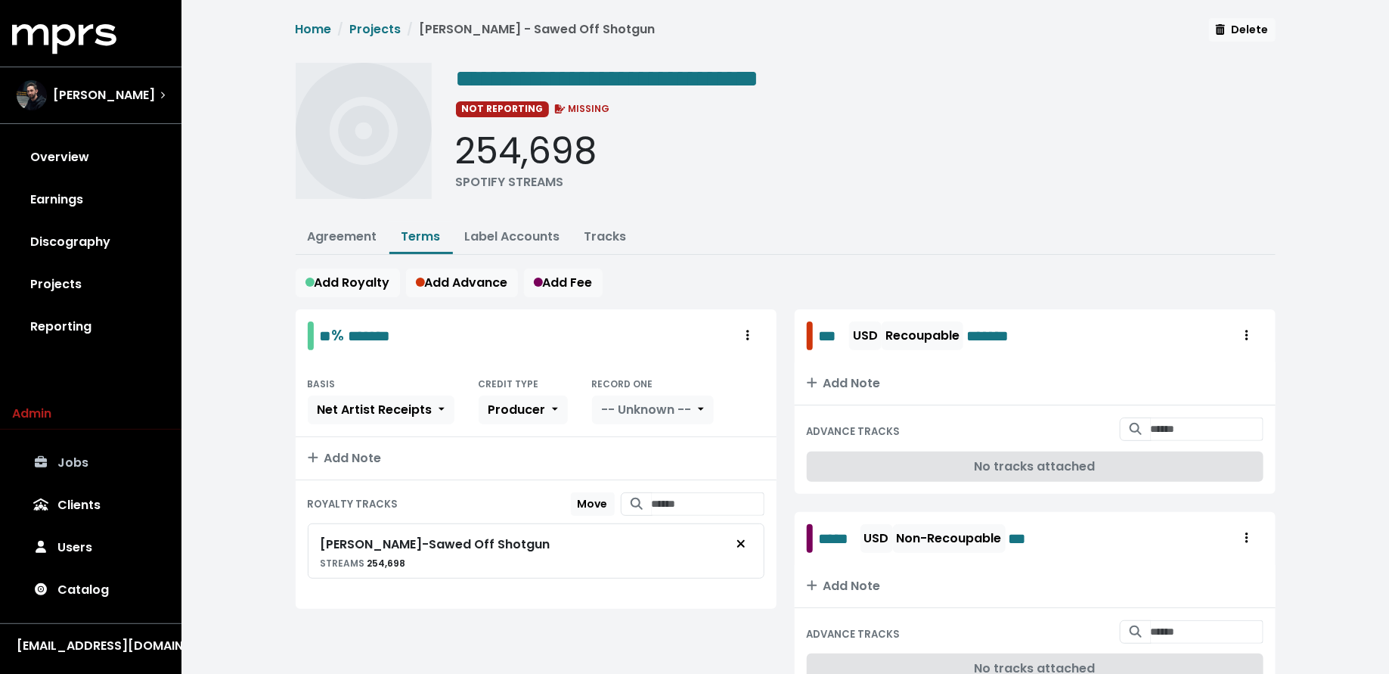
click at [601, 423] on div "BASIS Net Artist Receipts CREDIT TYPE Producer RECORD ONE -- Unknown --" at bounding box center [536, 399] width 481 height 75
click at [607, 409] on span "-- Unknown --" at bounding box center [647, 409] width 90 height 17
click at [607, 431] on link "Yes" at bounding box center [652, 443] width 119 height 24
click at [311, 236] on link "Agreement" at bounding box center [343, 236] width 70 height 17
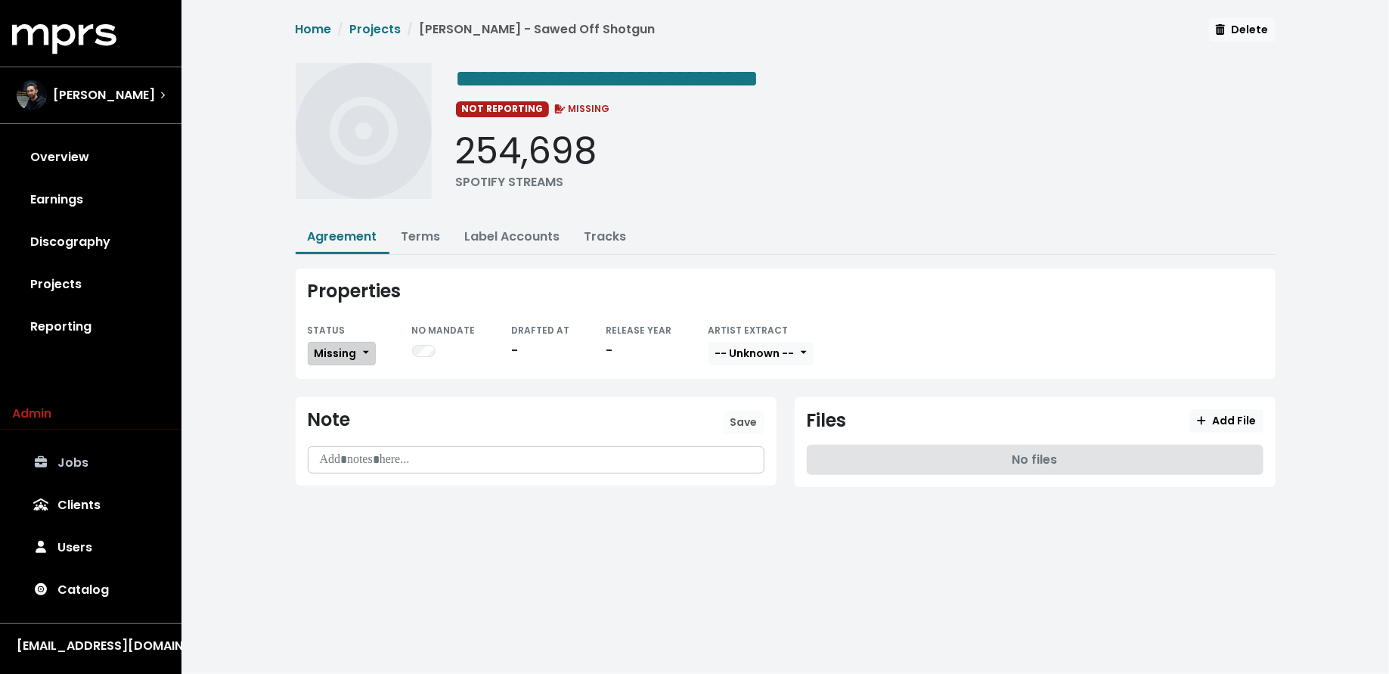
click at [330, 354] on span "Missing" at bounding box center [335, 352] width 42 height 15
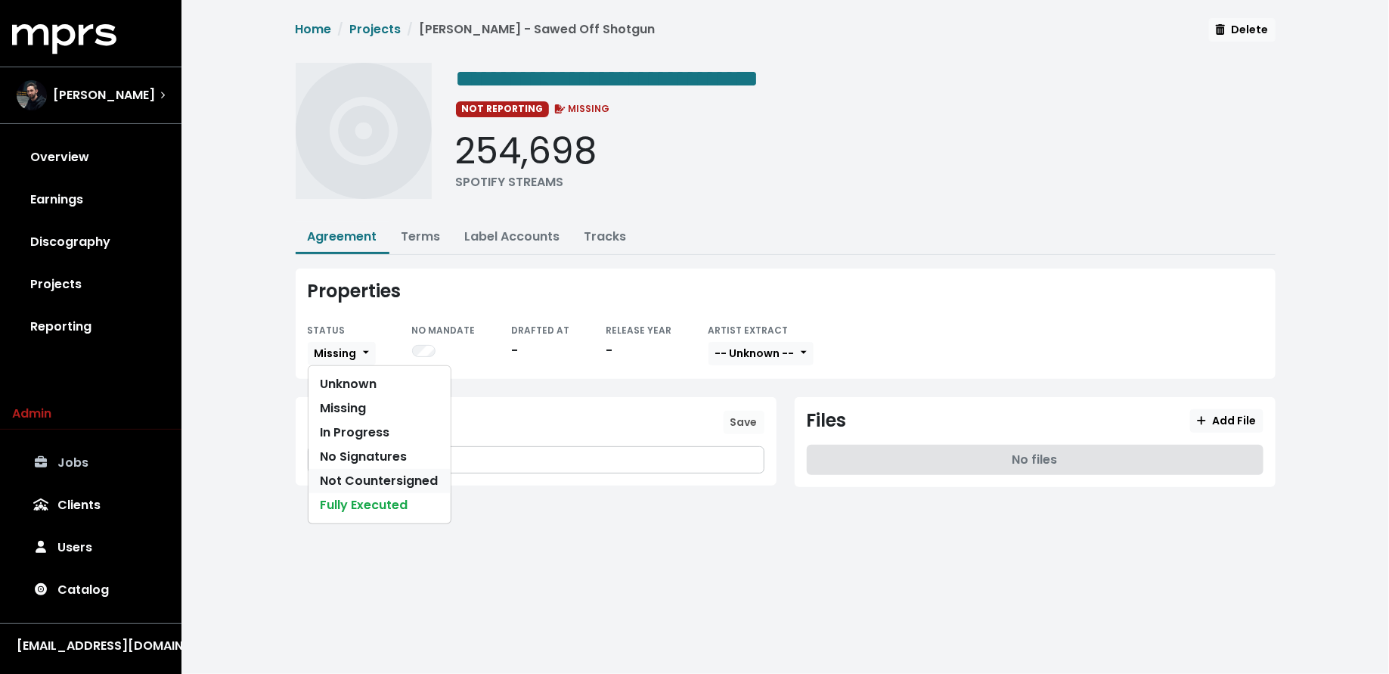
click at [404, 477] on link "Not Countersigned" at bounding box center [379, 481] width 142 height 24
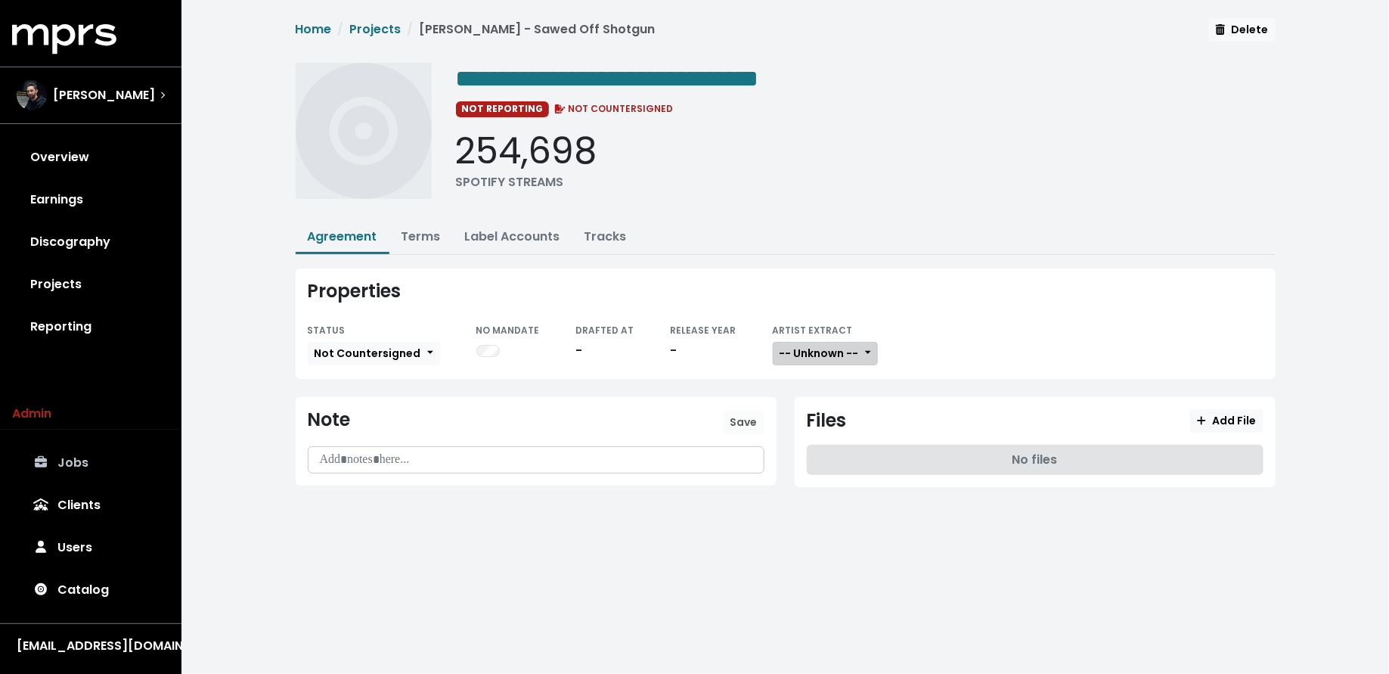
click at [805, 345] on span "-- Unknown --" at bounding box center [818, 352] width 79 height 15
click at [807, 420] on link "Not Available" at bounding box center [832, 432] width 119 height 24
click at [1201, 423] on span "Add File" at bounding box center [1226, 420] width 59 height 15
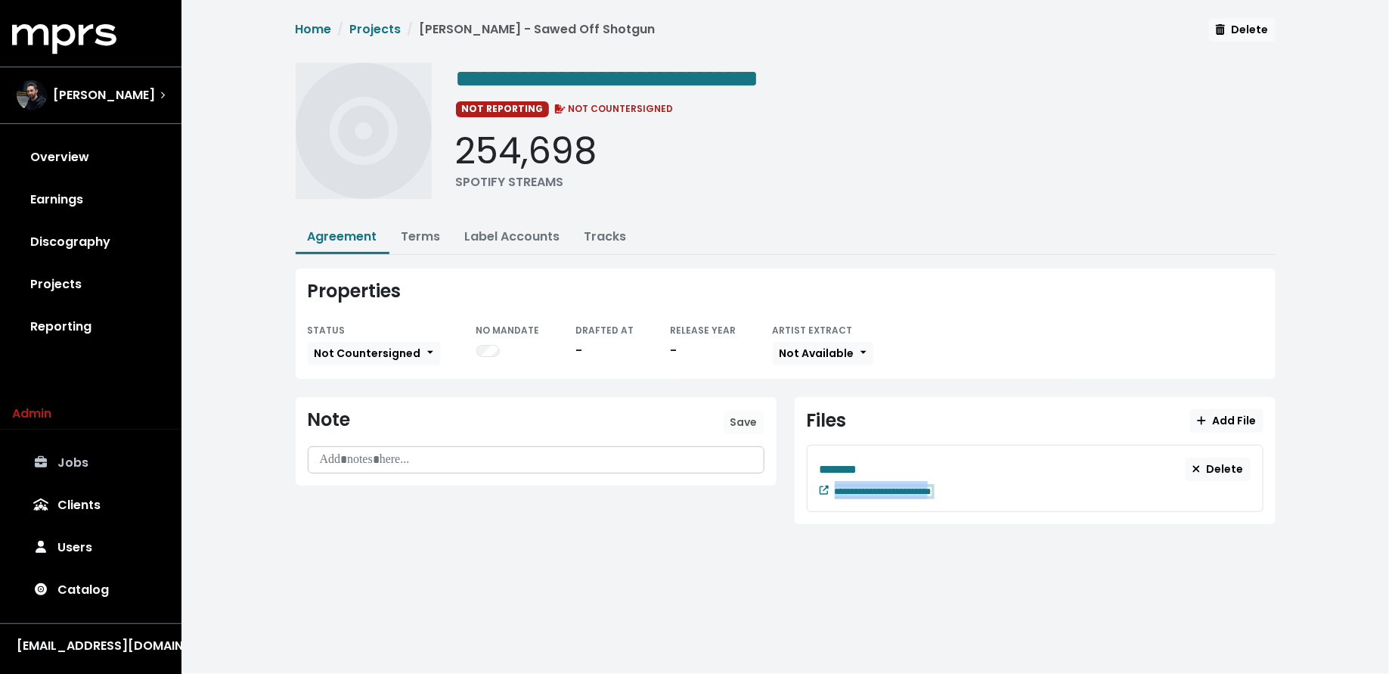
click at [931, 491] on span "**********" at bounding box center [883, 491] width 97 height 9
paste span "Edit value"
click at [874, 460] on div "********" at bounding box center [1002, 469] width 367 height 19
click at [101, 285] on link "Projects" at bounding box center [90, 284] width 157 height 42
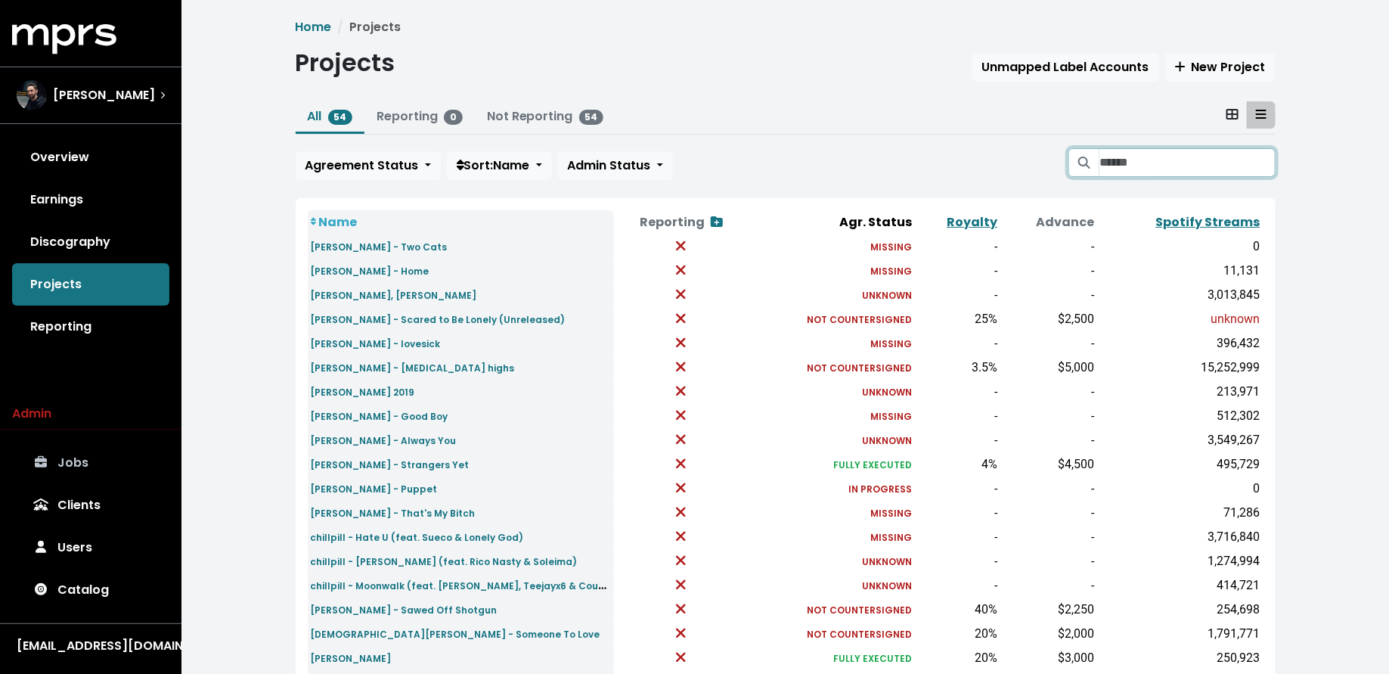
click at [1113, 169] on input "Search projects" at bounding box center [1186, 162] width 175 height 29
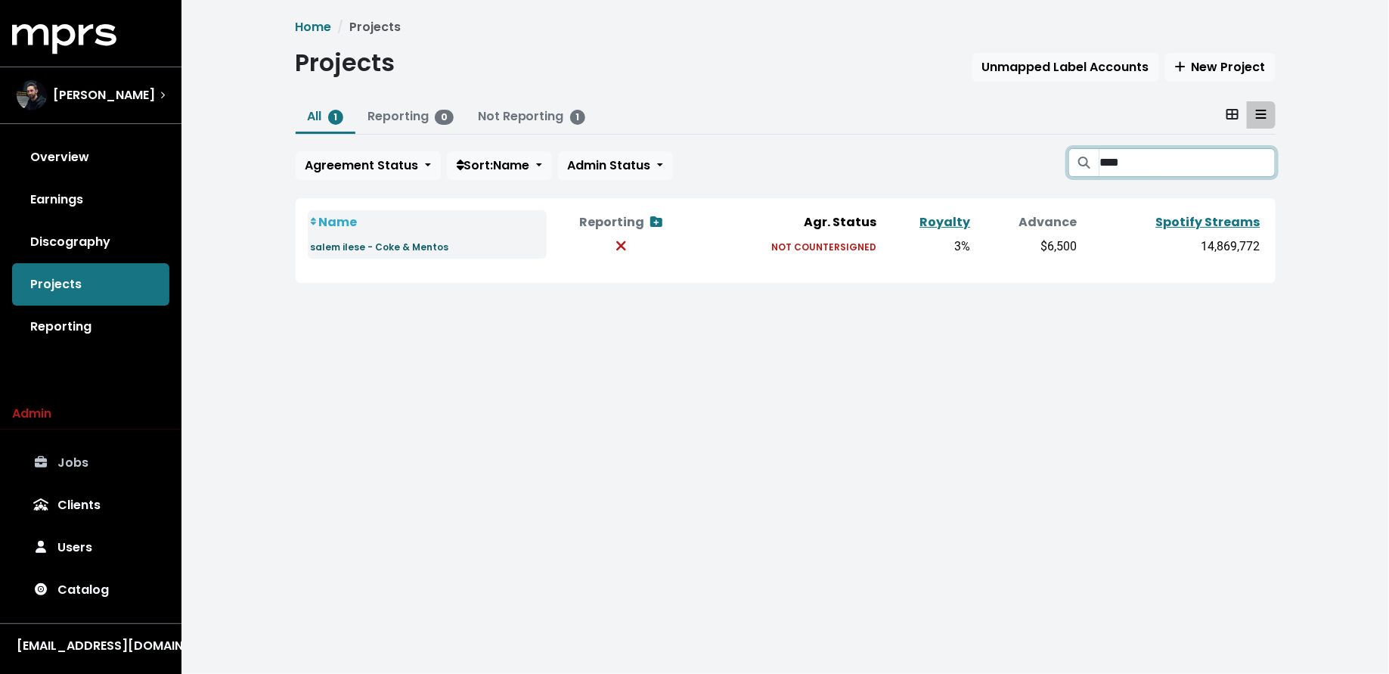
type input "****"
click at [363, 250] on small "salem ilese - Coke & Mentos" at bounding box center [380, 246] width 138 height 13
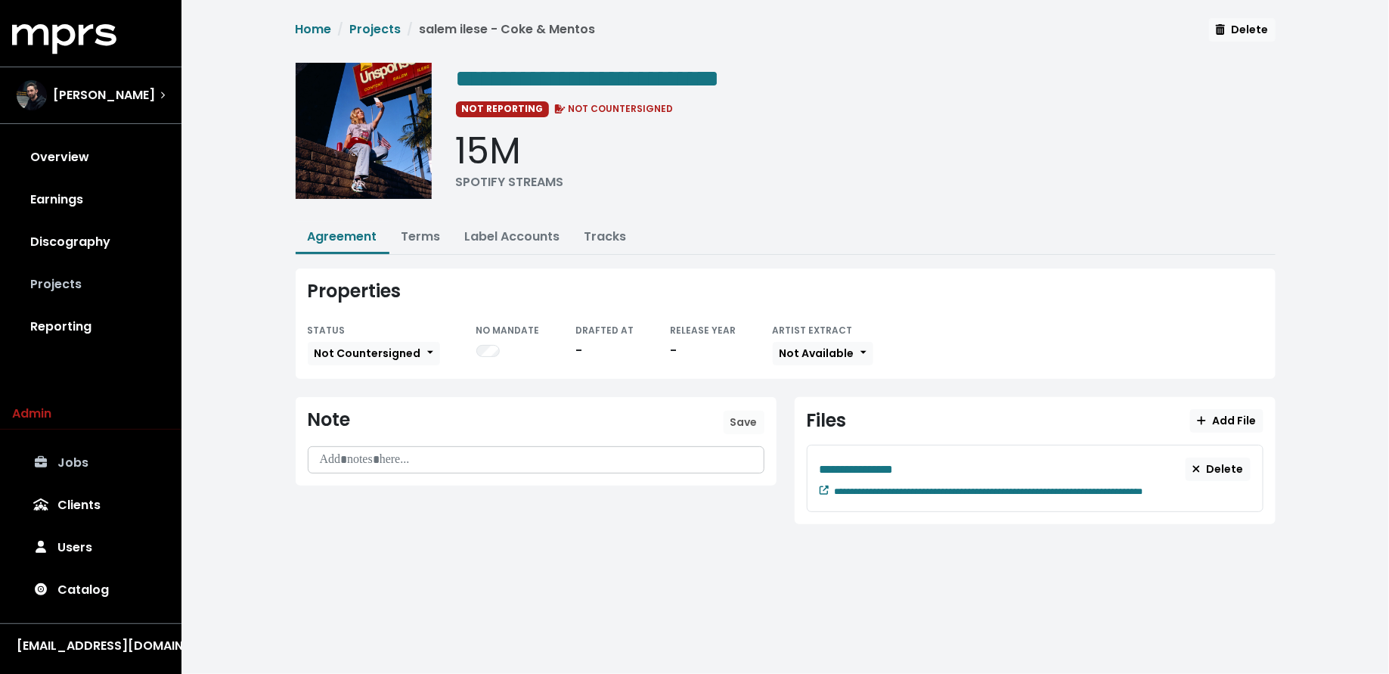
click at [124, 286] on link "Projects" at bounding box center [90, 284] width 157 height 42
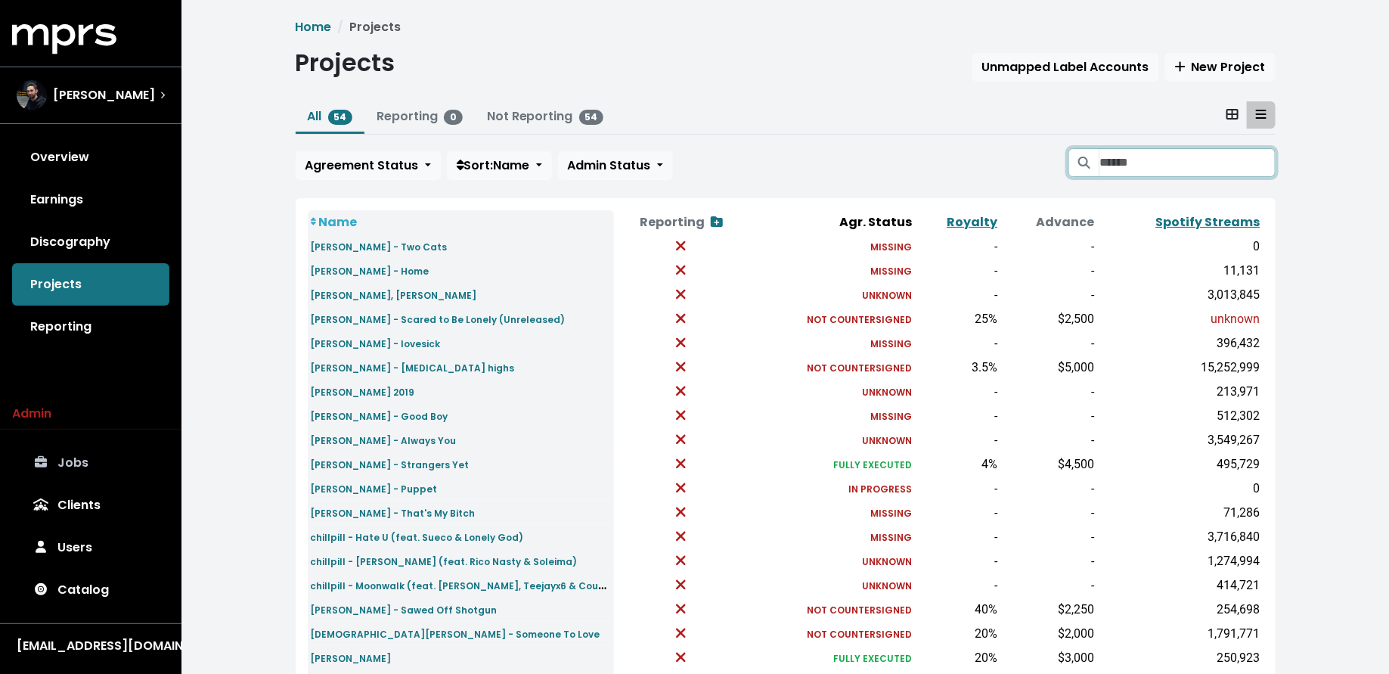
click at [1116, 158] on input "Search projects" at bounding box center [1186, 162] width 175 height 29
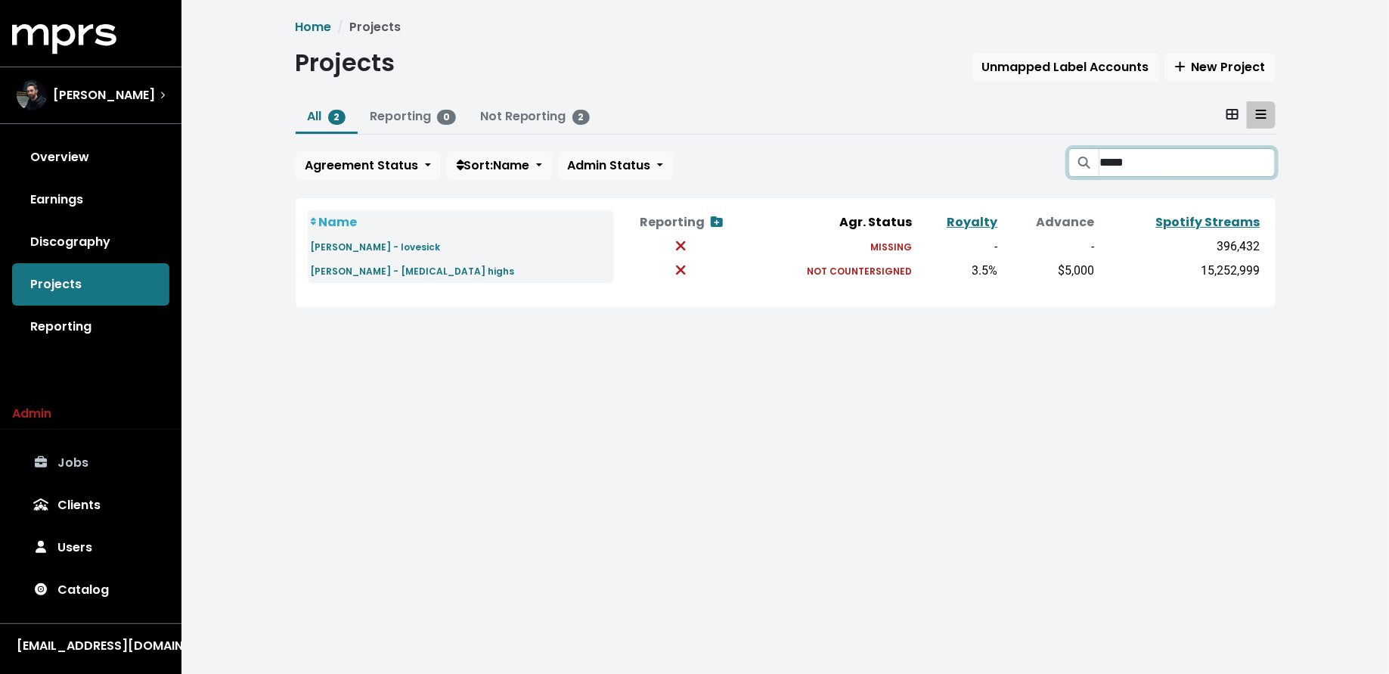
type input "*****"
click at [378, 248] on small "[PERSON_NAME] - lovesick" at bounding box center [376, 246] width 130 height 13
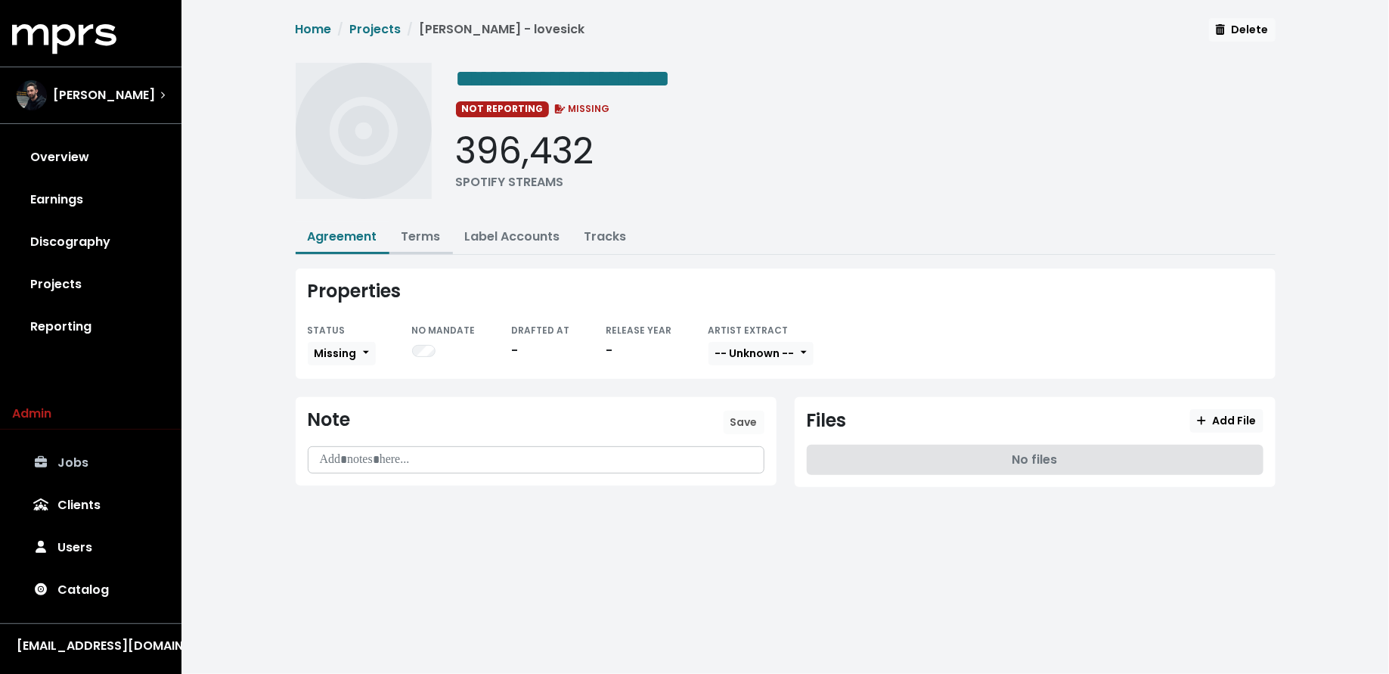
click at [423, 231] on link "Terms" at bounding box center [420, 236] width 39 height 17
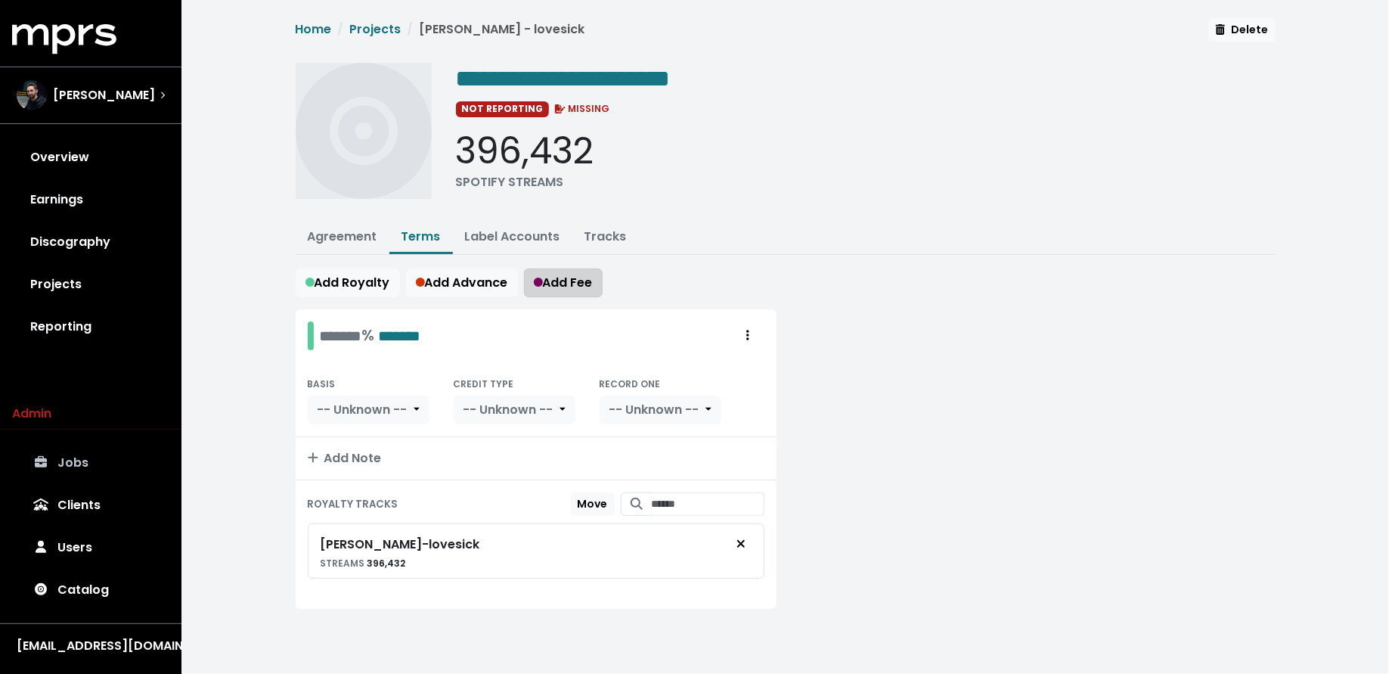
click at [584, 282] on span "Add Fee" at bounding box center [563, 282] width 59 height 17
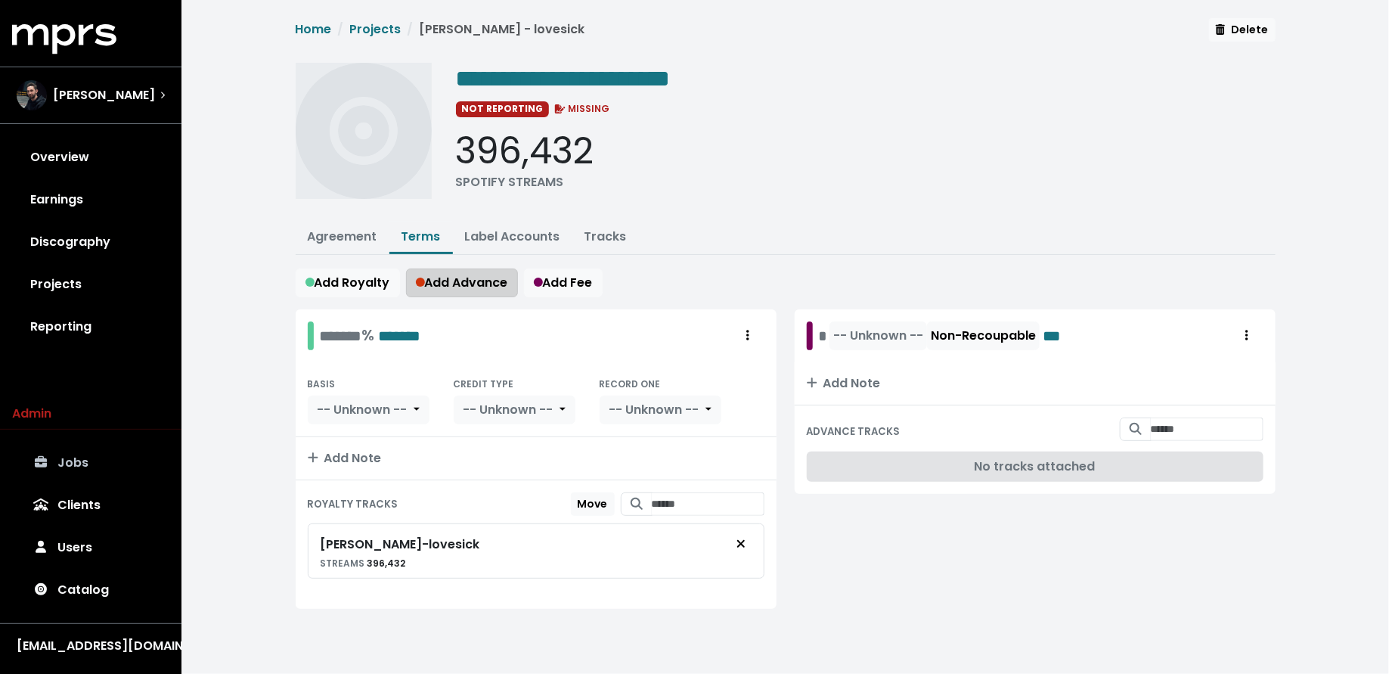
click at [469, 275] on span "Add Advance" at bounding box center [462, 282] width 92 height 17
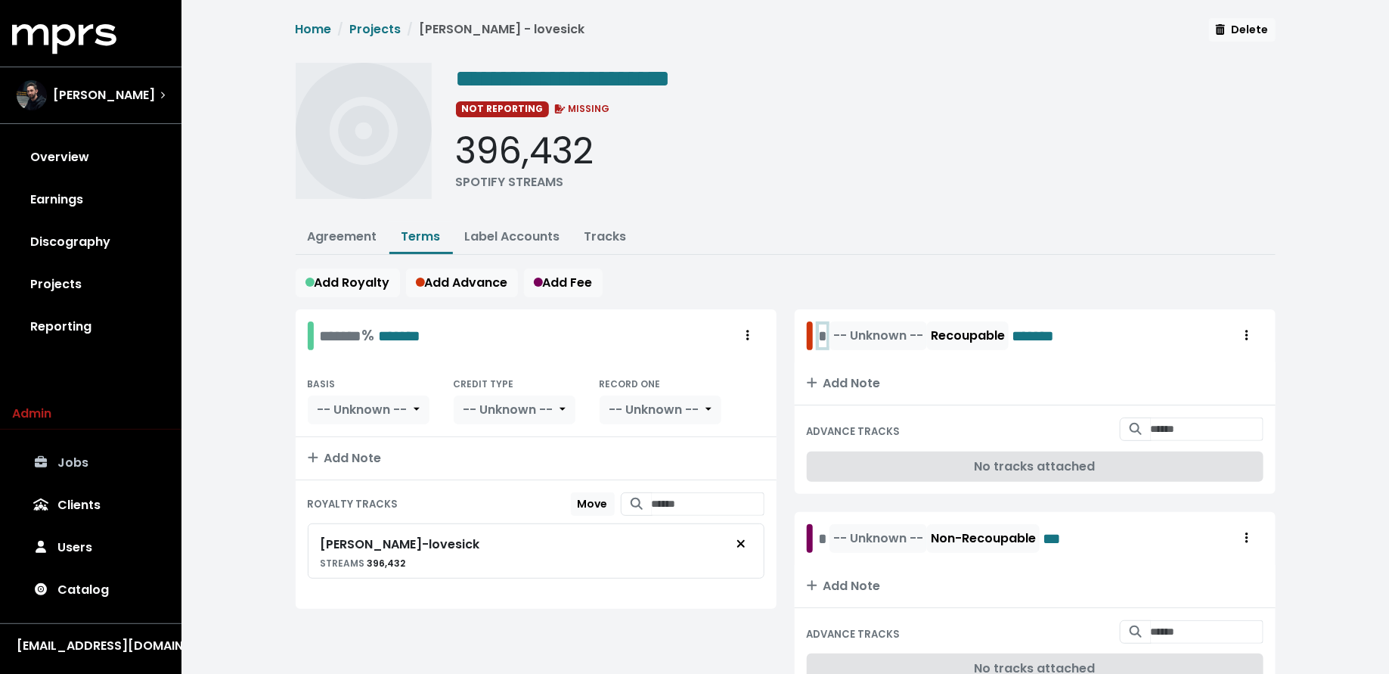
click at [825, 330] on div "* -- Unknown -- Recoupable *******" at bounding box center [950, 335] width 262 height 29
click at [824, 540] on div "-- Unknown -- Non-Recoupable ***" at bounding box center [940, 538] width 243 height 29
click at [928, 334] on span "-- Unknown --" at bounding box center [912, 335] width 90 height 17
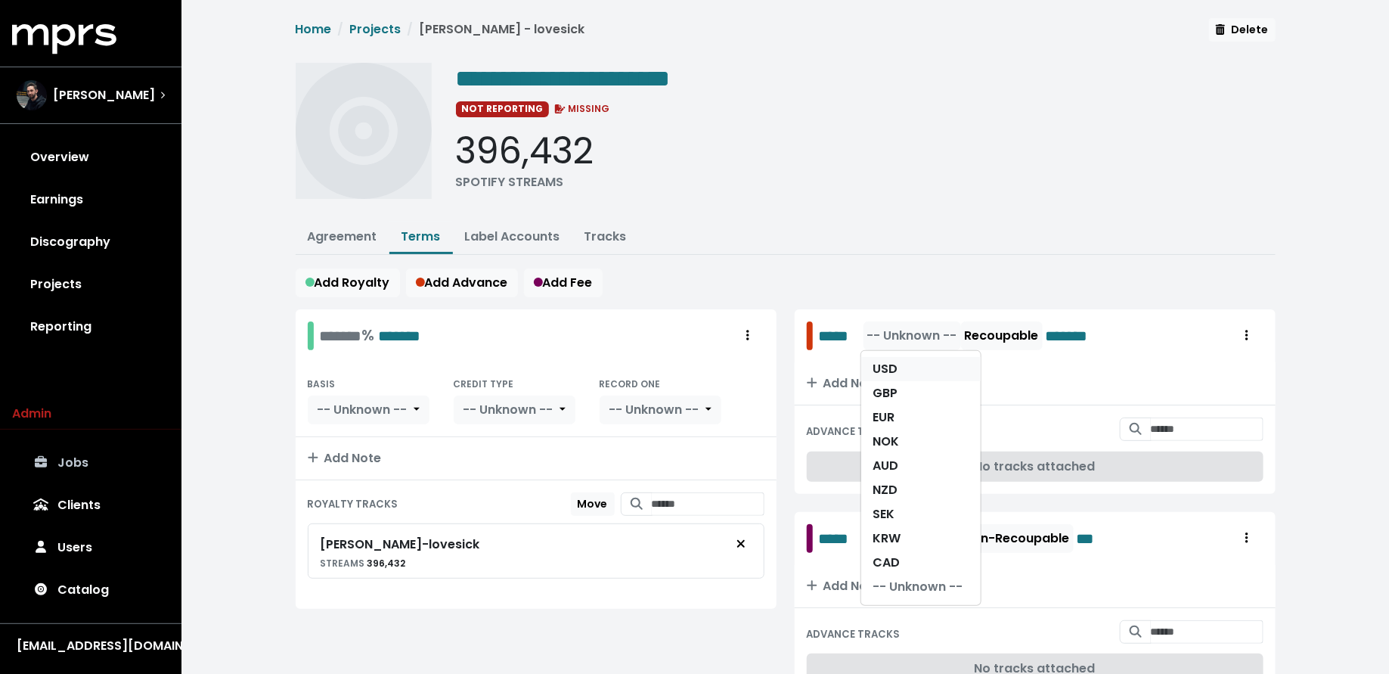
click at [919, 369] on link "USD" at bounding box center [920, 369] width 119 height 24
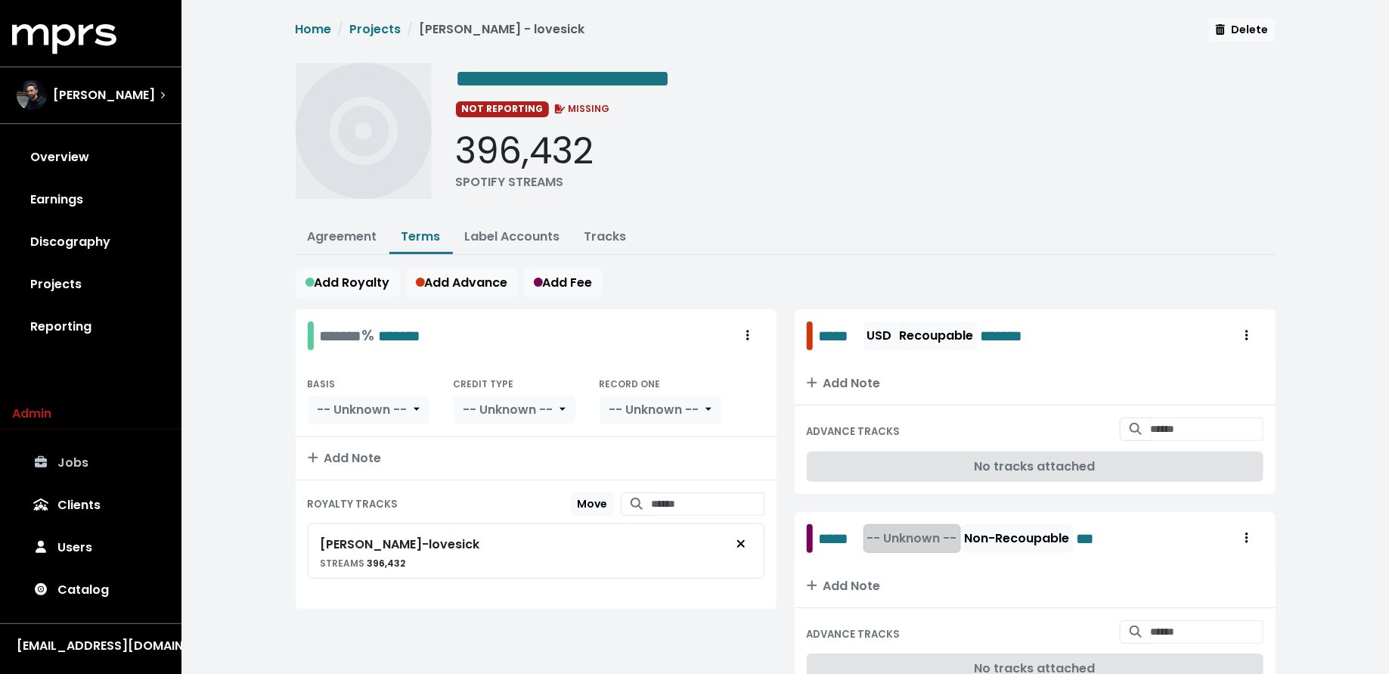
click at [911, 535] on span "-- Unknown --" at bounding box center [912, 537] width 90 height 17
click at [911, 562] on link "USD" at bounding box center [920, 571] width 119 height 24
click at [323, 337] on div "% *******" at bounding box center [349, 335] width 59 height 23
click at [355, 410] on span "-- Unknown --" at bounding box center [362, 409] width 90 height 17
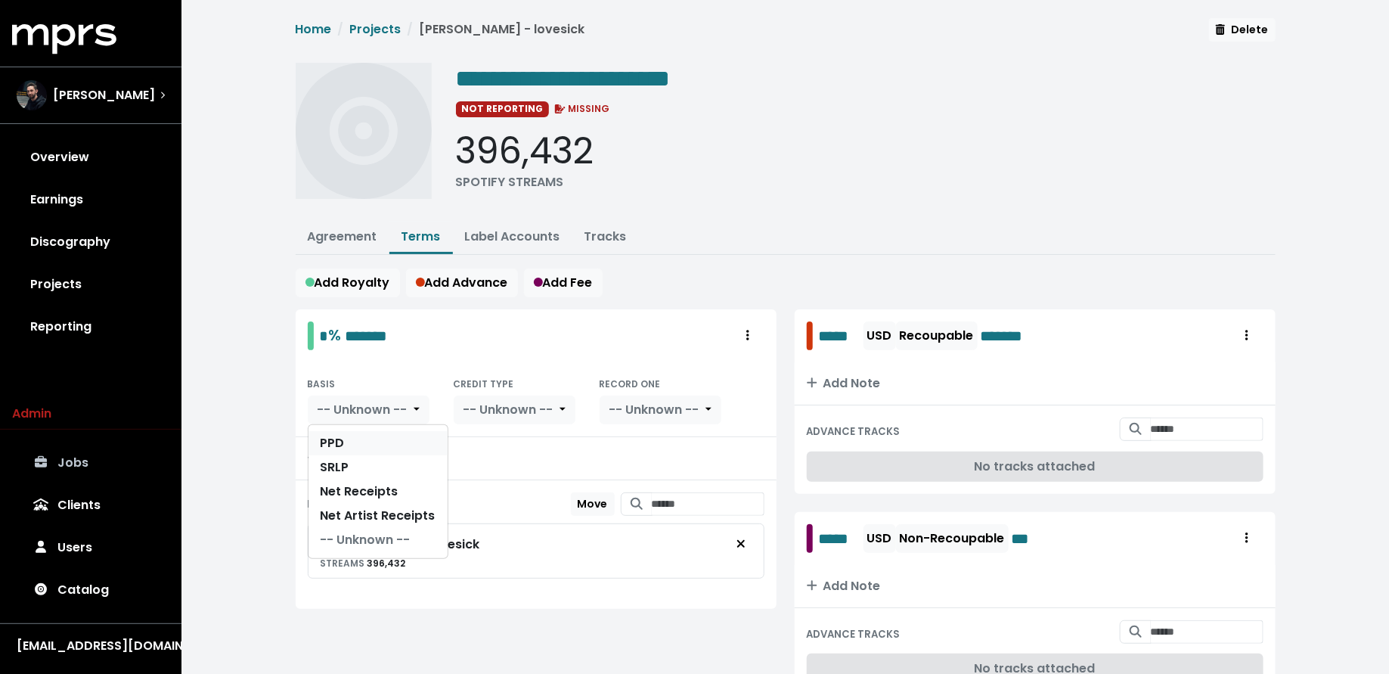
click at [374, 432] on link "PPD" at bounding box center [377, 443] width 139 height 24
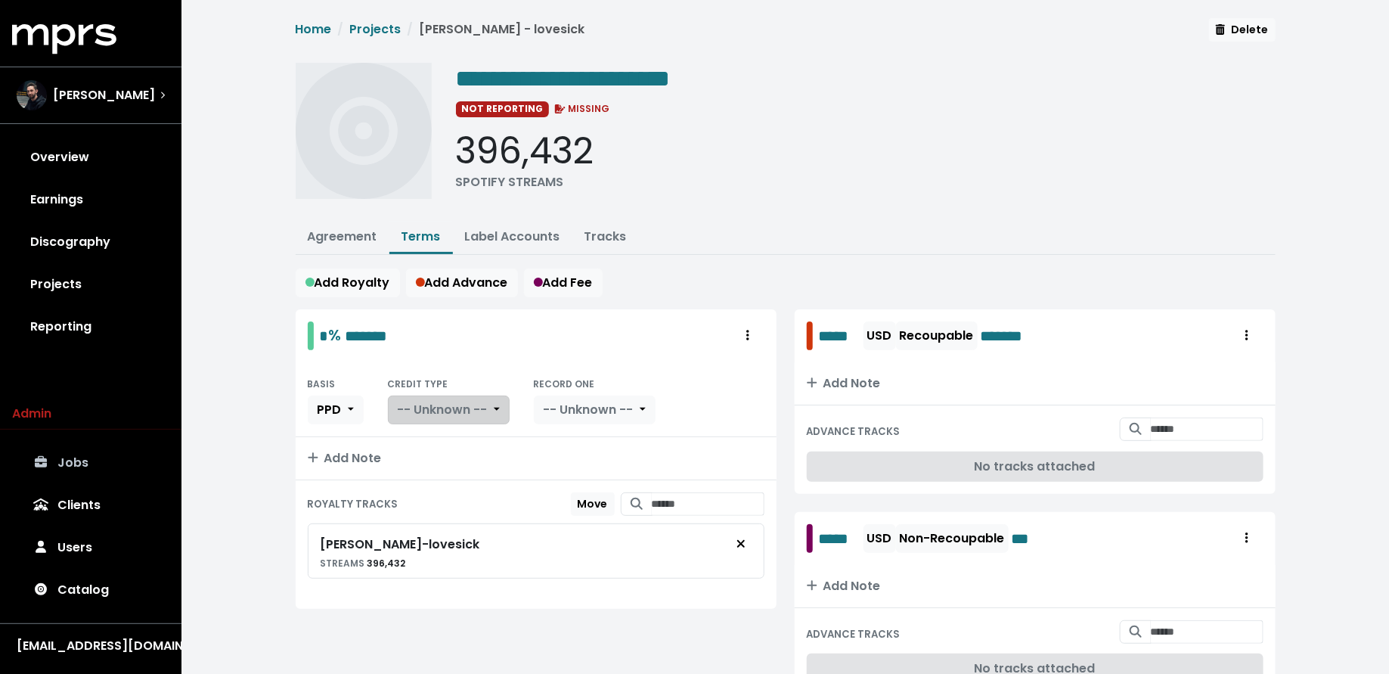
click at [469, 401] on span "-- Unknown --" at bounding box center [443, 410] width 90 height 18
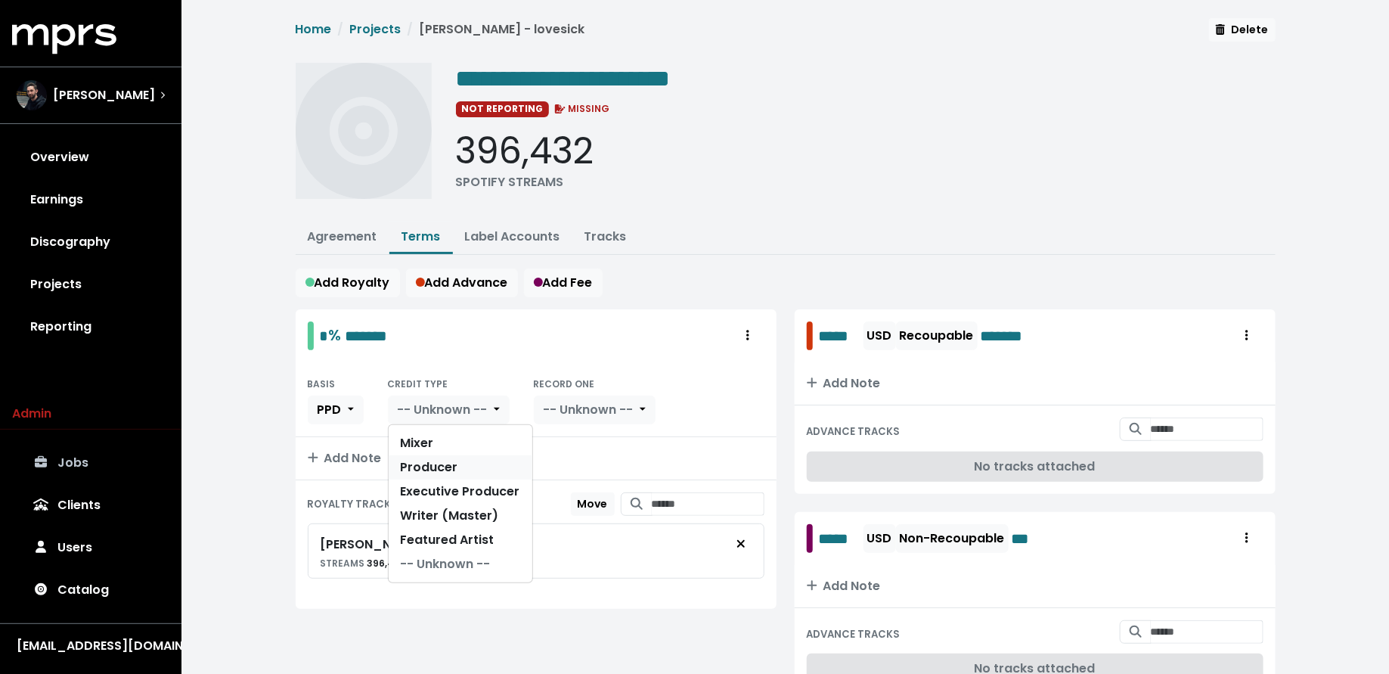
click at [470, 459] on link "Producer" at bounding box center [461, 467] width 144 height 24
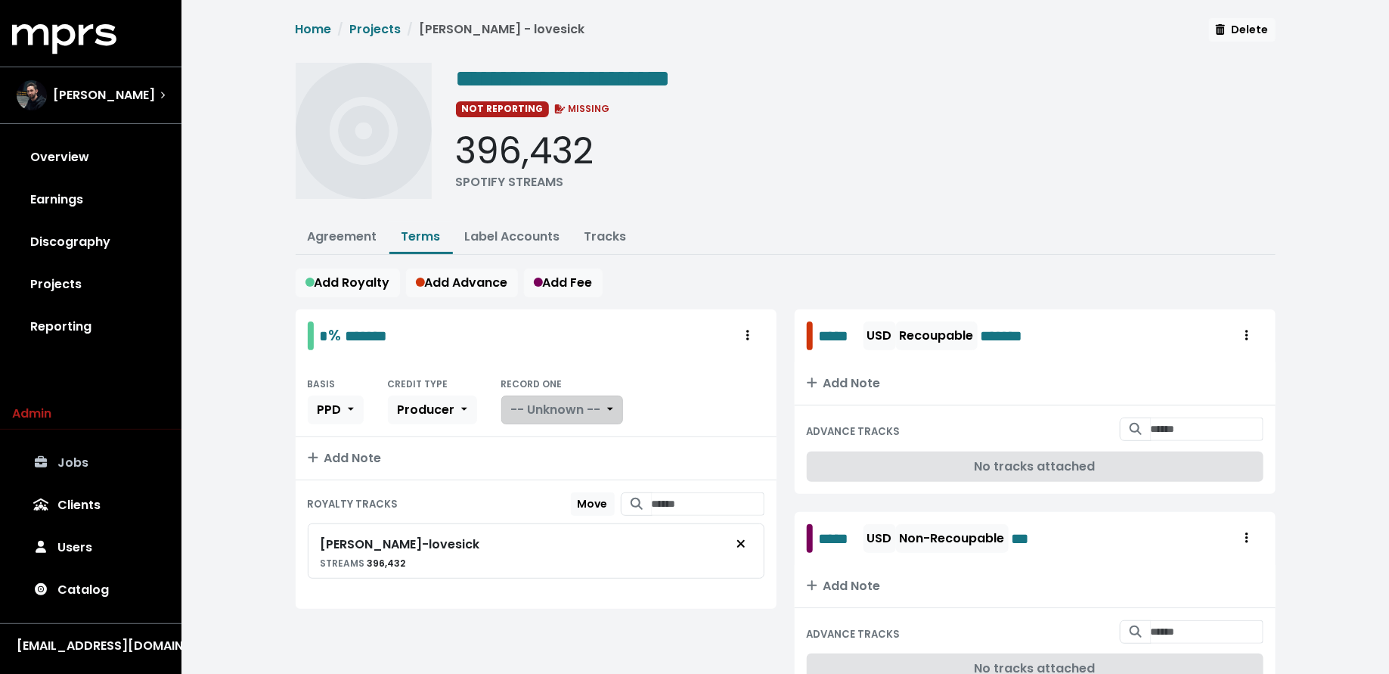
click at [566, 413] on span "-- Unknown --" at bounding box center [556, 409] width 90 height 17
click at [566, 444] on link "Yes" at bounding box center [561, 443] width 119 height 24
click at [364, 241] on link "Agreement" at bounding box center [343, 236] width 70 height 17
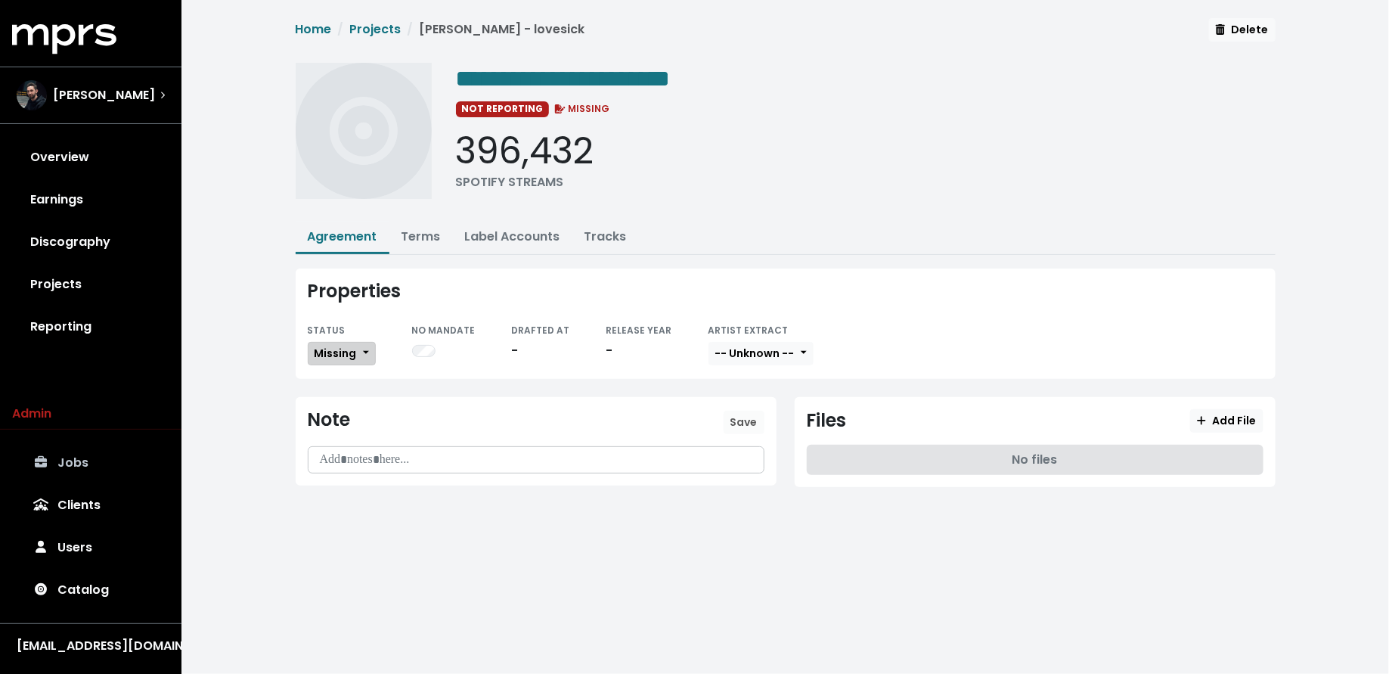
click at [365, 345] on button "Missing" at bounding box center [342, 353] width 68 height 23
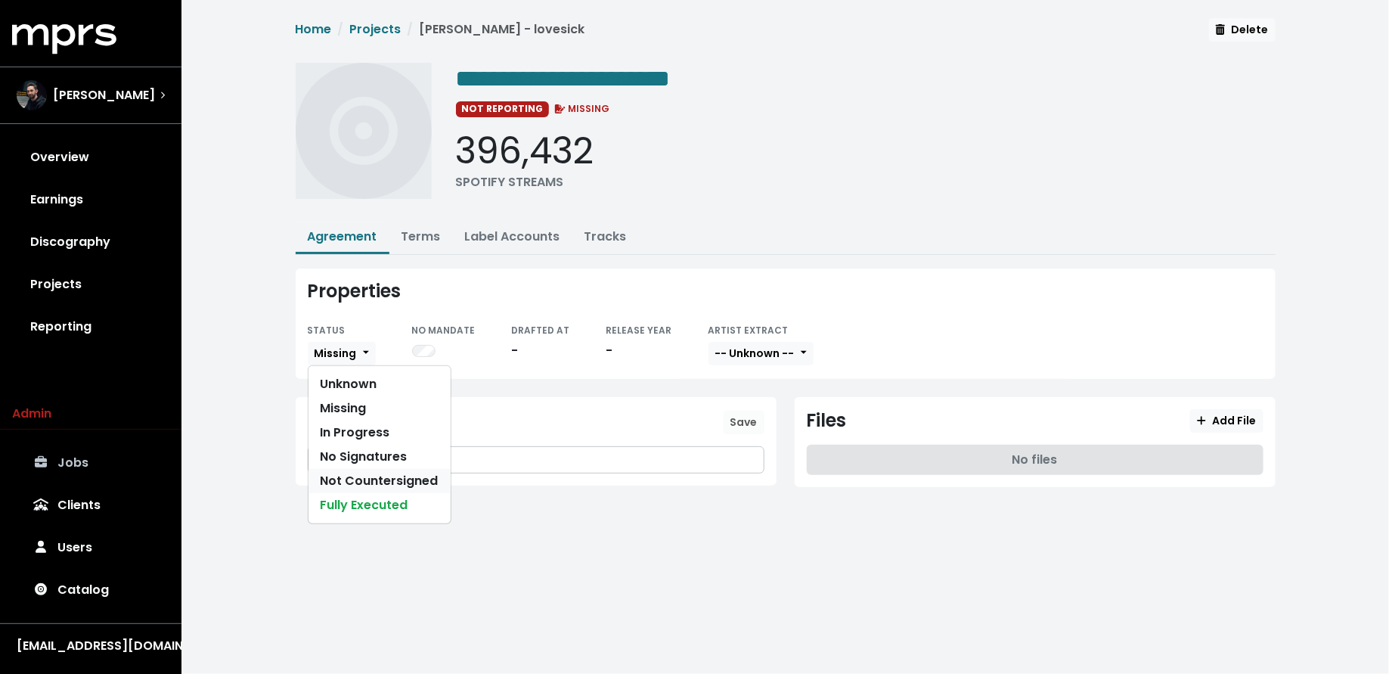
click at [381, 469] on link "Not Countersigned" at bounding box center [379, 481] width 142 height 24
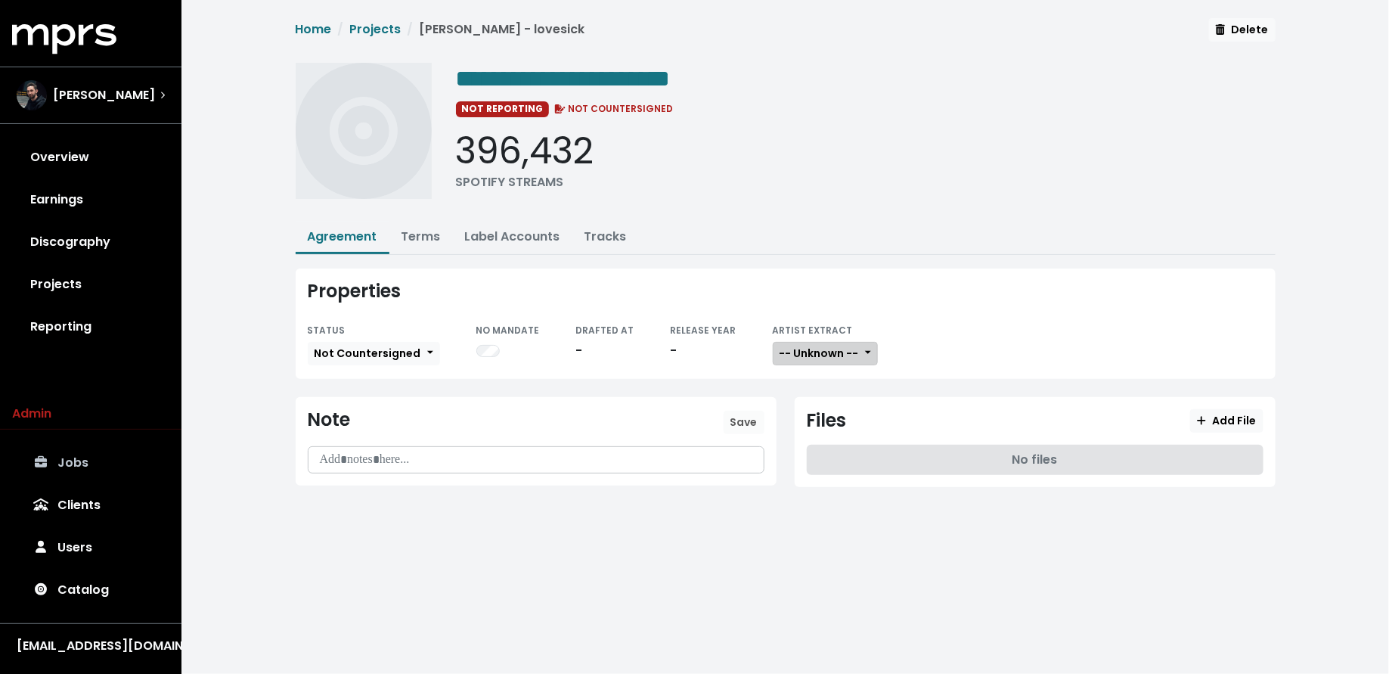
click at [792, 342] on button "-- Unknown --" at bounding box center [825, 353] width 105 height 23
click at [798, 424] on link "Not Available" at bounding box center [832, 432] width 119 height 24
click at [1200, 409] on button "Add File" at bounding box center [1226, 420] width 73 height 23
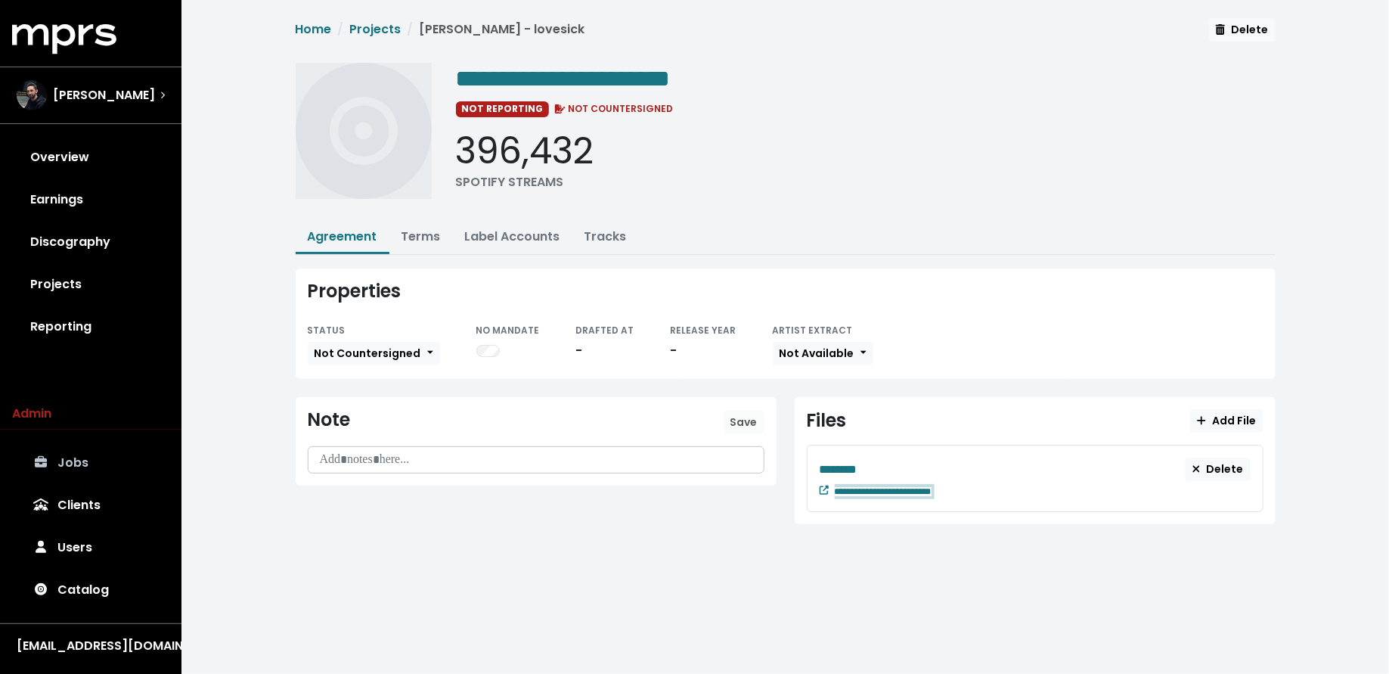
click at [981, 488] on div "**********" at bounding box center [1043, 490] width 416 height 18
paste span "Edit value"
click at [873, 467] on div "********" at bounding box center [1002, 469] width 367 height 19
click at [72, 287] on link "Projects" at bounding box center [90, 284] width 157 height 42
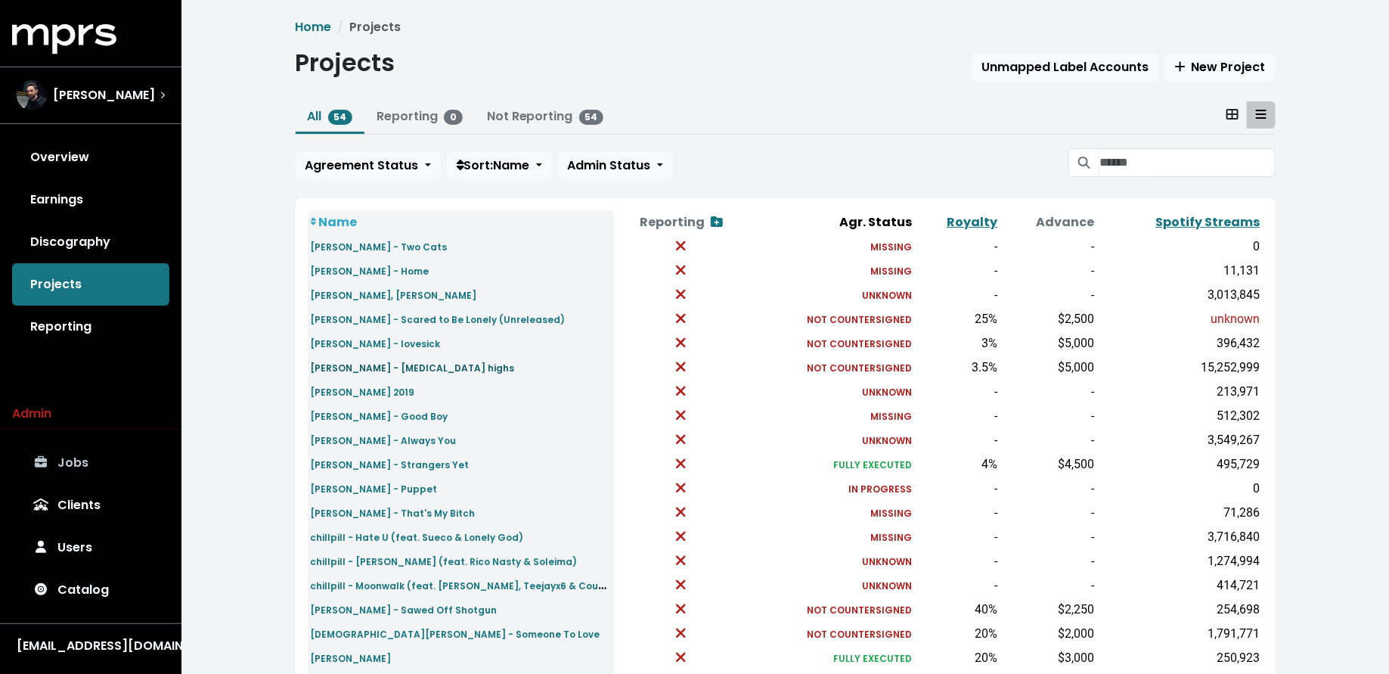
click at [380, 363] on small "[PERSON_NAME] - [MEDICAL_DATA] highs" at bounding box center [413, 367] width 204 height 13
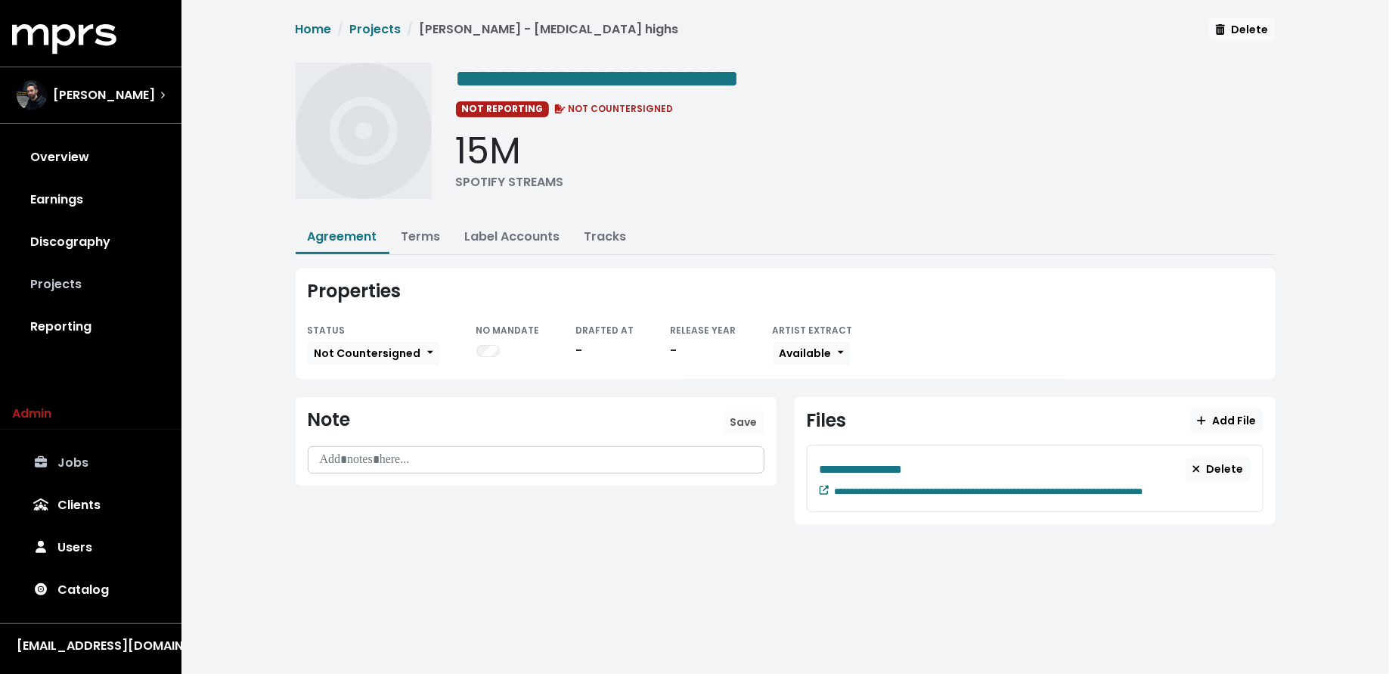
click at [101, 297] on link "Projects" at bounding box center [90, 284] width 157 height 42
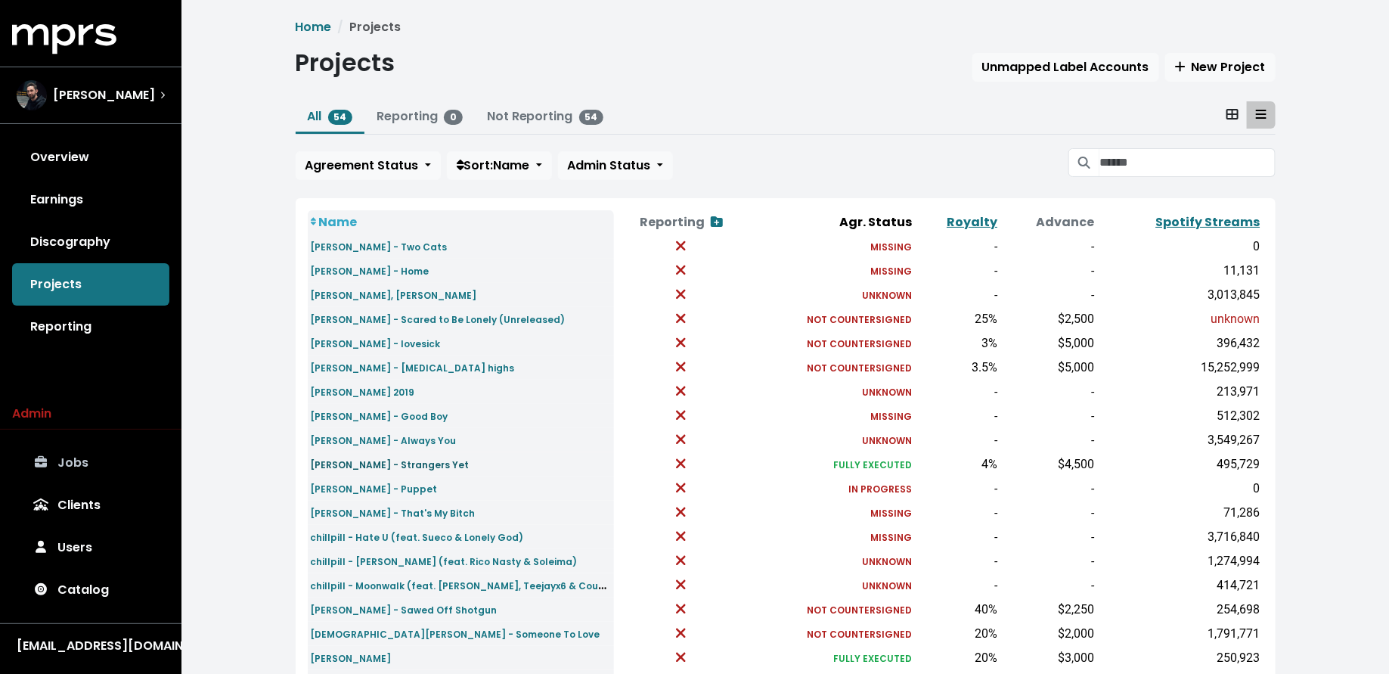
click at [429, 466] on small "[PERSON_NAME] - Strangers Yet" at bounding box center [390, 464] width 159 height 13
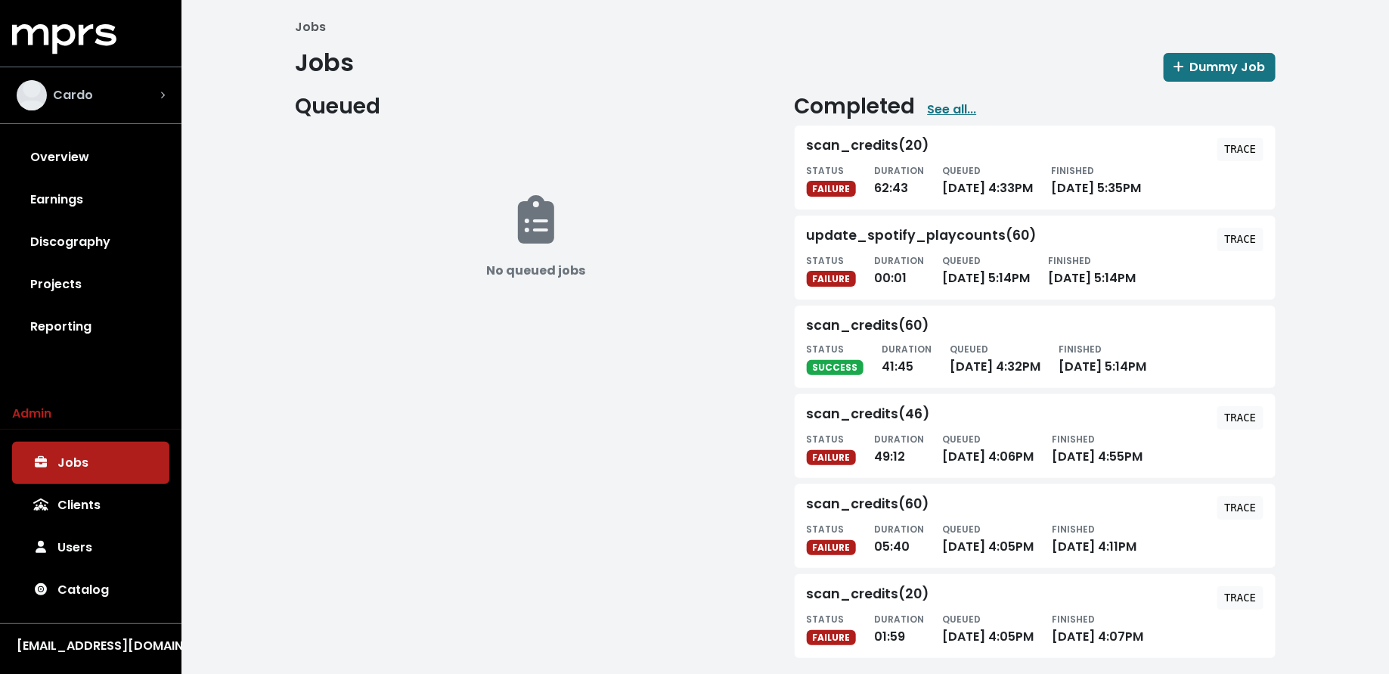
click at [112, 70] on div "Cardo" at bounding box center [91, 95] width 172 height 54
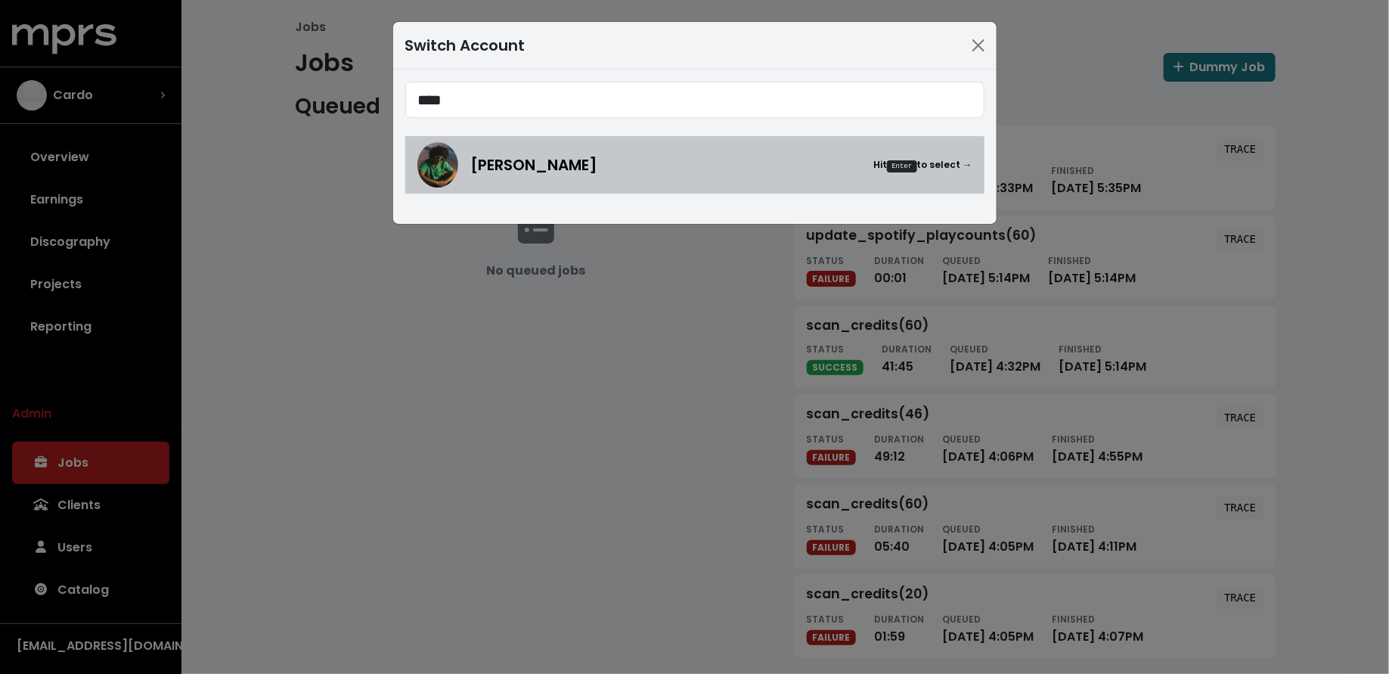
type input "****"
click at [436, 150] on img at bounding box center [437, 164] width 41 height 45
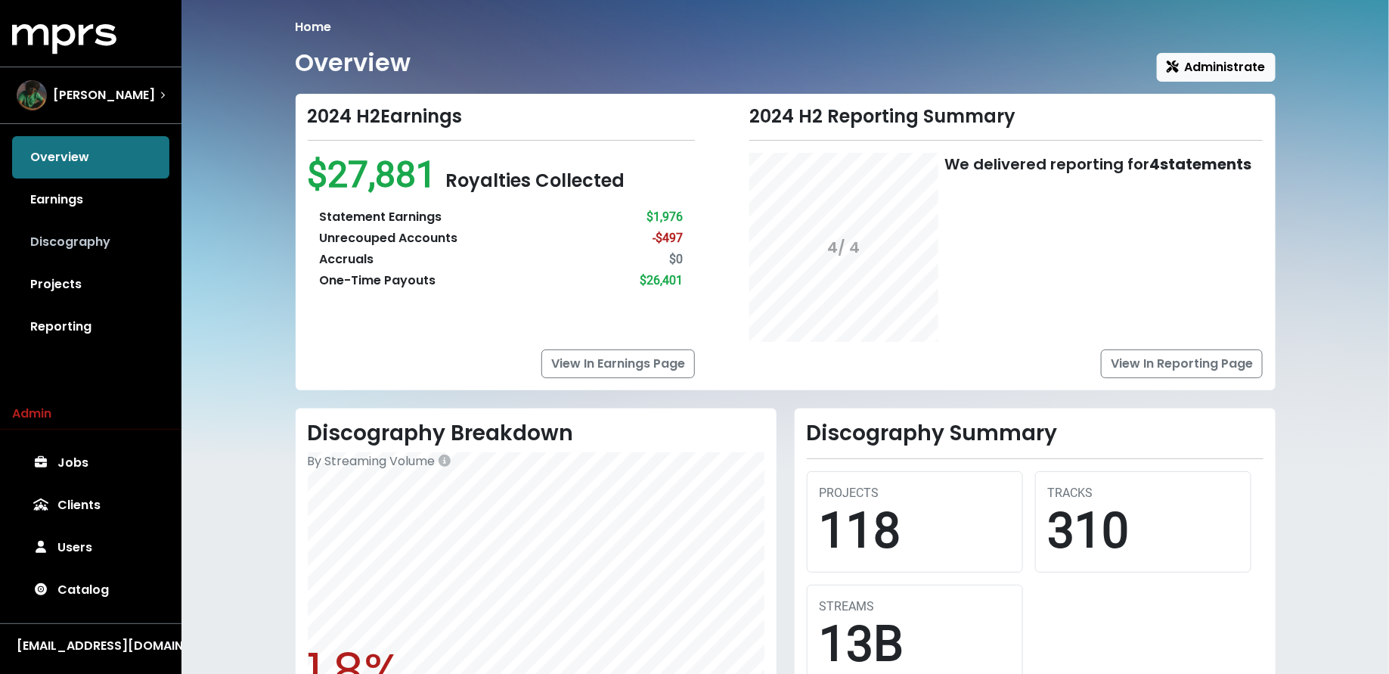
click at [106, 245] on link "Discography" at bounding box center [90, 242] width 157 height 42
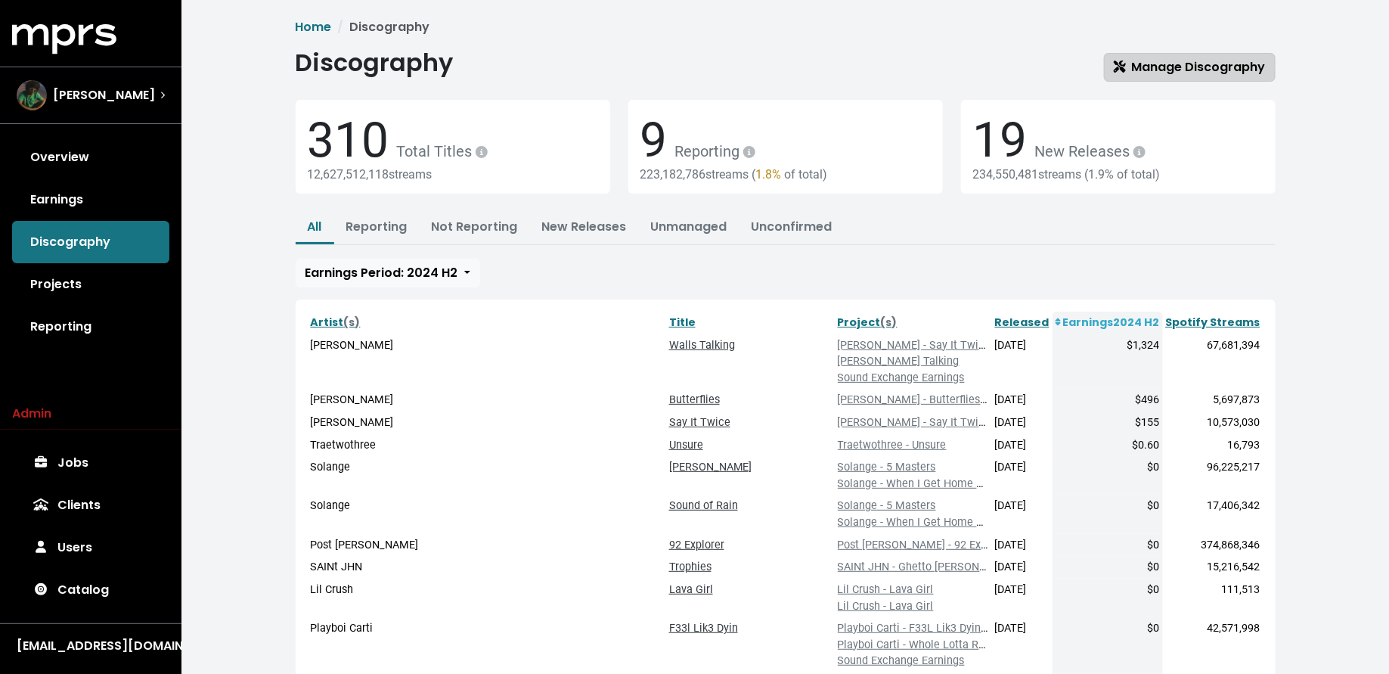
click at [1185, 62] on span "Manage Discography" at bounding box center [1189, 66] width 152 height 17
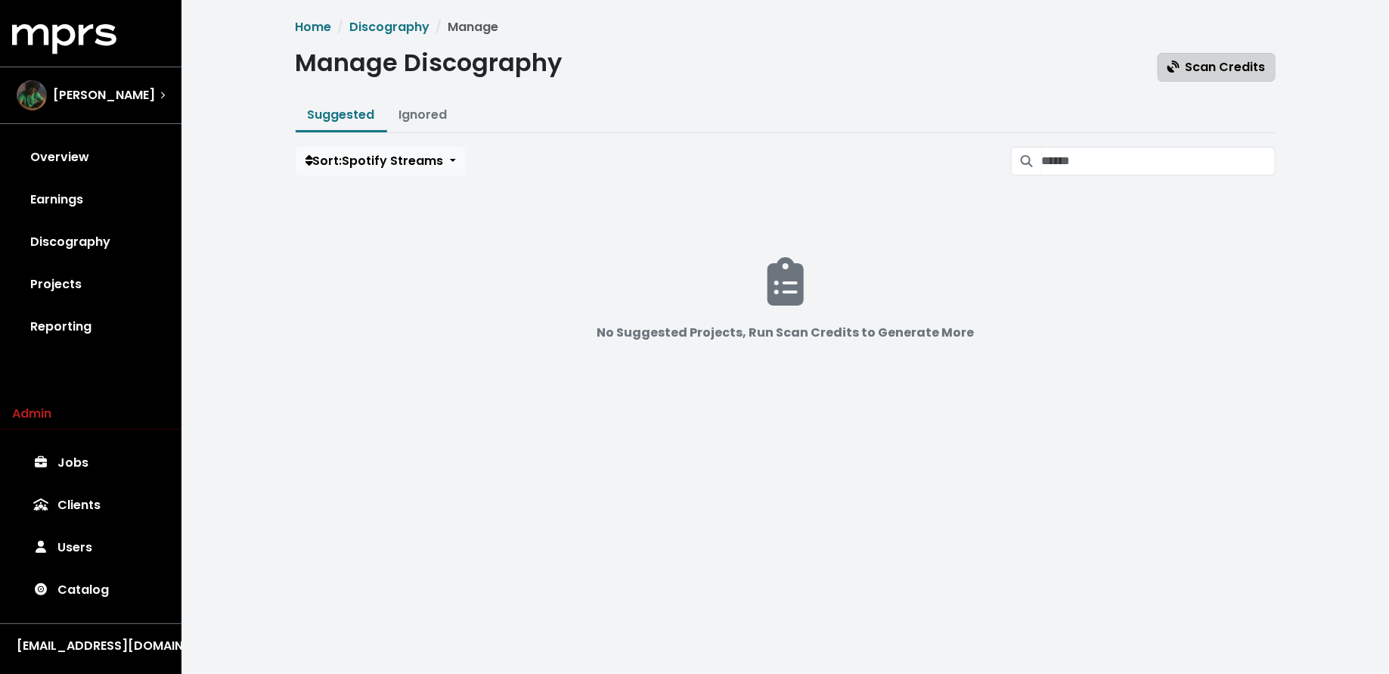
click at [1199, 62] on span "Scan Credits" at bounding box center [1216, 66] width 98 height 17
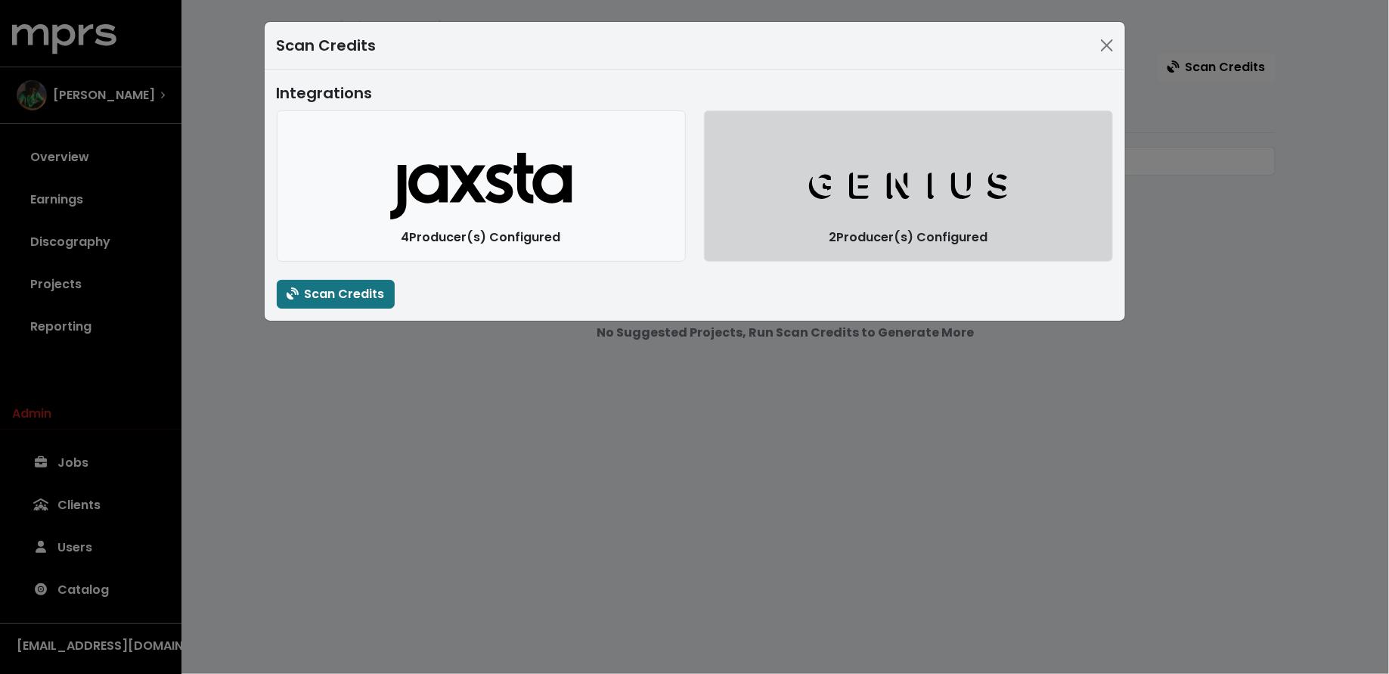
click at [764, 146] on button "Genius Logo" at bounding box center [908, 185] width 409 height 151
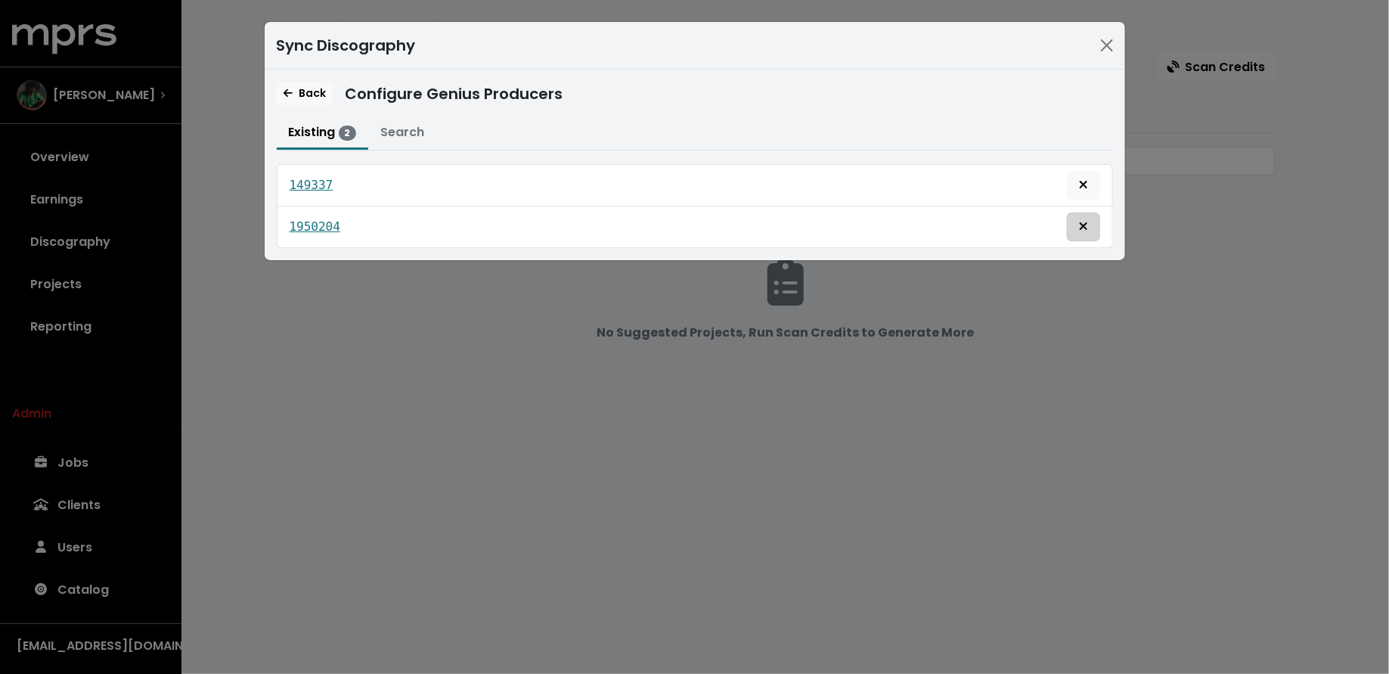
click at [1092, 214] on button "Remove this genius producer identification" at bounding box center [1083, 226] width 33 height 29
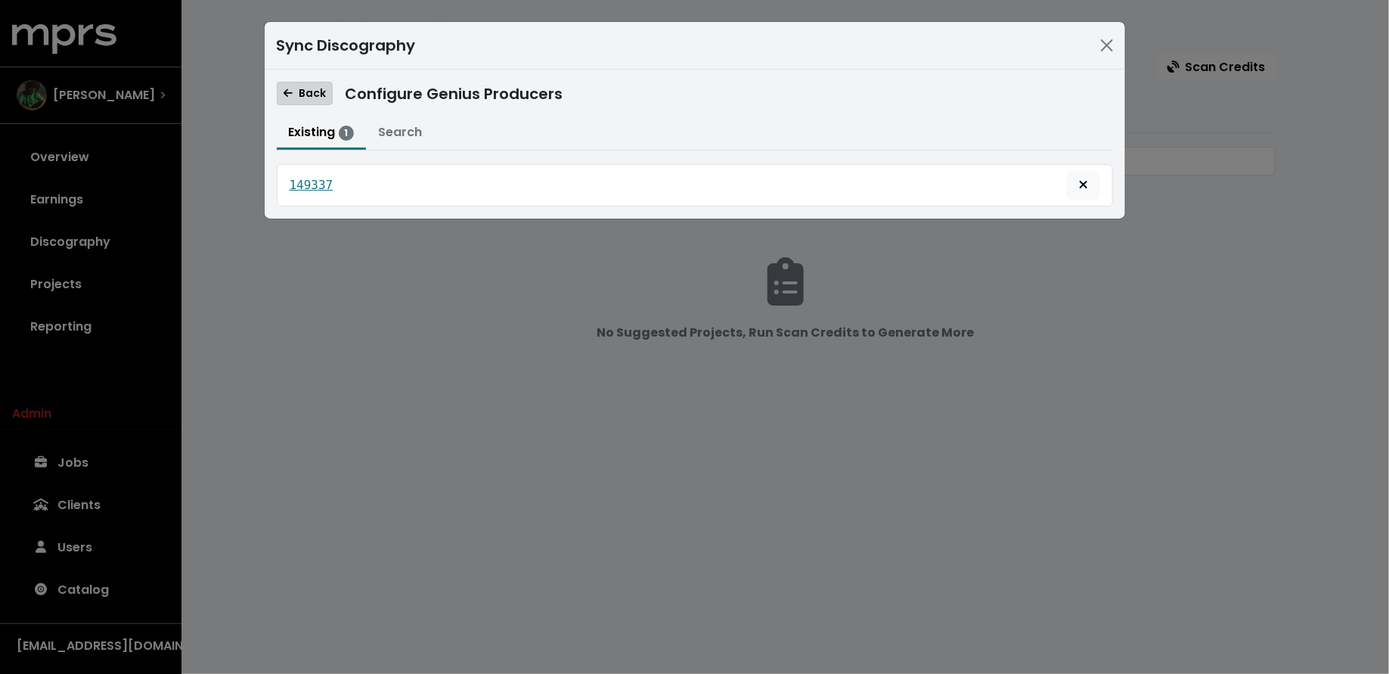
click at [293, 93] on span "Back" at bounding box center [304, 92] width 42 height 15
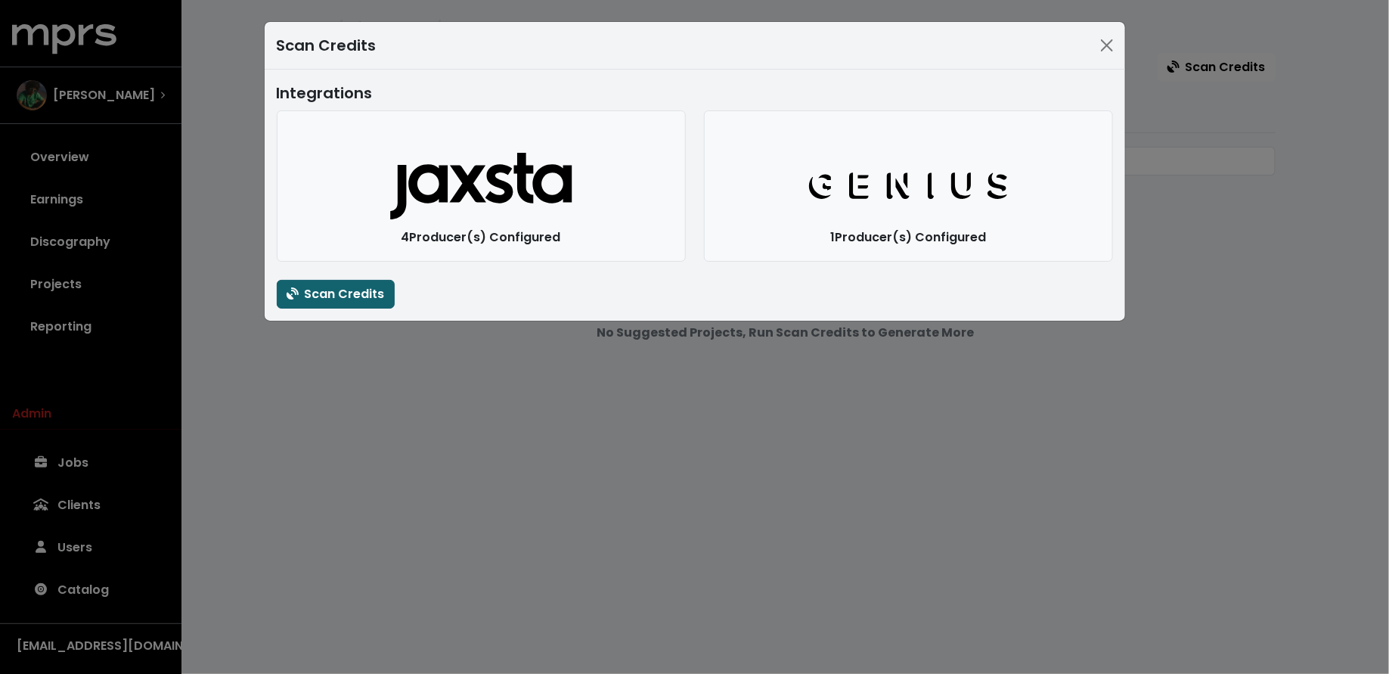
click at [317, 290] on span "Scan Credits" at bounding box center [335, 293] width 98 height 17
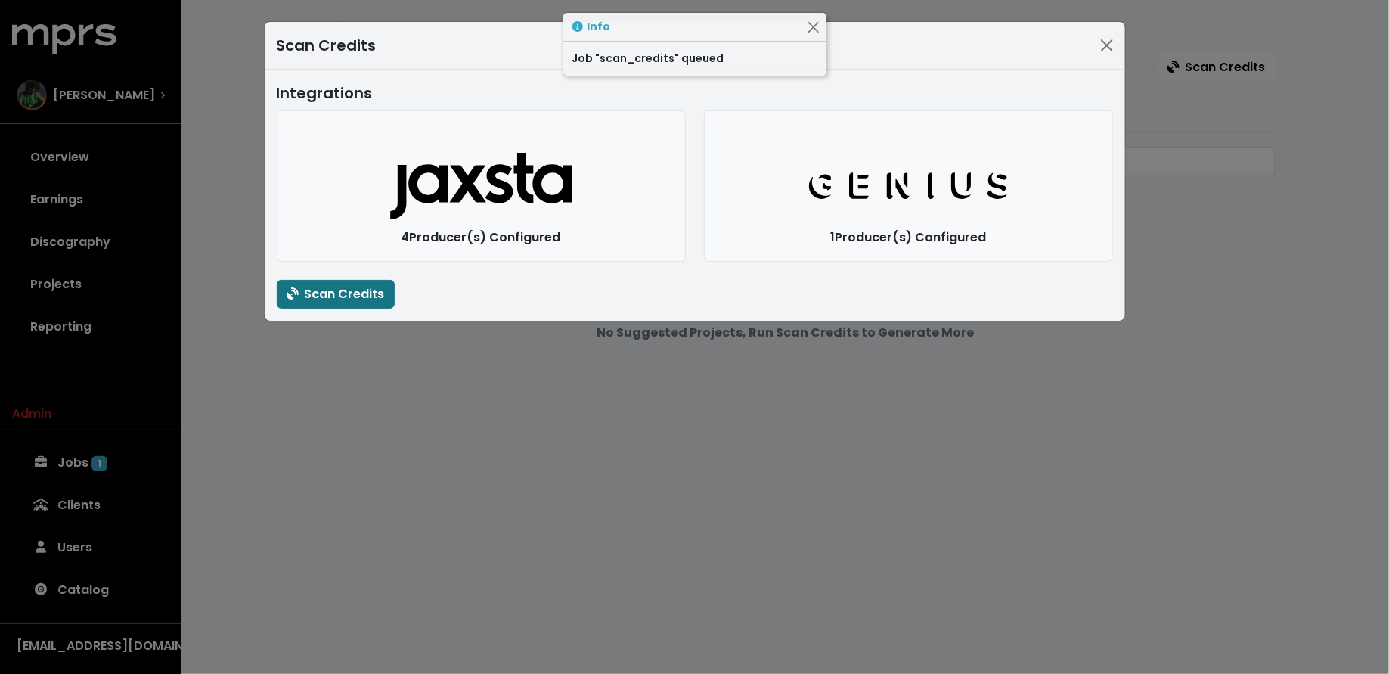
click at [288, 387] on div "Scan Credits Integrations Jaxsta Logo 4 Producer(s) Configured Genius Logo 1 Pr…" at bounding box center [694, 337] width 1389 height 674
